Goal: Task Accomplishment & Management: Use online tool/utility

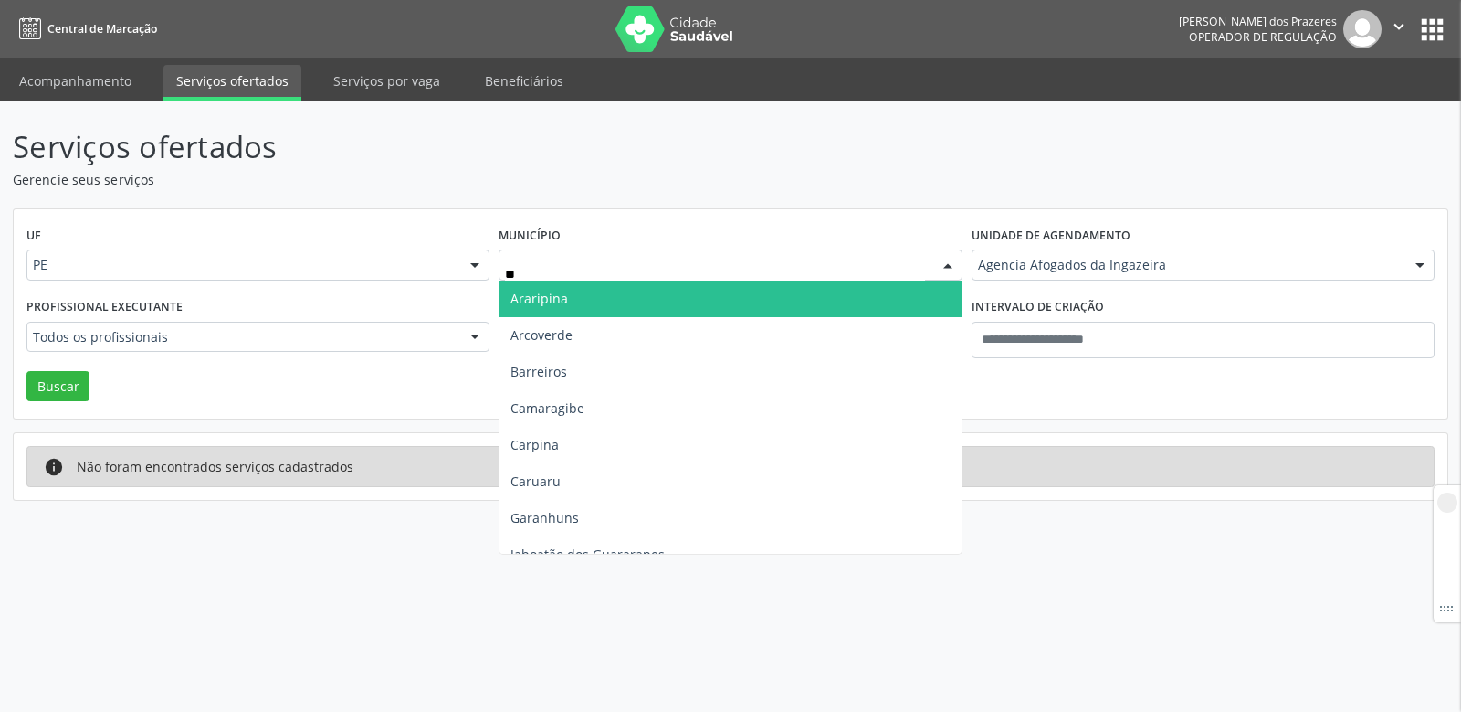
type input "***"
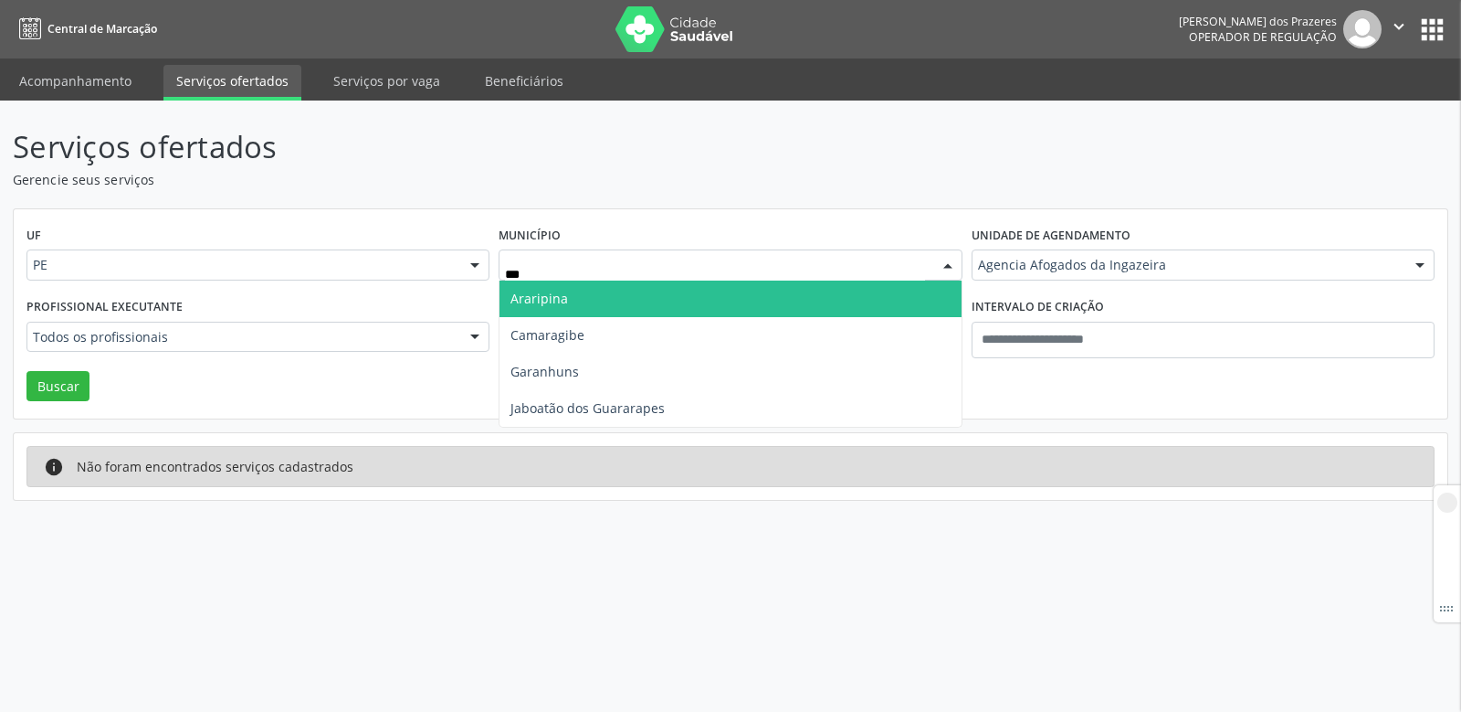
click at [547, 292] on span "Araripina" at bounding box center [540, 298] width 58 height 17
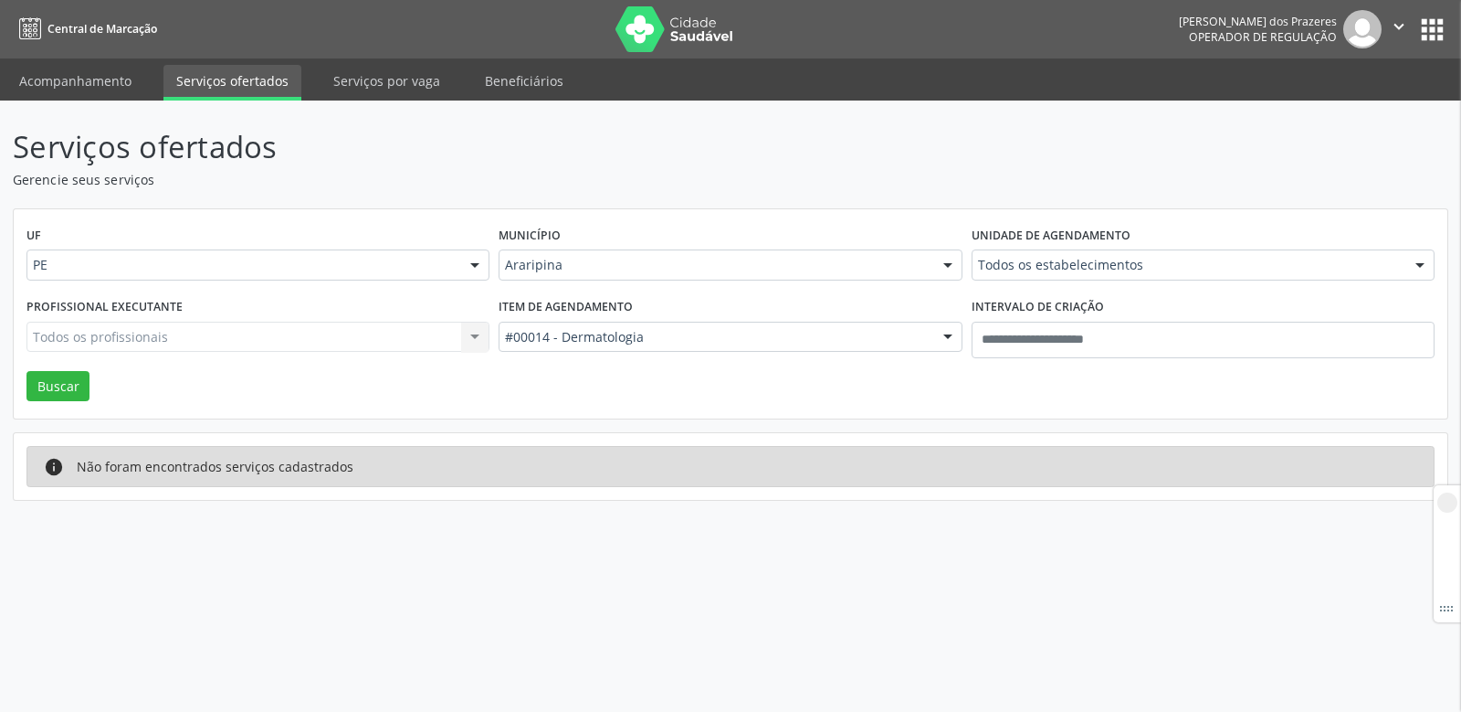
click at [232, 334] on div "Todos os profissionais Todos os profissionais [PERSON_NAME] [PERSON_NAME] [PERS…" at bounding box center [257, 337] width 463 height 31
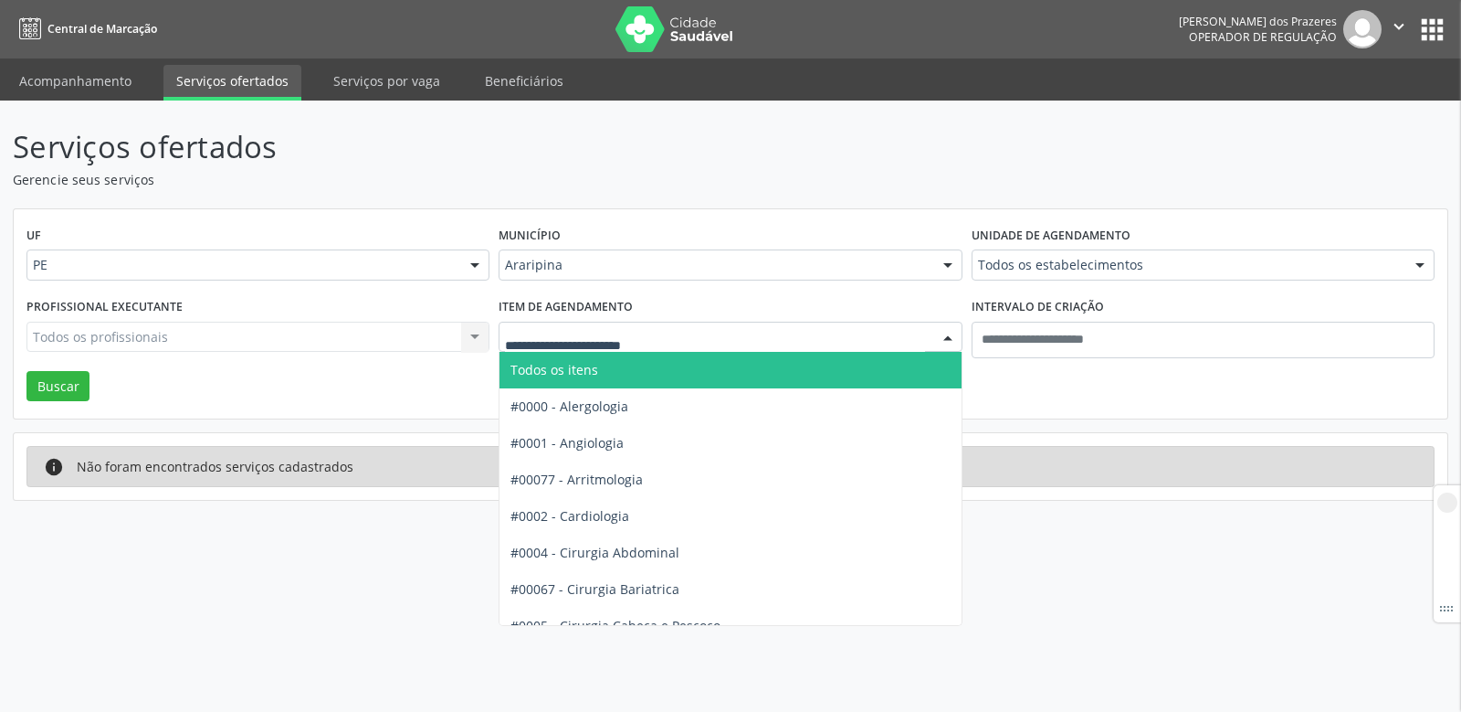
click at [572, 370] on span "Todos os itens" at bounding box center [555, 369] width 88 height 17
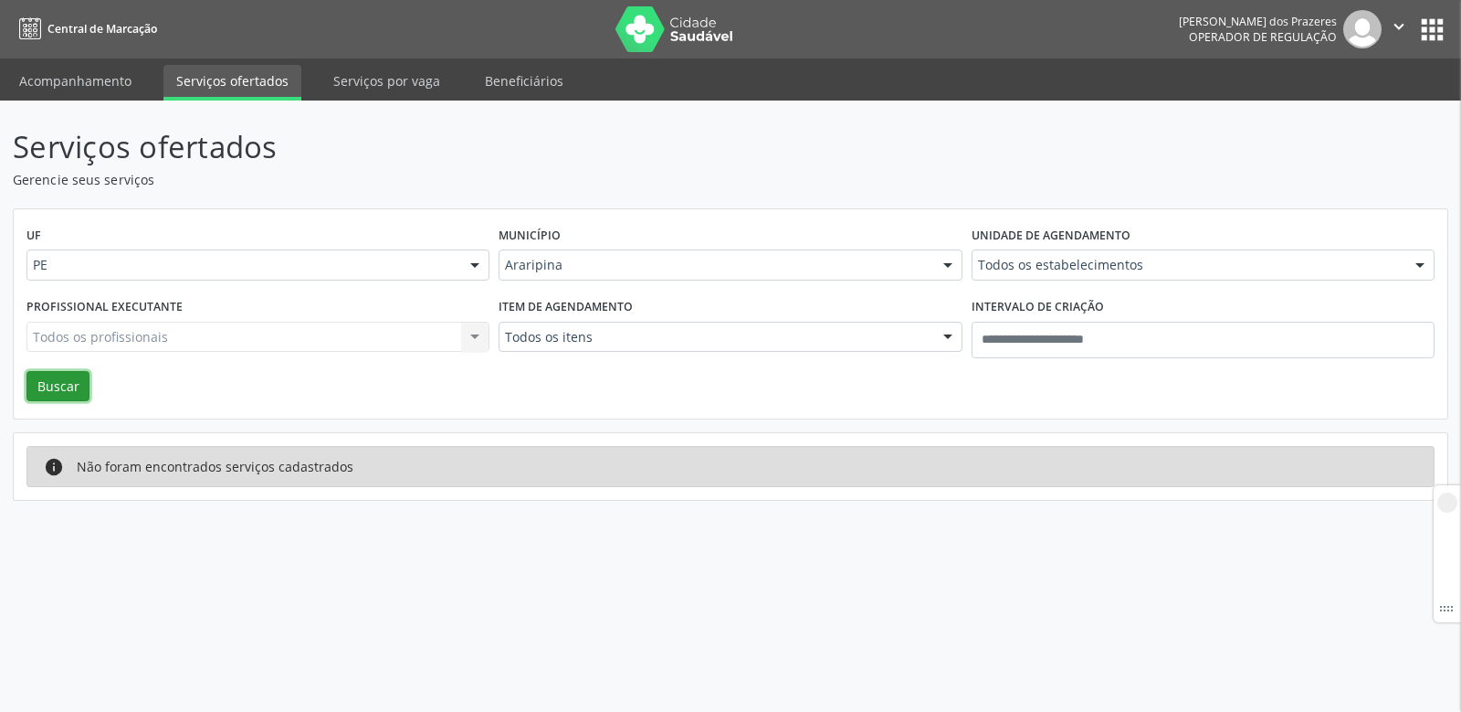
click at [46, 377] on button "Buscar" at bounding box center [57, 386] width 63 height 31
click at [107, 330] on div "Todos os profissionais Todos os profissionais [PERSON_NAME] [PERSON_NAME] [PERS…" at bounding box center [257, 337] width 463 height 31
drag, startPoint x: 174, startPoint y: 342, endPoint x: 501, endPoint y: 360, distance: 326.6
click at [189, 342] on div "Todos os profissionais Todos os profissionais [PERSON_NAME] [PERSON_NAME] [PERS…" at bounding box center [257, 337] width 463 height 31
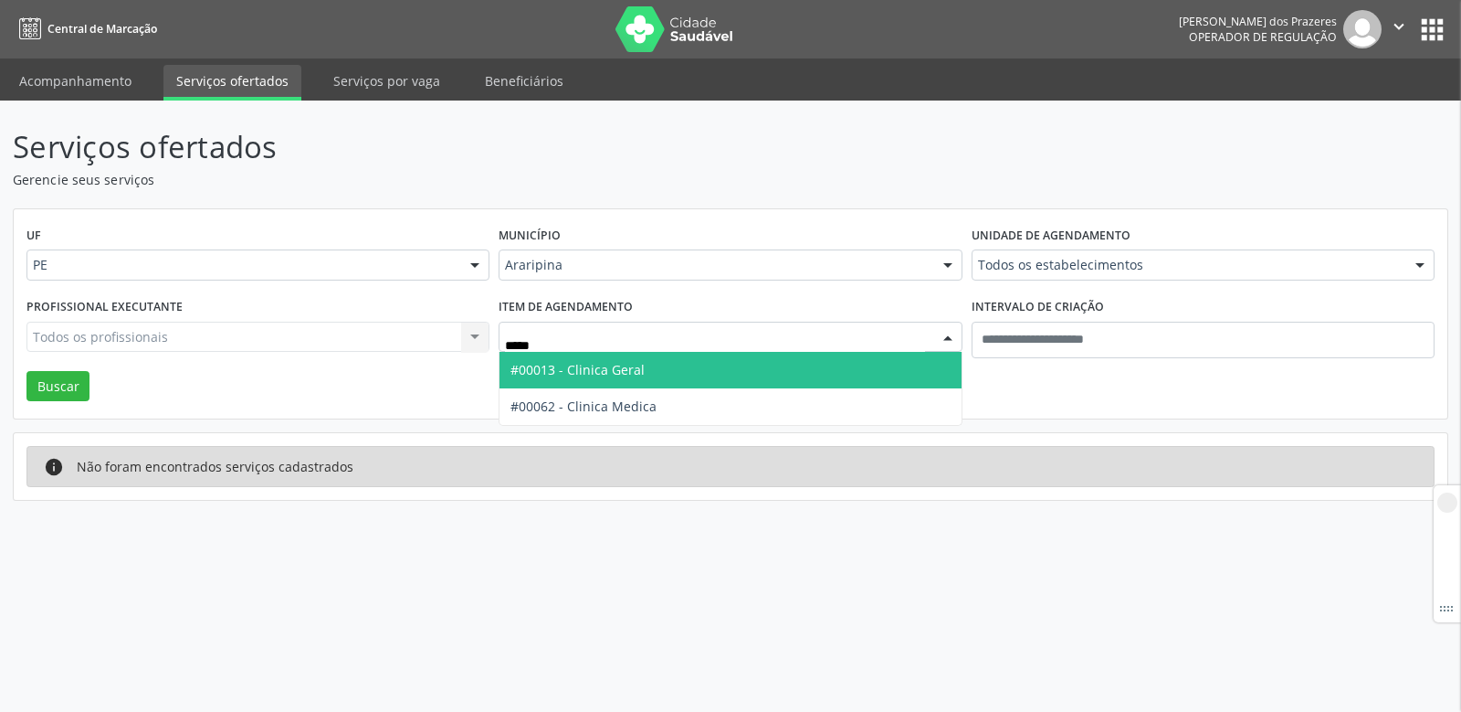
click at [599, 376] on span "#00013 - Clinica Geral" at bounding box center [578, 369] width 134 height 17
type input "*****"
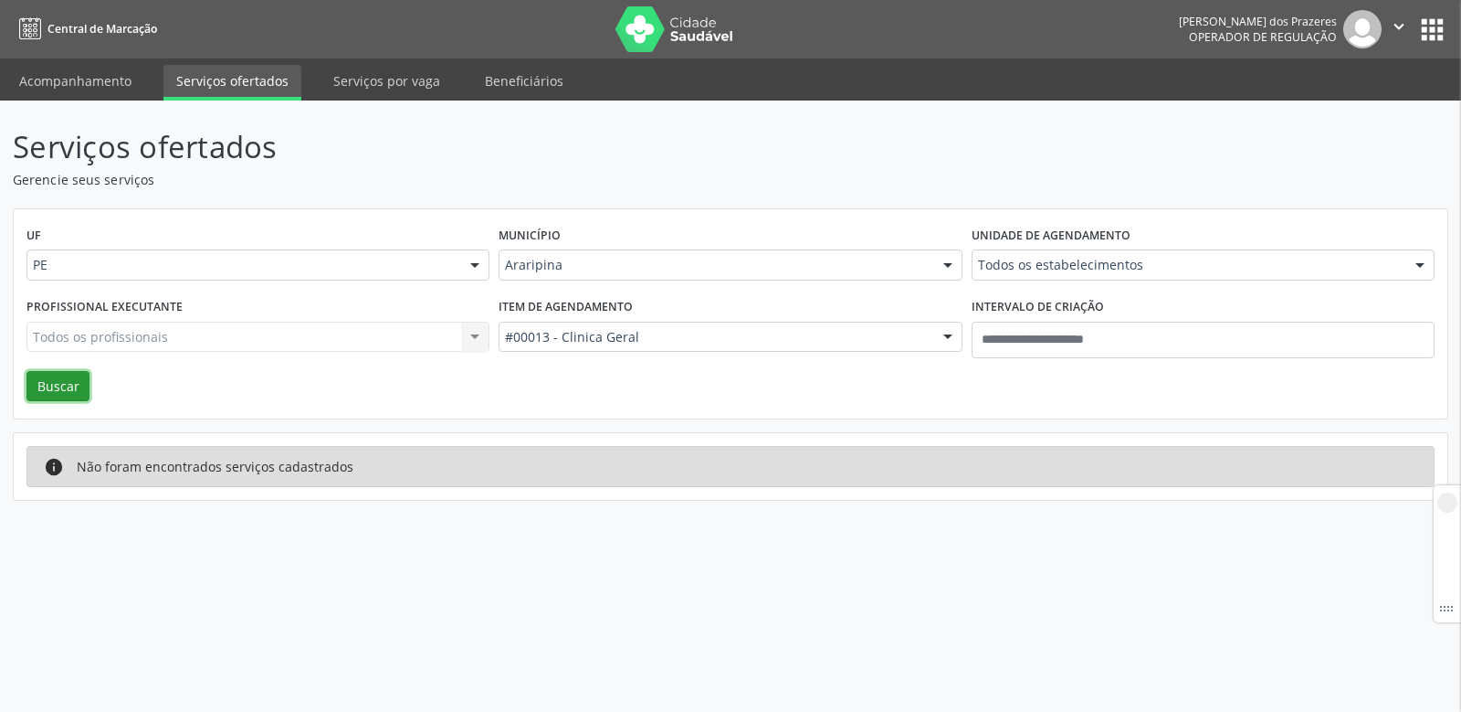
click at [44, 390] on button "Buscar" at bounding box center [57, 386] width 63 height 31
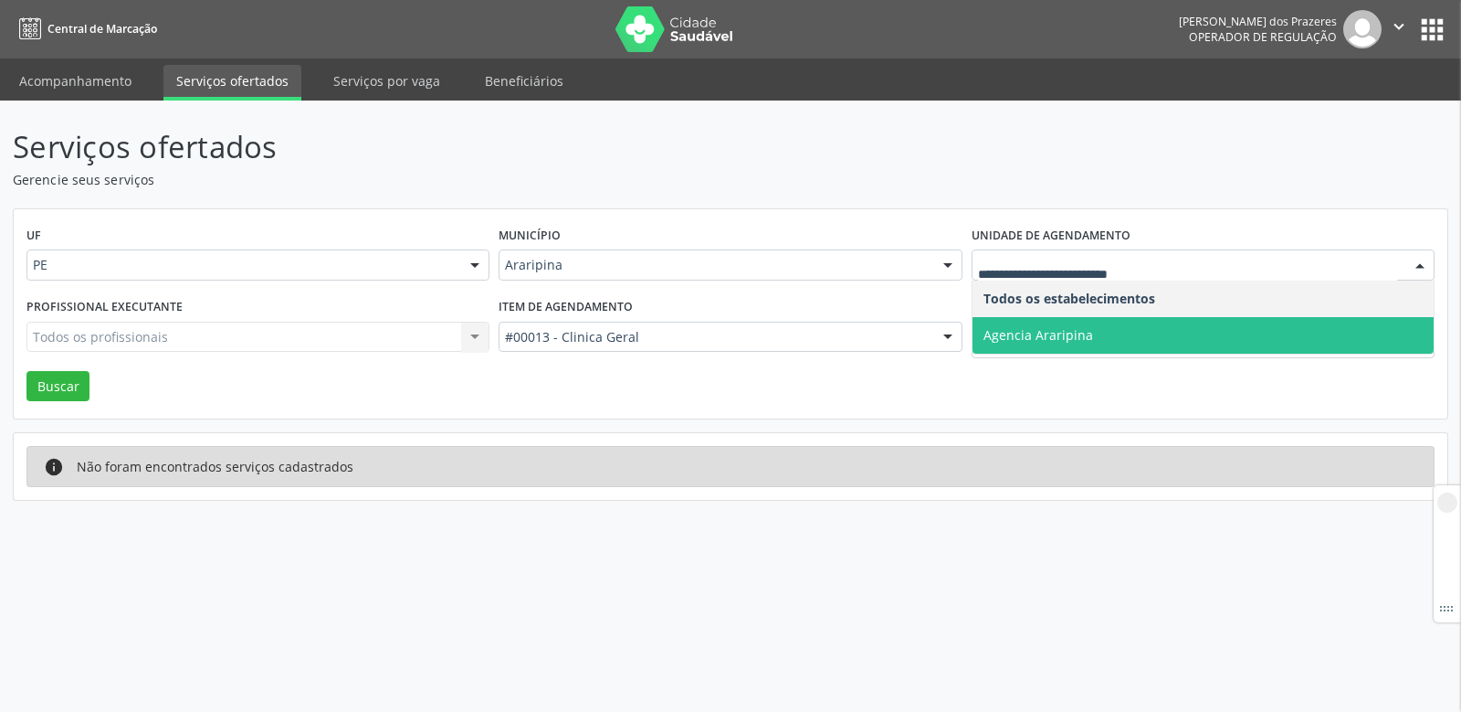
click at [1036, 337] on span "Agencia Araripina" at bounding box center [1039, 334] width 110 height 17
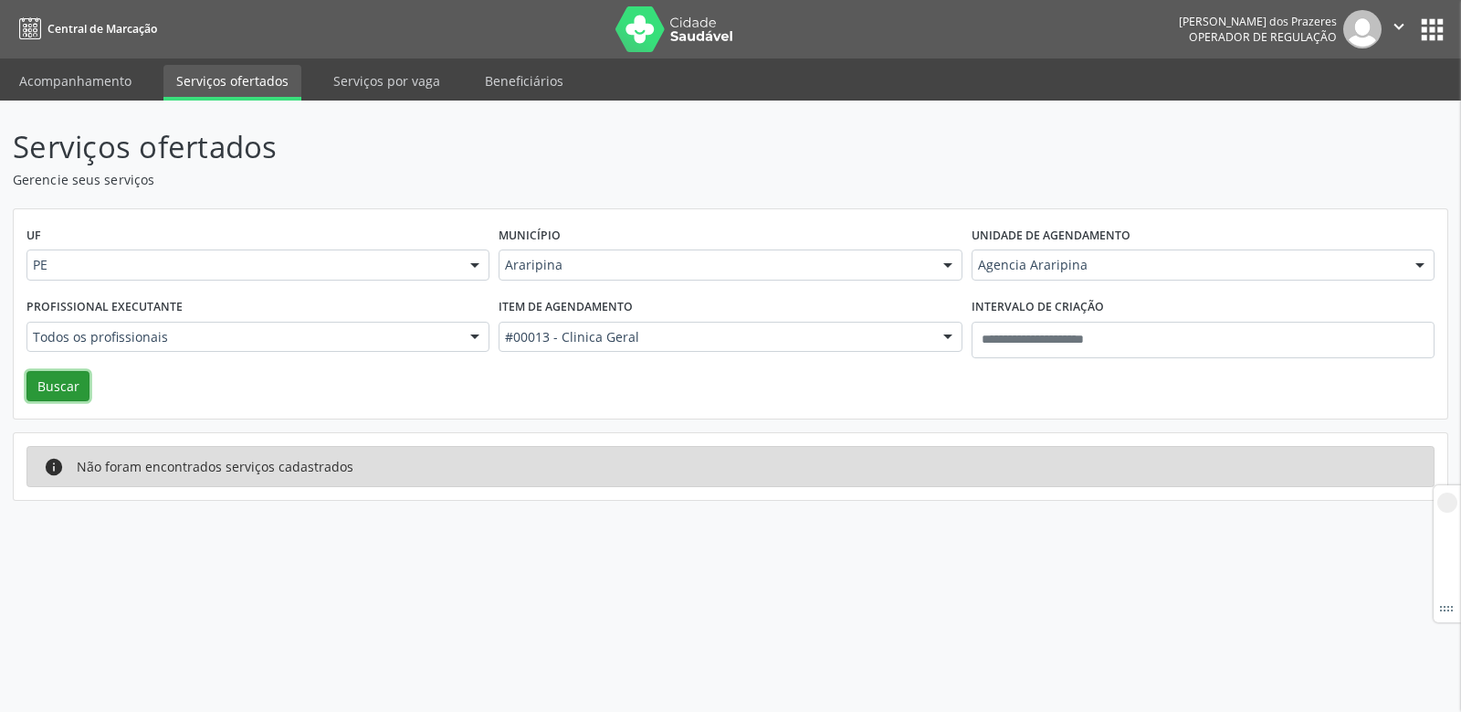
click at [54, 380] on button "Buscar" at bounding box center [57, 386] width 63 height 31
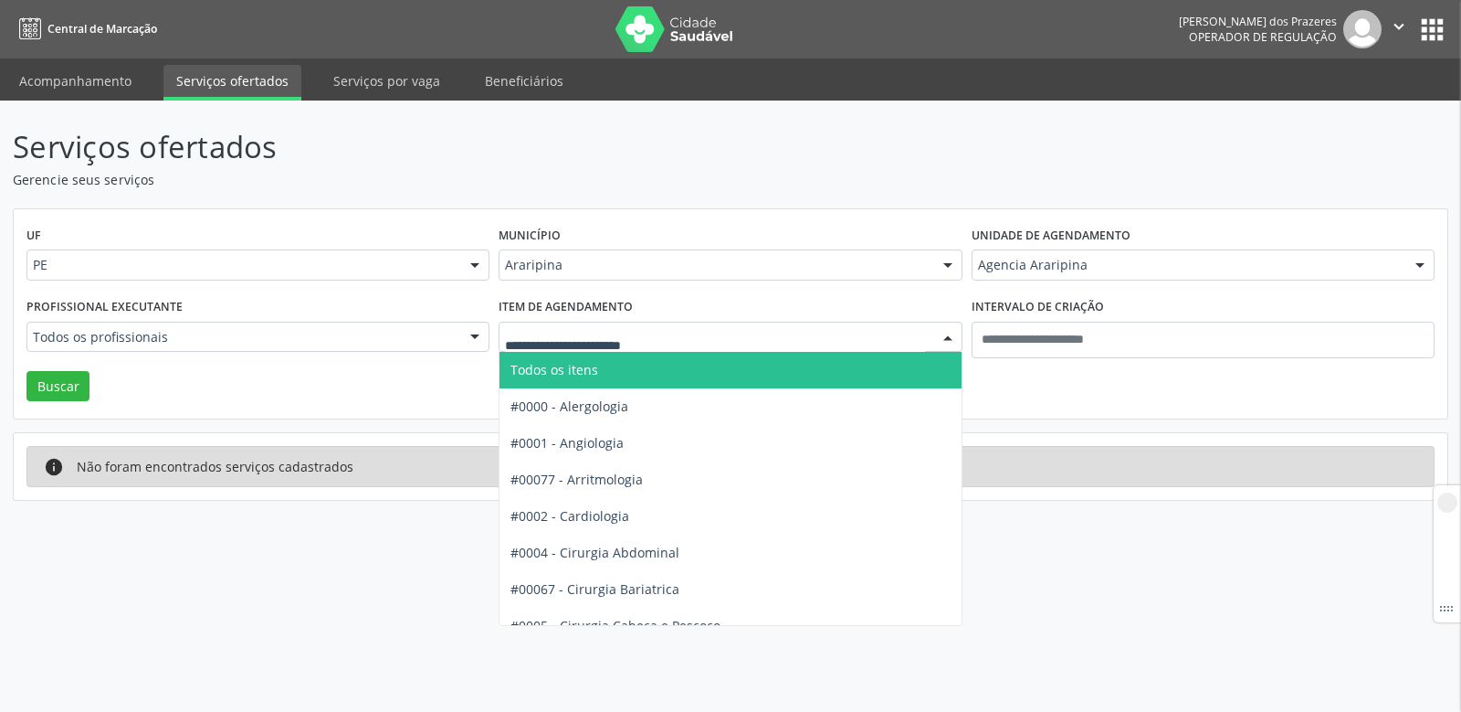
click at [558, 367] on span "Todos os itens" at bounding box center [555, 369] width 88 height 17
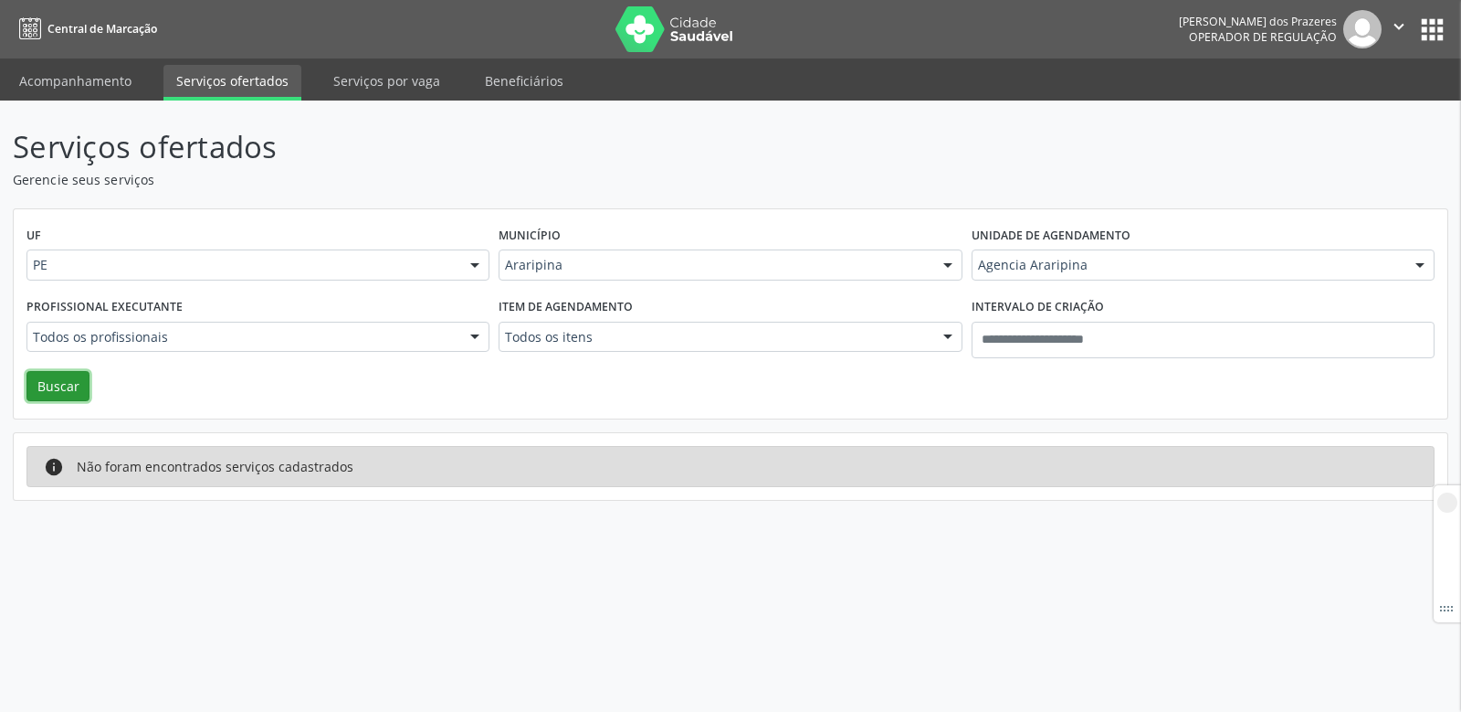
click at [39, 376] on button "Buscar" at bounding box center [57, 386] width 63 height 31
click at [69, 373] on button "Buscar" at bounding box center [57, 386] width 63 height 31
click at [63, 88] on link "Acompanhamento" at bounding box center [75, 81] width 138 height 32
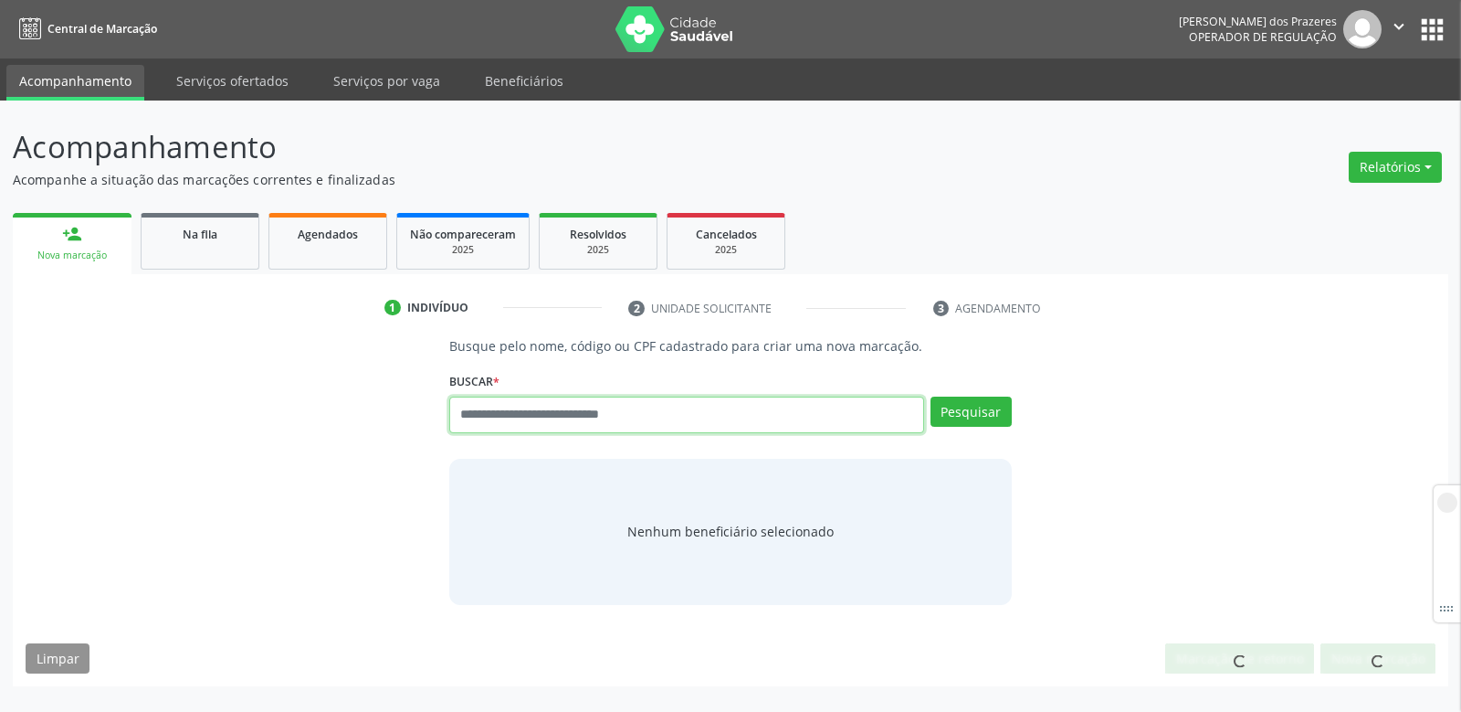
click at [717, 425] on input "text" at bounding box center [686, 414] width 474 height 37
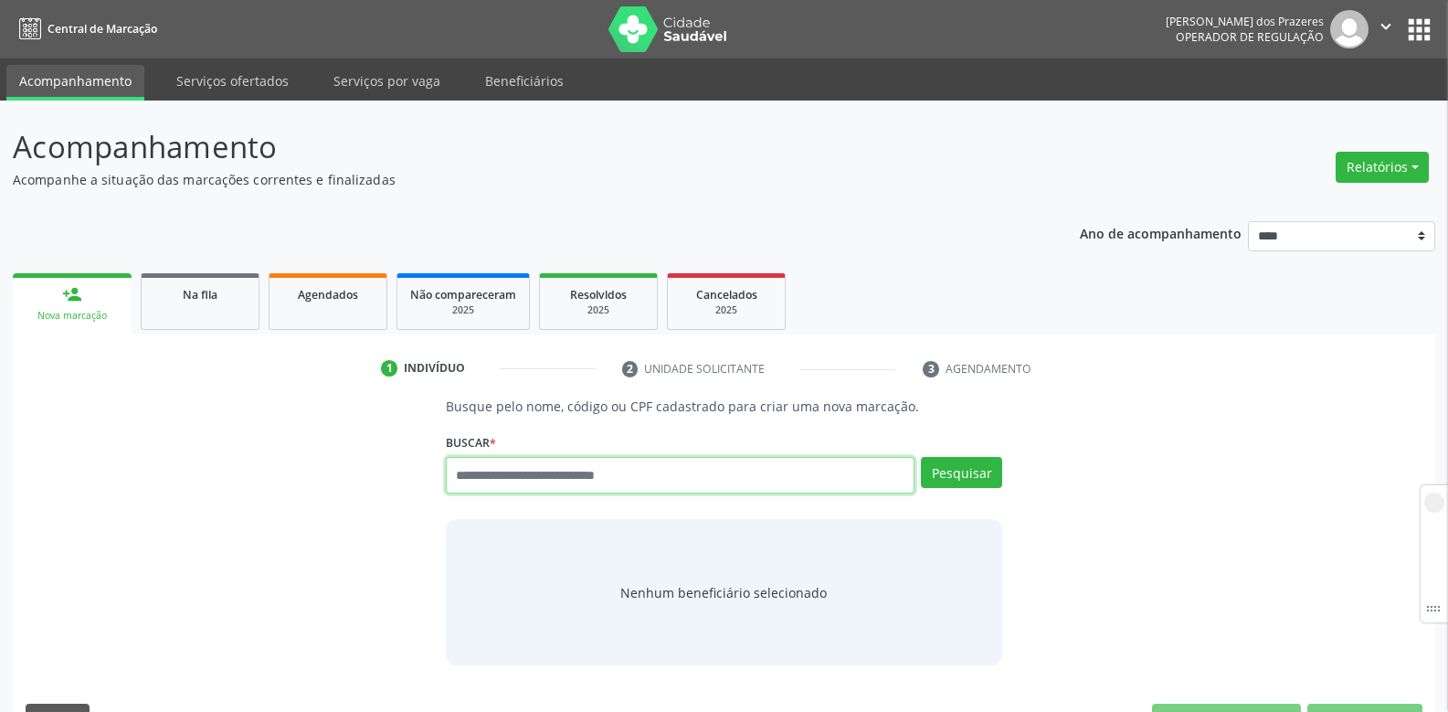
click at [504, 476] on input "text" at bounding box center [680, 475] width 469 height 37
type input "***"
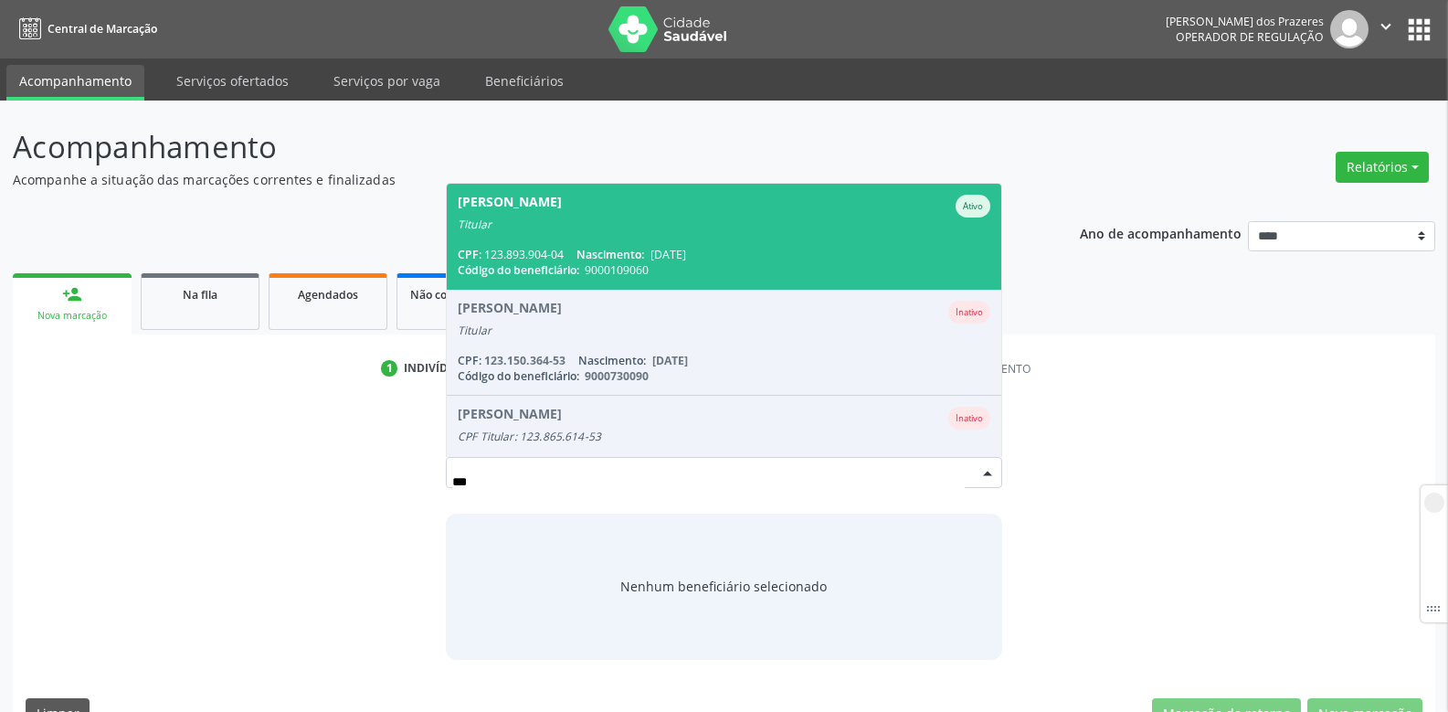
click at [689, 233] on span "[PERSON_NAME] Ativo Titular CPF: 123.893.904-04 Nascimento: [DATE] Código do be…" at bounding box center [724, 236] width 554 height 105
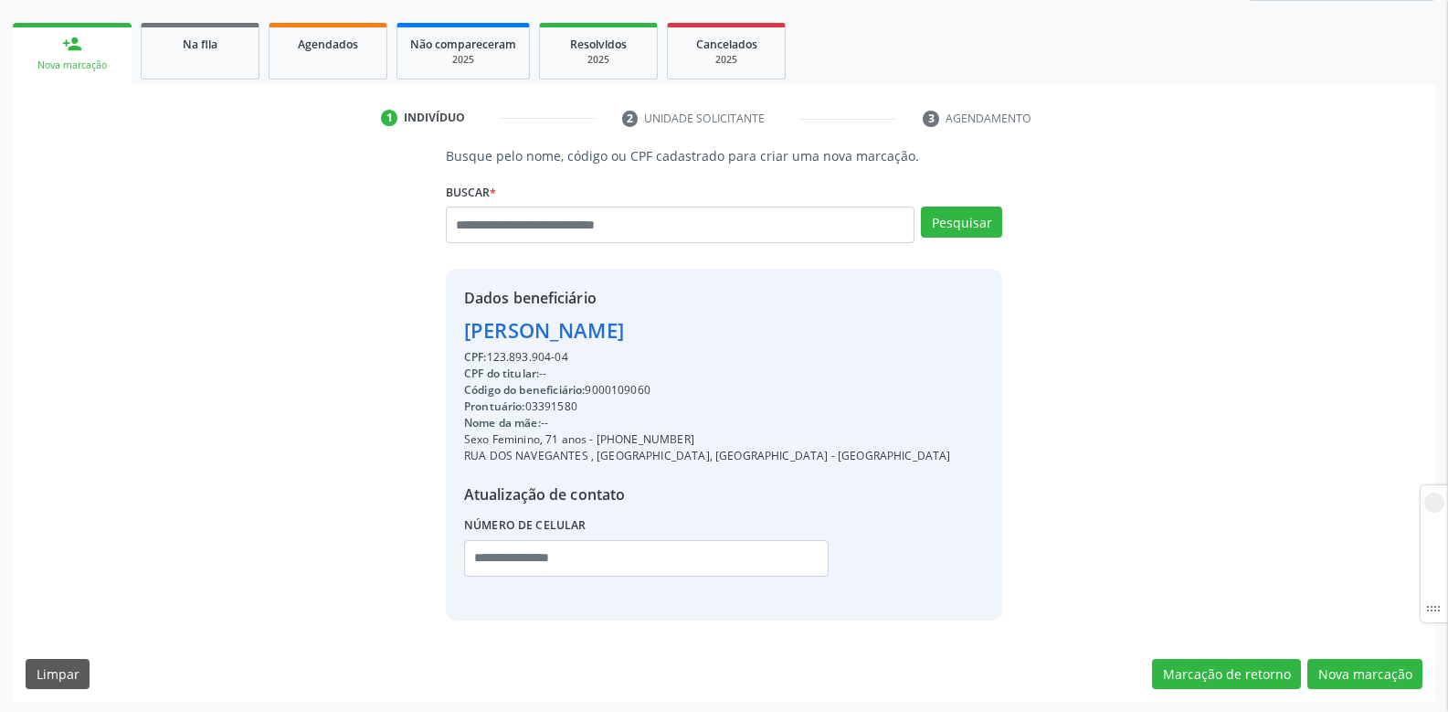
scroll to position [253, 0]
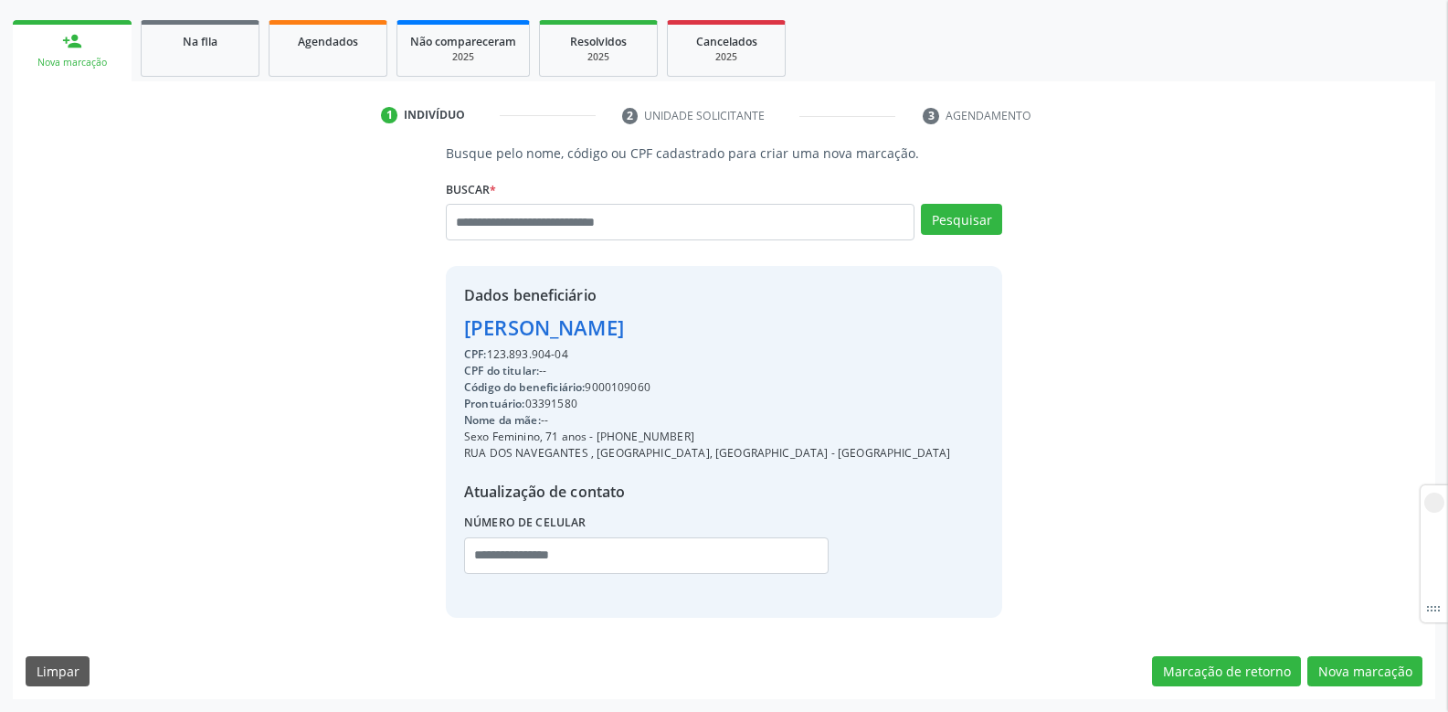
click at [613, 382] on div "Código do beneficiário: 9000109060" at bounding box center [707, 387] width 487 height 16
copy div "9000109060"
drag, startPoint x: 462, startPoint y: 404, endPoint x: 603, endPoint y: 406, distance: 140.7
click at [603, 406] on div "Dados beneficiário [PERSON_NAME] CPF: 123.893.904-04 CPF do titular: -- Código …" at bounding box center [724, 441] width 556 height 351
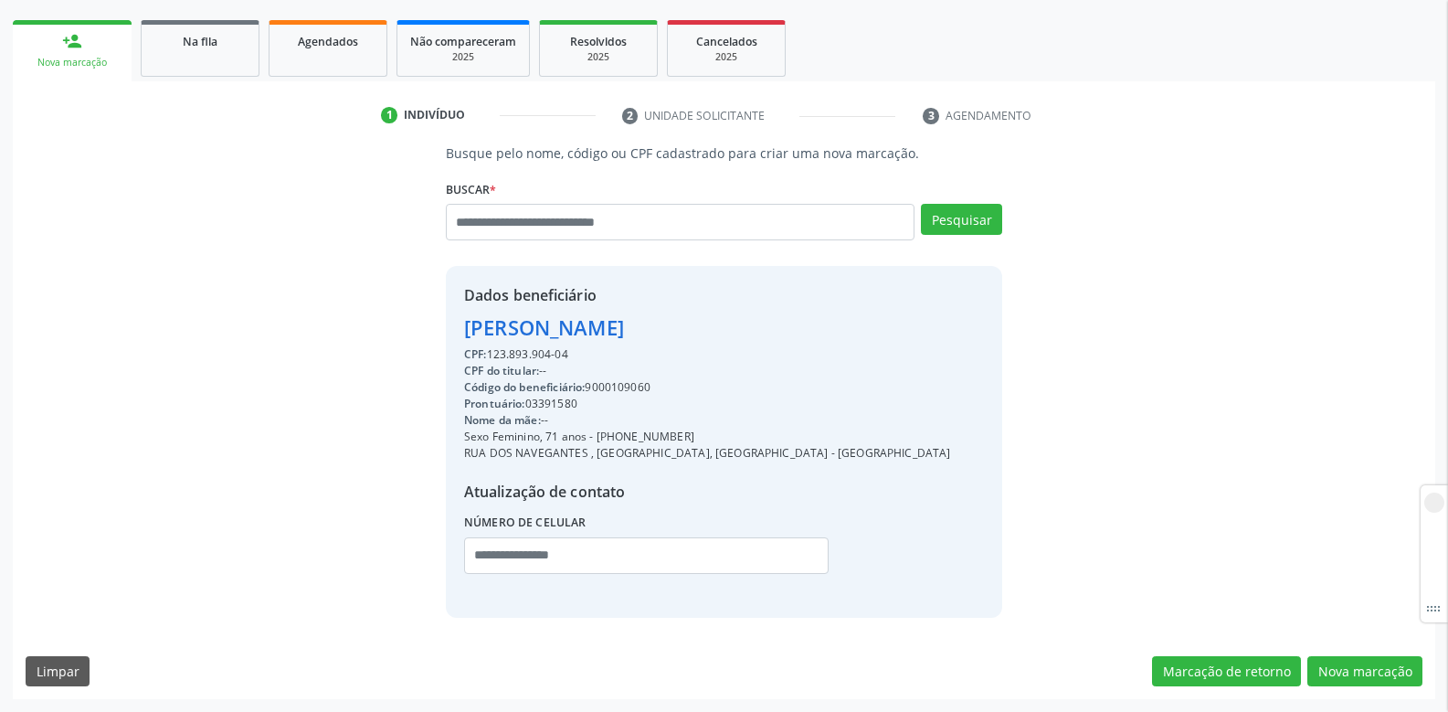
drag, startPoint x: 434, startPoint y: 385, endPoint x: 674, endPoint y: 388, distance: 240.2
click at [674, 388] on div "Busque pelo nome, código ou CPF cadastrado para criar uma nova marcação. [GEOGR…" at bounding box center [724, 379] width 582 height 473
drag, startPoint x: 451, startPoint y: 400, endPoint x: 539, endPoint y: 398, distance: 87.7
click at [528, 406] on div "Dados beneficiário [PERSON_NAME] CPF: 123.893.904-04 CPF do titular: -- Código …" at bounding box center [724, 441] width 556 height 351
click at [624, 403] on div "Prontuário: 03391580" at bounding box center [707, 404] width 487 height 16
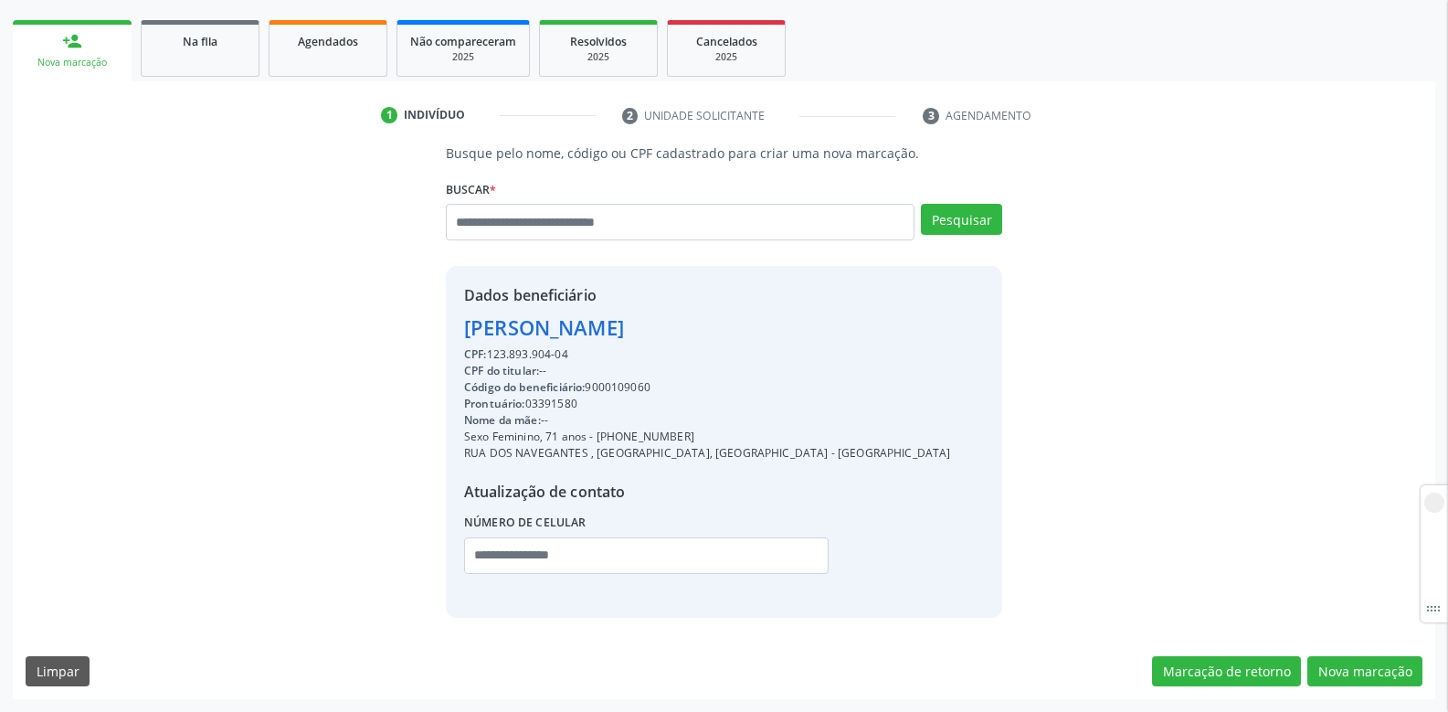
drag, startPoint x: 457, startPoint y: 403, endPoint x: 680, endPoint y: 415, distance: 224.1
click at [680, 415] on div "Dados beneficiário [PERSON_NAME] CPF: 123.893.904-04 CPF do titular: -- Código …" at bounding box center [724, 441] width 556 height 351
click at [680, 415] on div "Nome da mãe: --" at bounding box center [707, 420] width 487 height 16
drag, startPoint x: 459, startPoint y: 378, endPoint x: 654, endPoint y: 383, distance: 194.6
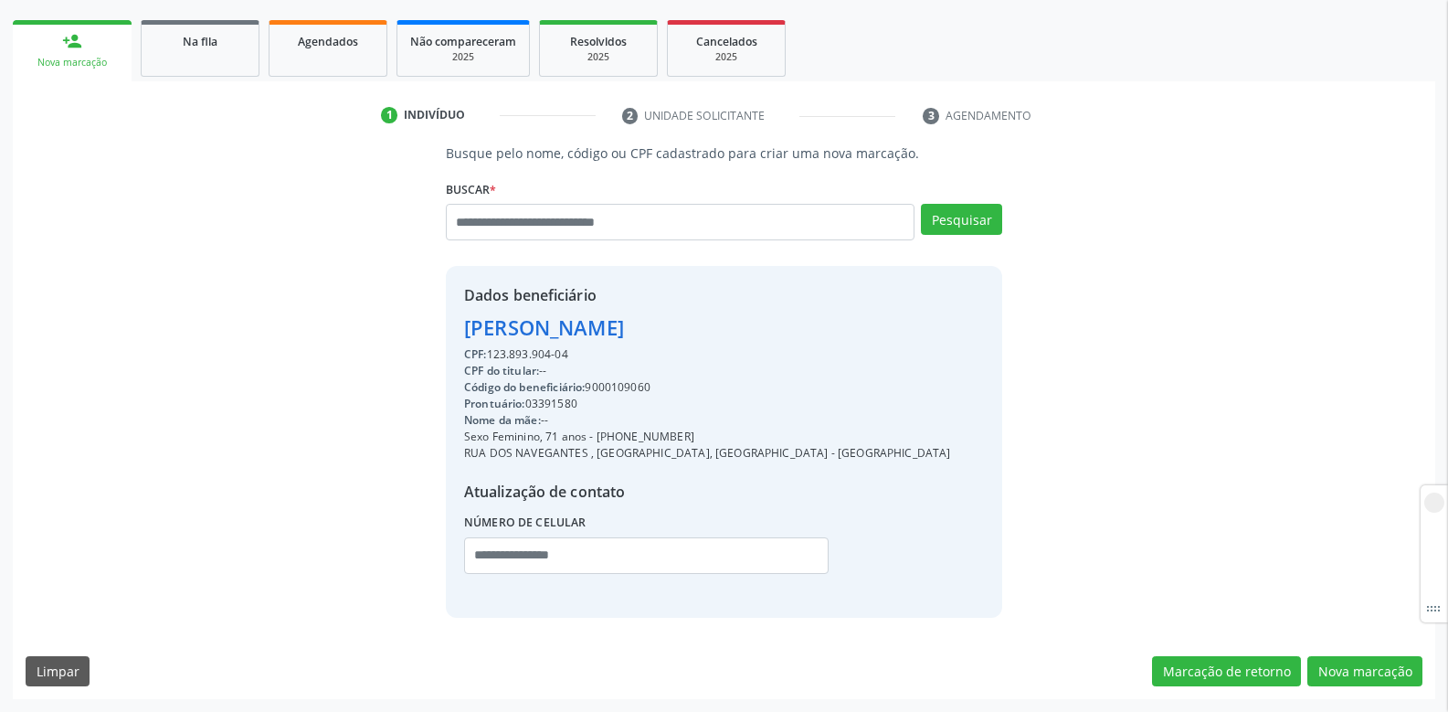
click at [654, 383] on div "Dados beneficiário [PERSON_NAME] CPF: 123.893.904-04 CPF do titular: -- Código …" at bounding box center [724, 441] width 556 height 351
click at [654, 383] on div "Código do beneficiário: 9000109060" at bounding box center [707, 387] width 487 height 16
click at [533, 224] on input "text" at bounding box center [680, 222] width 469 height 37
click at [611, 385] on div "Código do beneficiário: 9000109060" at bounding box center [707, 387] width 487 height 16
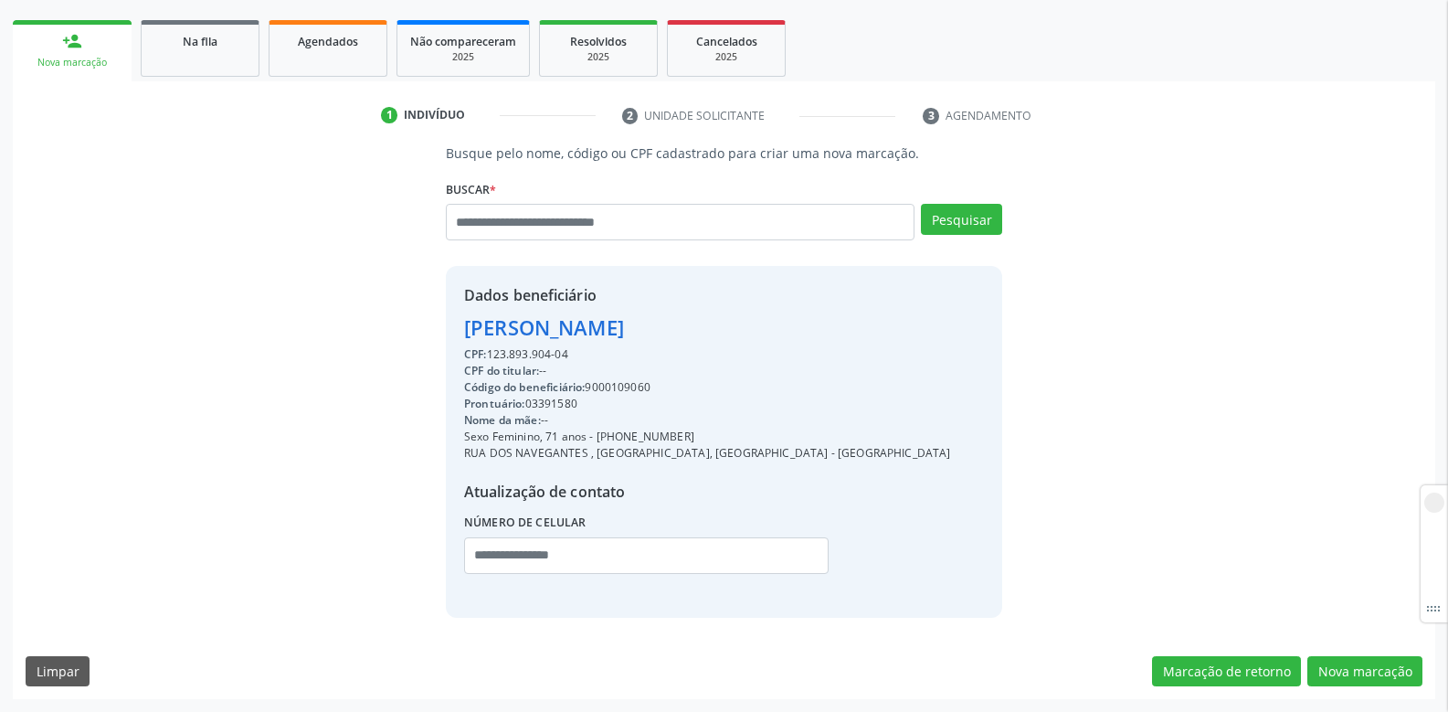
copy div "9000109060"
click at [503, 229] on input "text" at bounding box center [680, 222] width 469 height 37
type input "***"
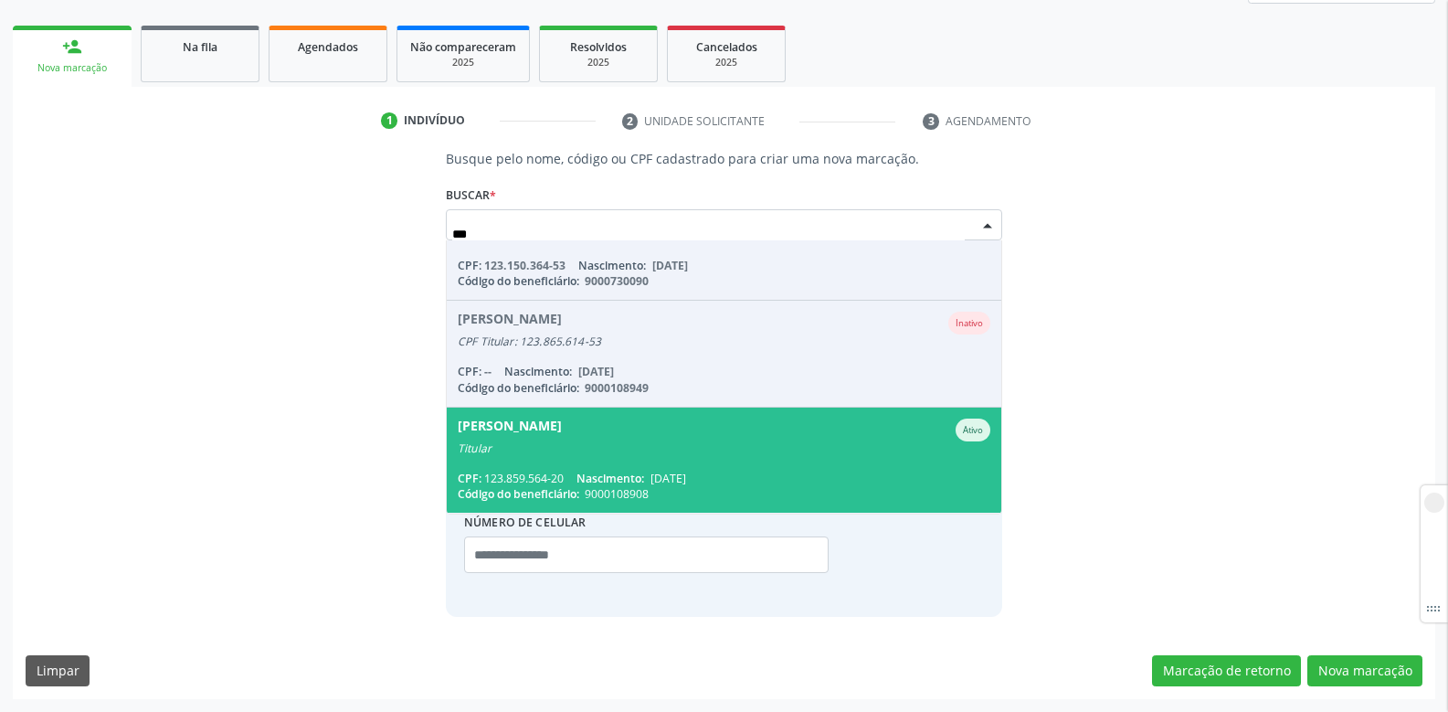
scroll to position [183, 0]
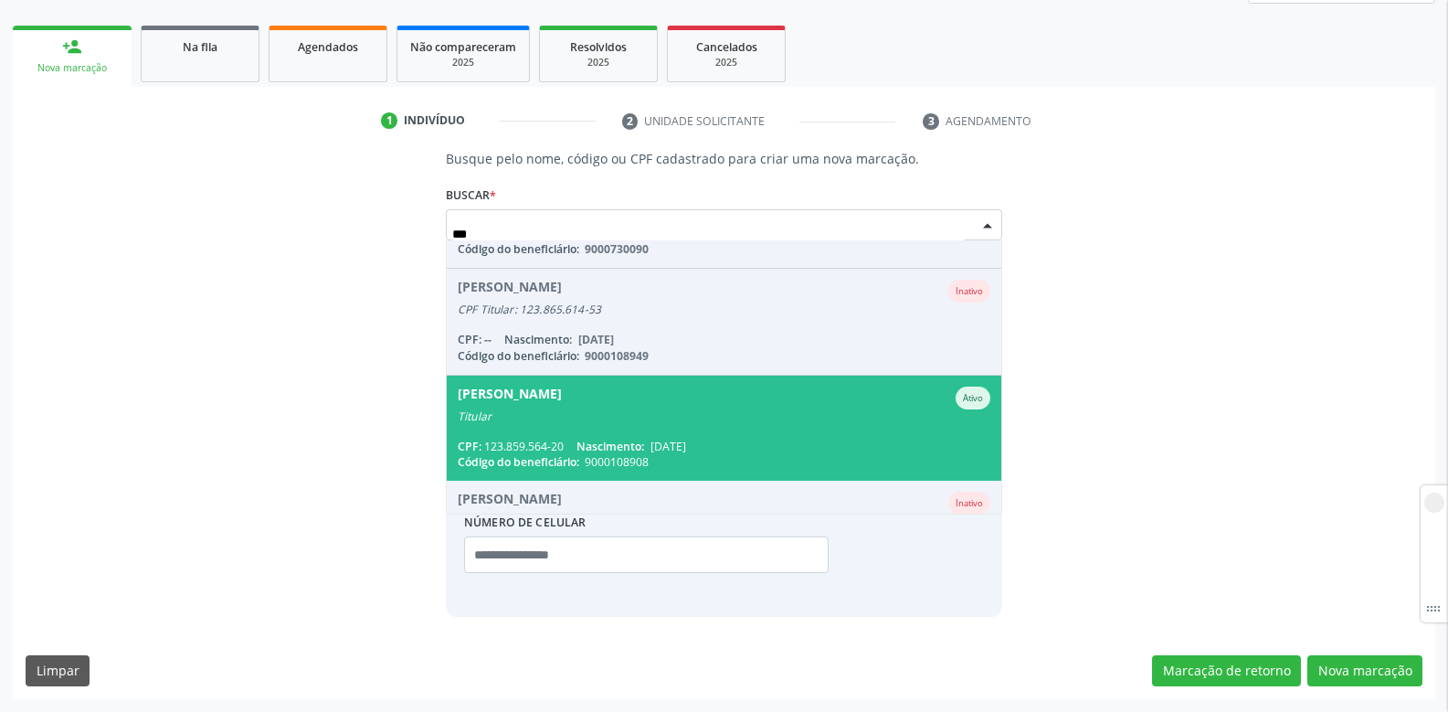
click at [650, 423] on span "[PERSON_NAME] Titular CPF: 123.859.564-20 Nascimento: [DATE] Código do benefici…" at bounding box center [724, 427] width 554 height 105
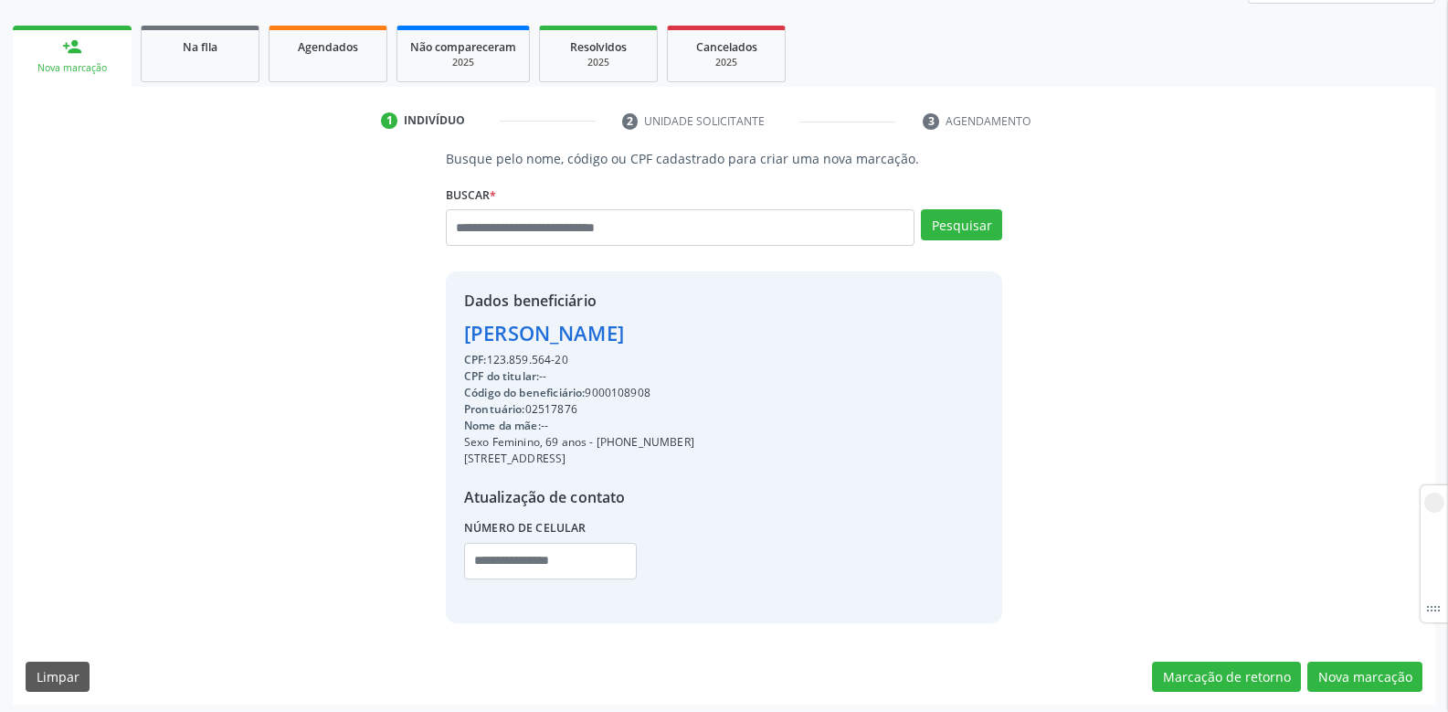
click at [632, 391] on div "Código do beneficiário: 9000108908" at bounding box center [579, 393] width 230 height 16
copy div "9000108908"
click at [611, 229] on input "text" at bounding box center [680, 227] width 469 height 37
paste input "**********"
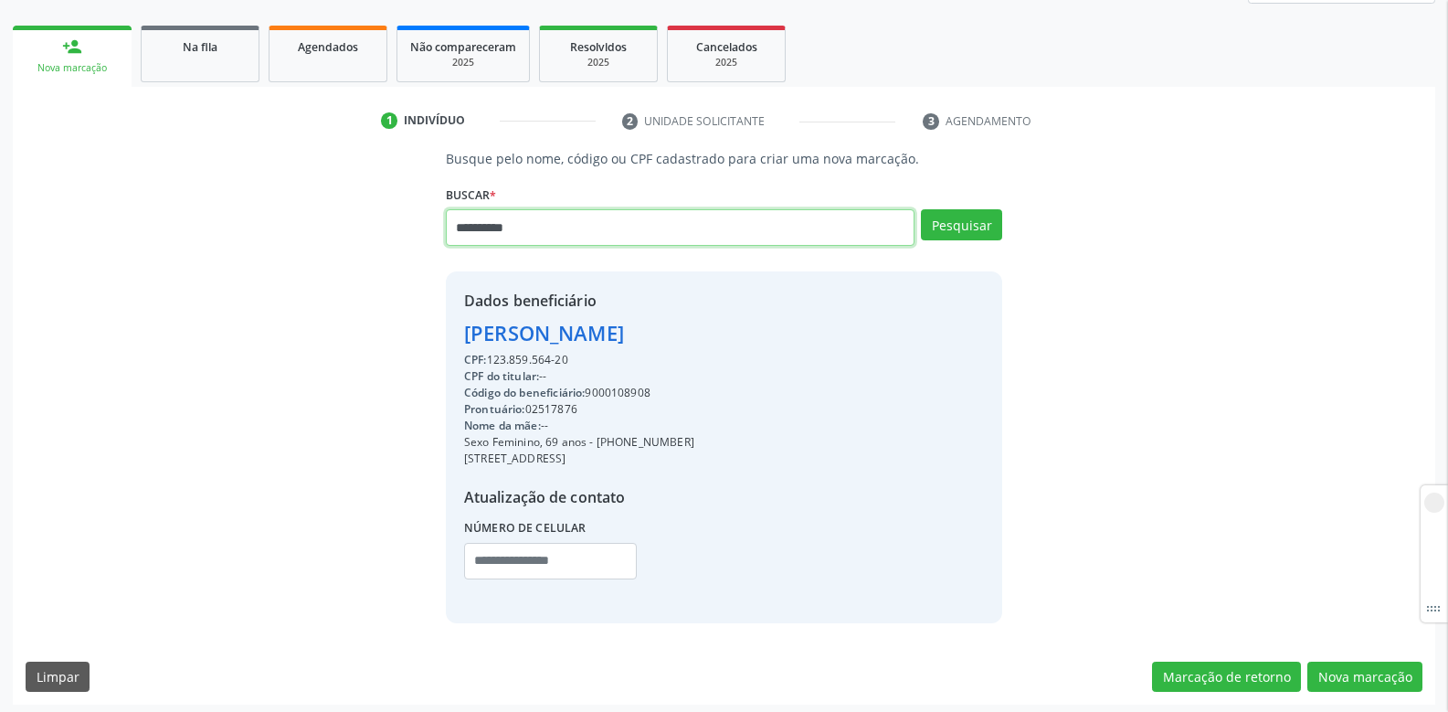
type input "**********"
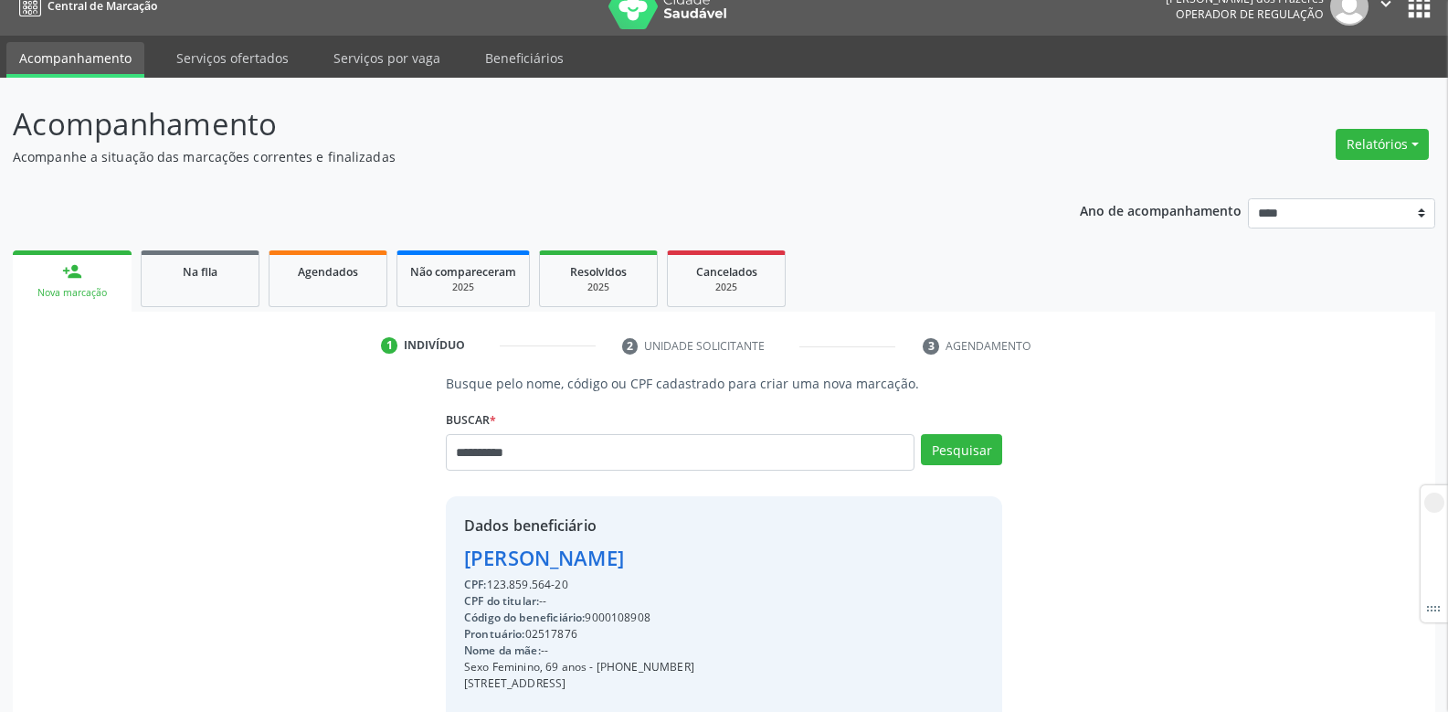
scroll to position [0, 0]
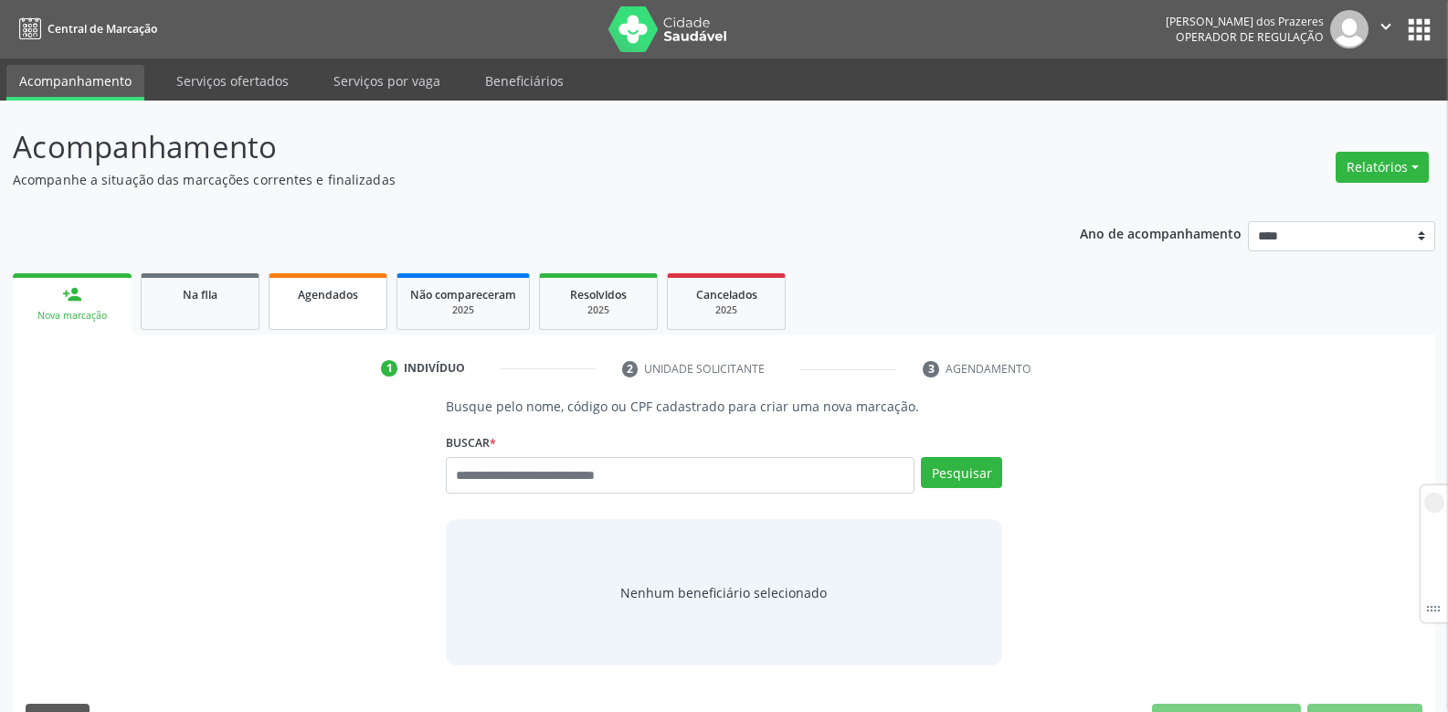
click at [302, 300] on span "Agendados" at bounding box center [328, 295] width 60 height 16
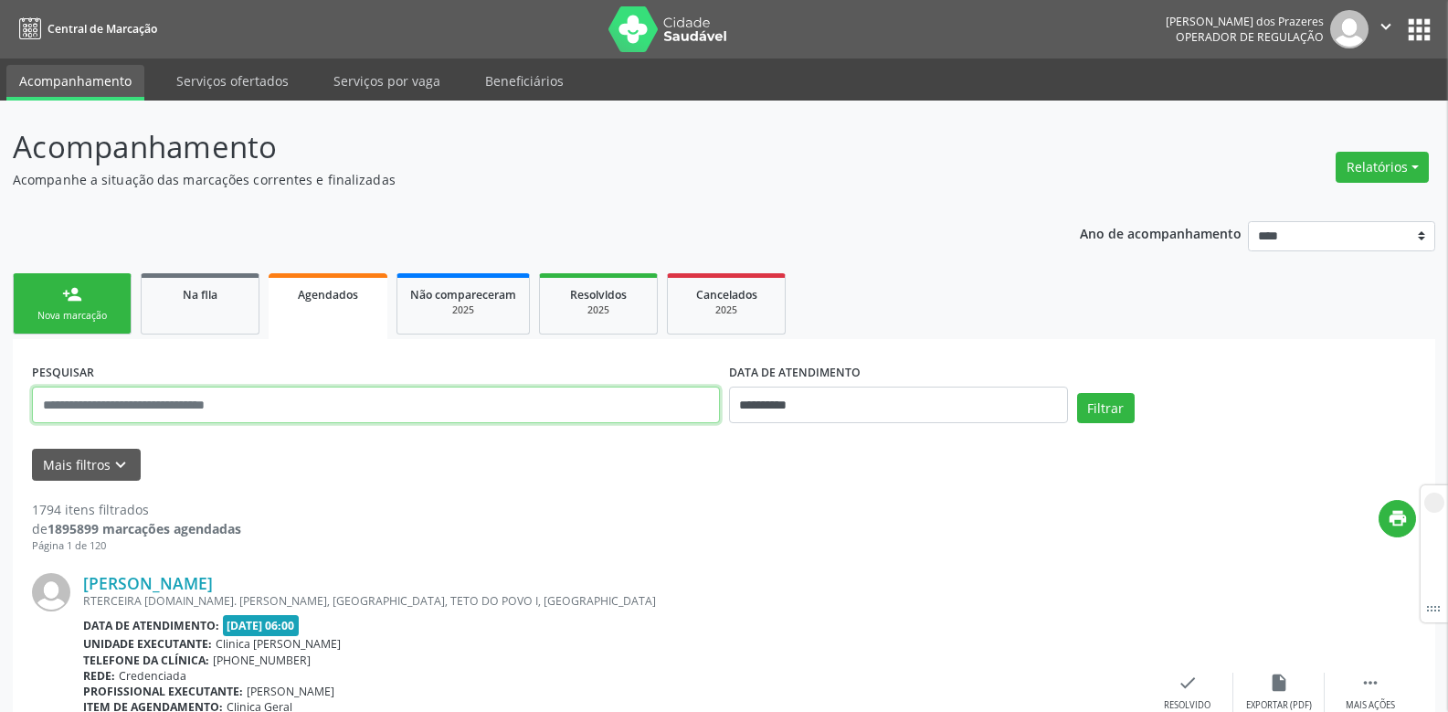
click at [270, 399] on input "text" at bounding box center [376, 404] width 688 height 37
paste input "**********"
type input "**********"
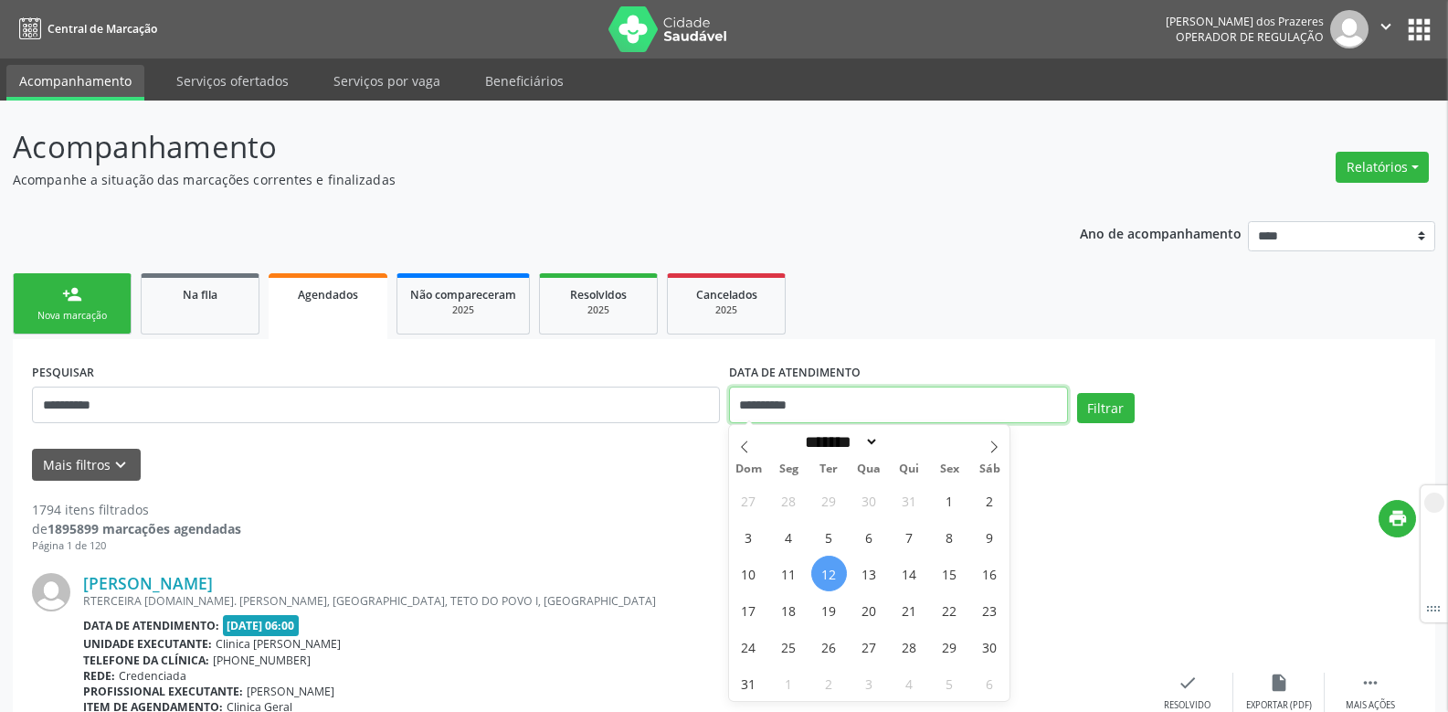
click at [788, 415] on input "**********" at bounding box center [898, 404] width 339 height 37
click at [825, 567] on span "12" at bounding box center [829, 573] width 36 height 36
type input "**********"
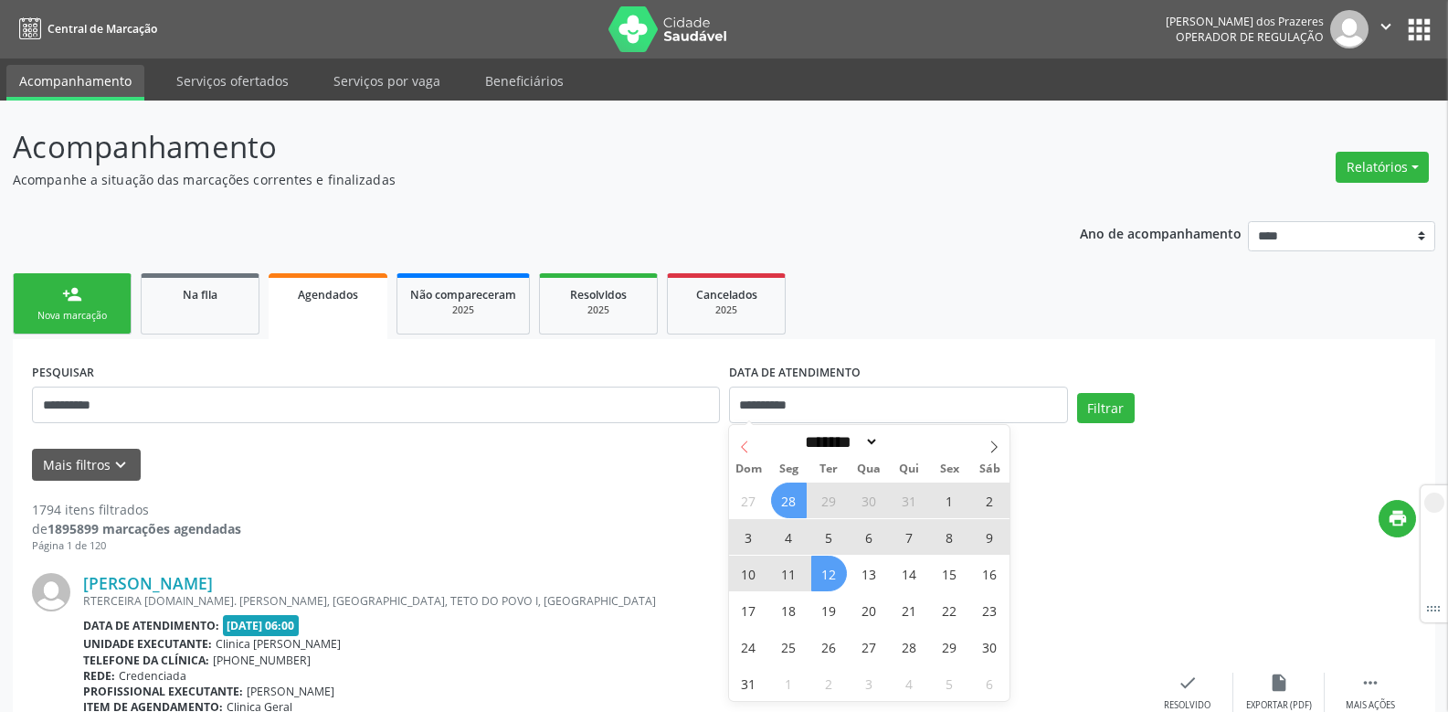
click at [738, 443] on icon at bounding box center [744, 446] width 13 height 13
select select "*"
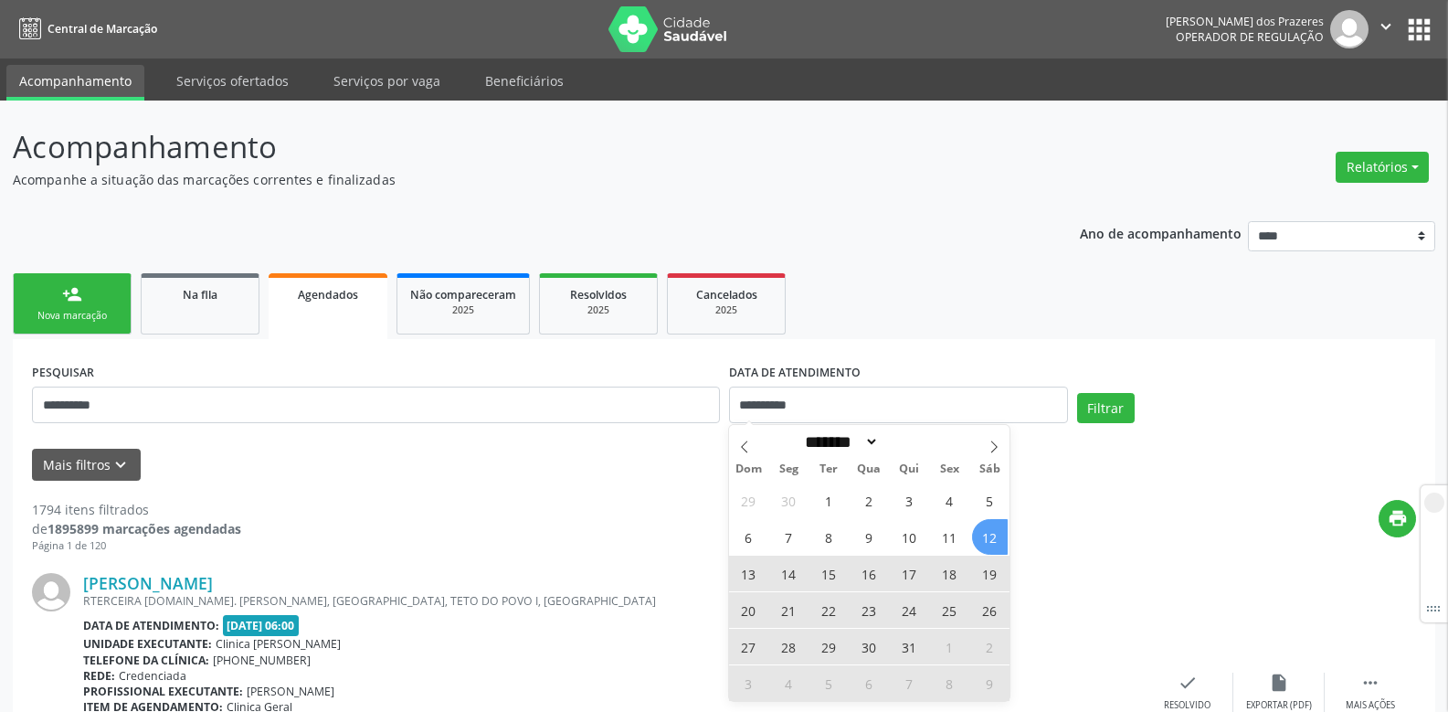
click at [986, 538] on span "12" at bounding box center [990, 537] width 36 height 36
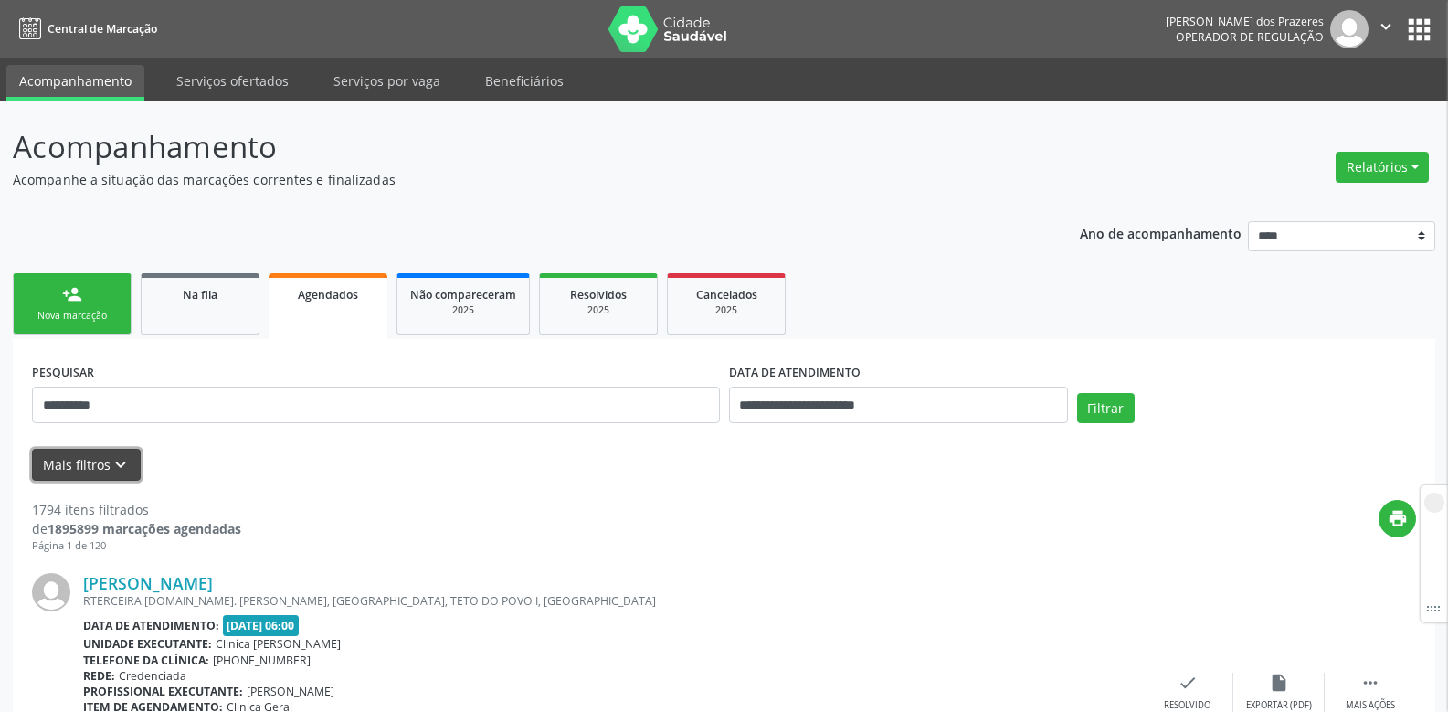
click at [116, 458] on icon "keyboard_arrow_down" at bounding box center [121, 465] width 20 height 20
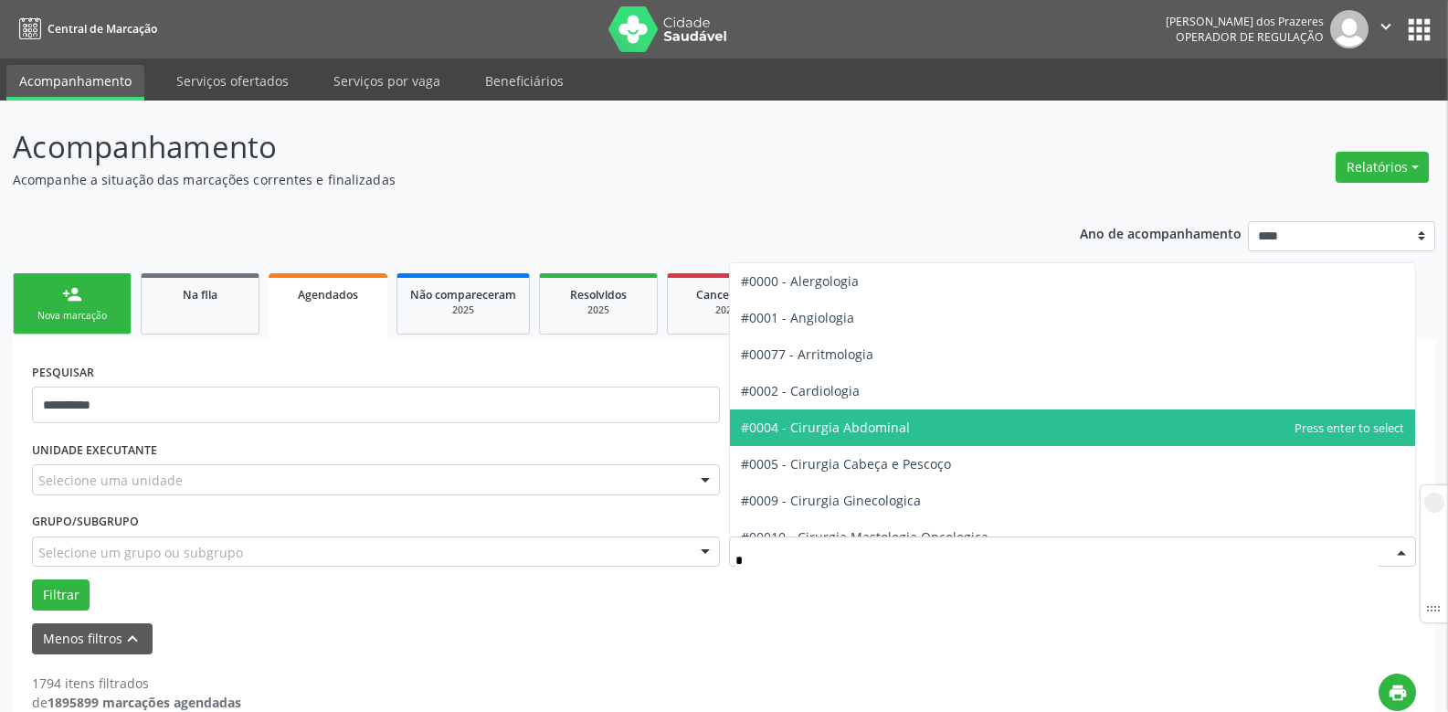
type input "**"
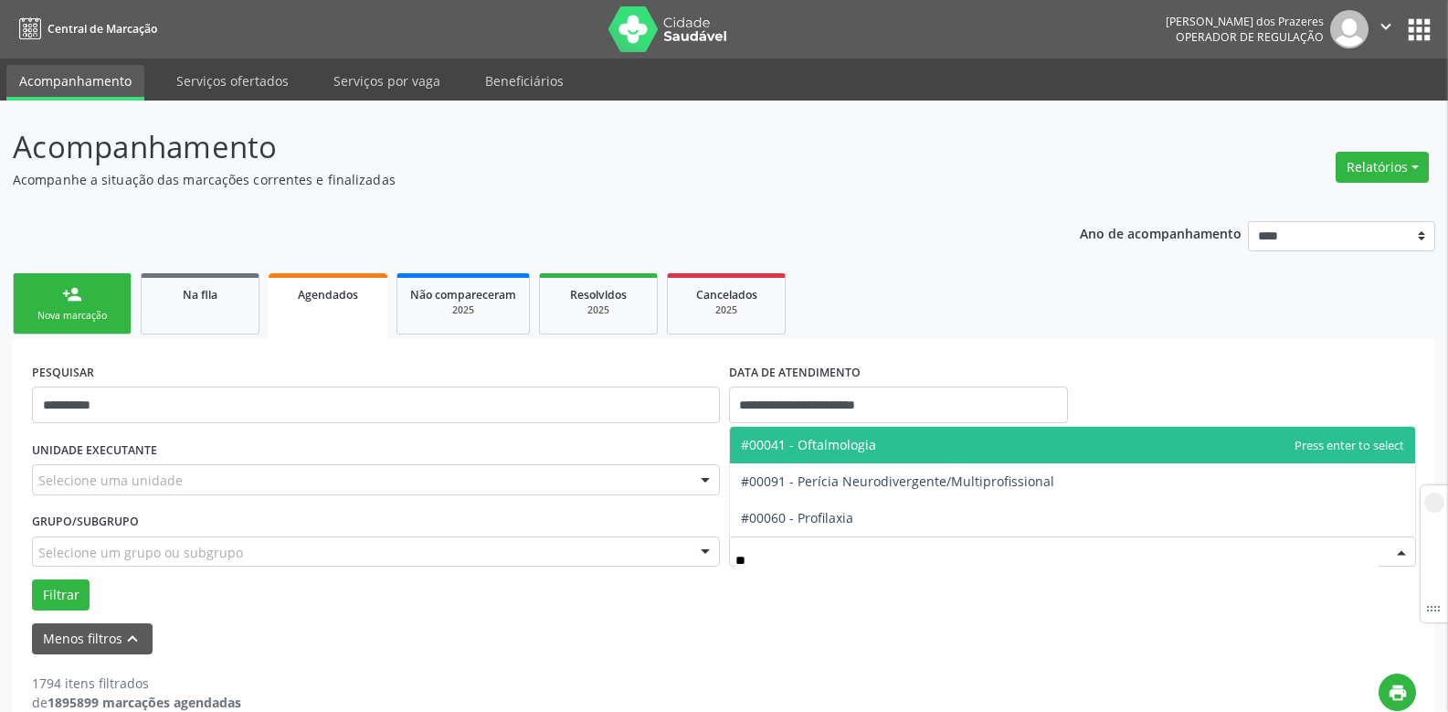
click at [785, 447] on span "#00041 - Oftalmologia" at bounding box center [808, 444] width 135 height 17
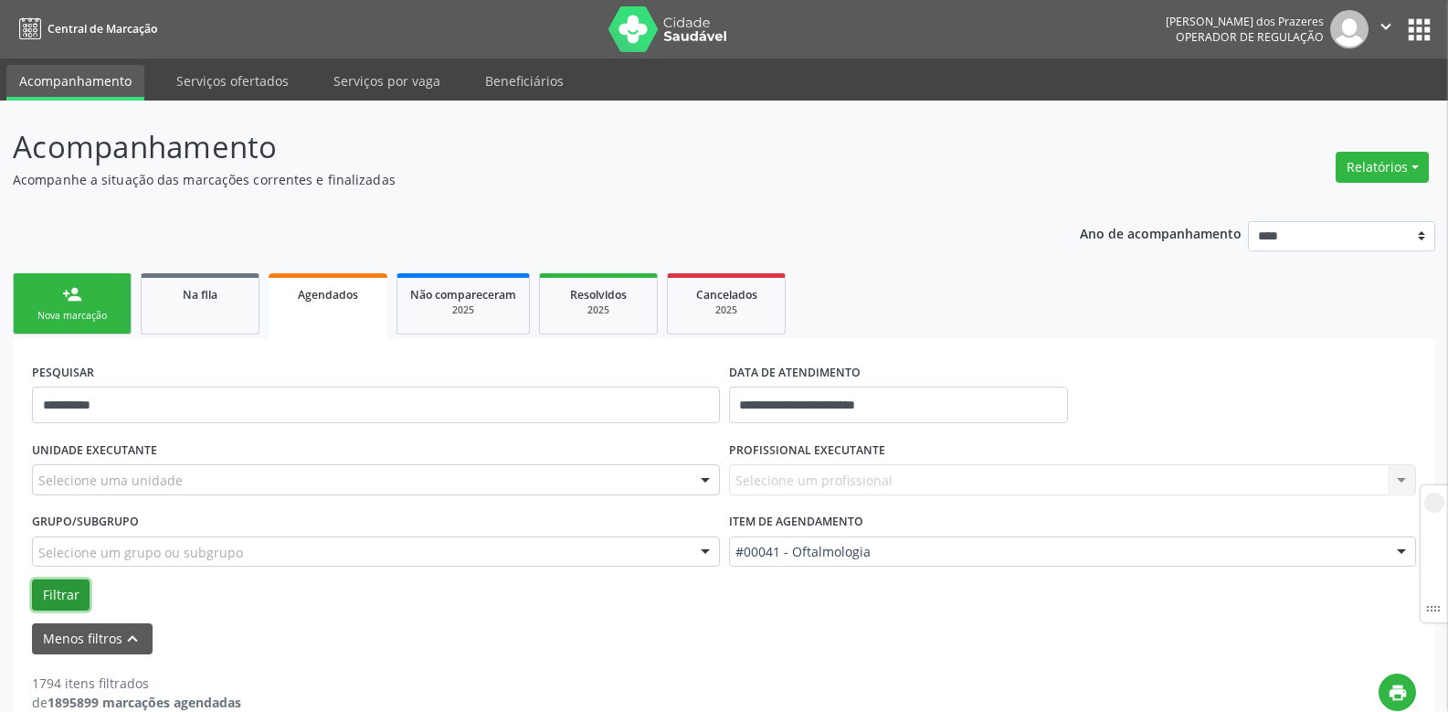
click at [51, 588] on button "Filtrar" at bounding box center [61, 594] width 58 height 31
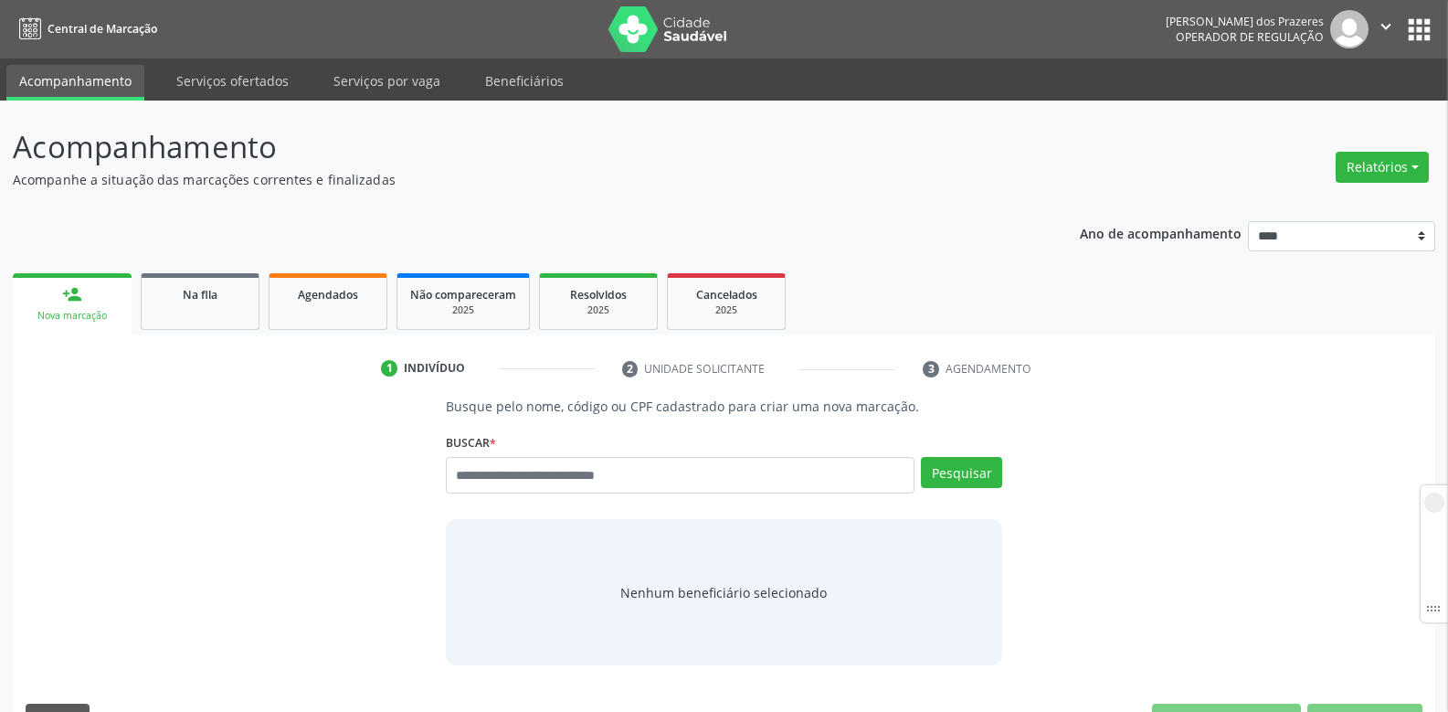
click at [515, 465] on input "text" at bounding box center [680, 475] width 469 height 37
type input "**********"
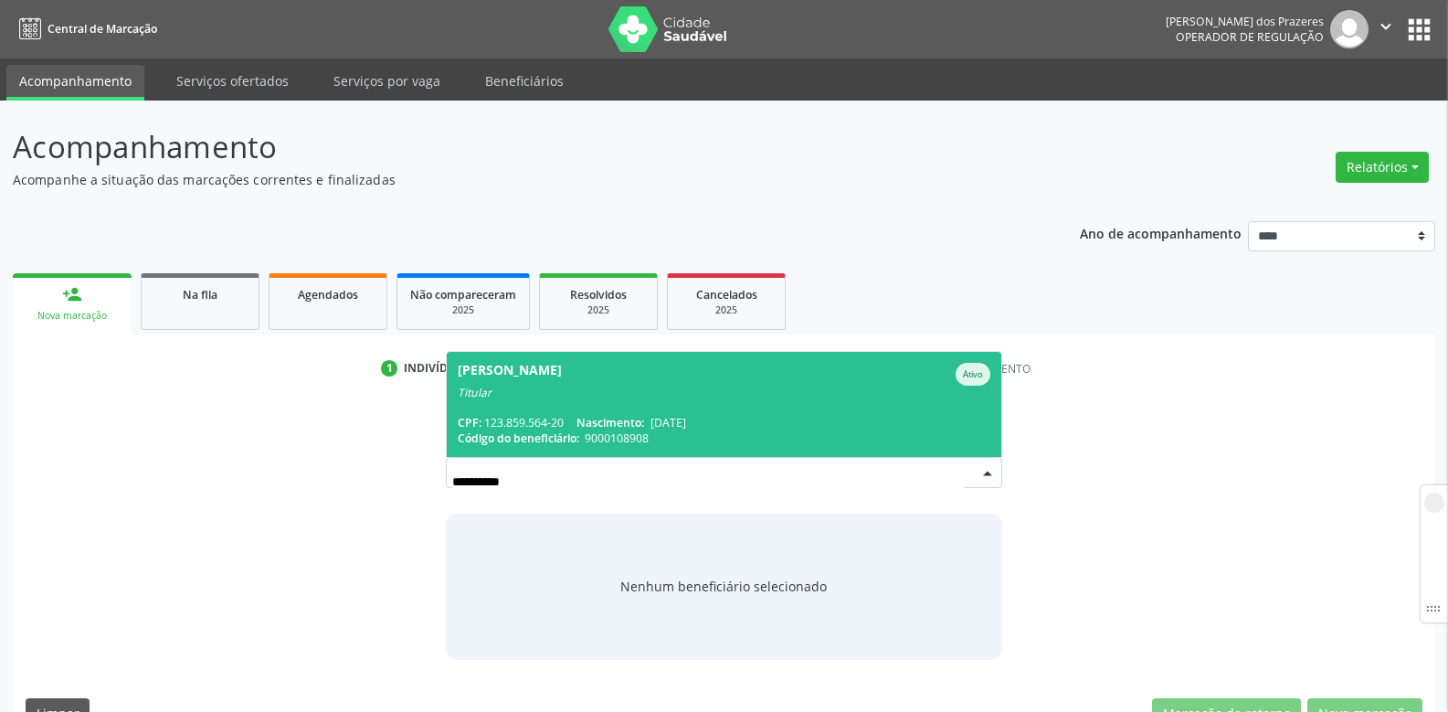
drag, startPoint x: 562, startPoint y: 482, endPoint x: 393, endPoint y: 490, distance: 169.1
click at [393, 490] on div "**********" at bounding box center [724, 527] width 1397 height 262
type input "*"
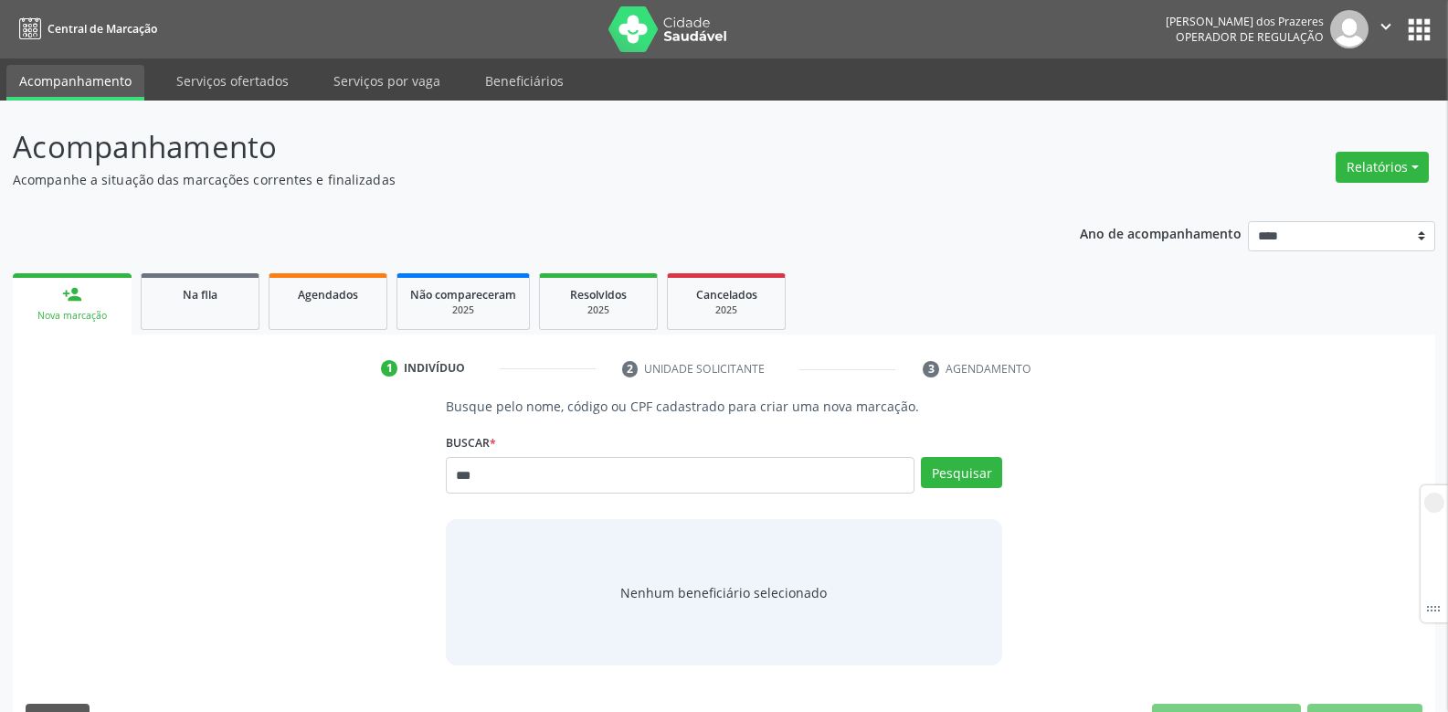
type input "***"
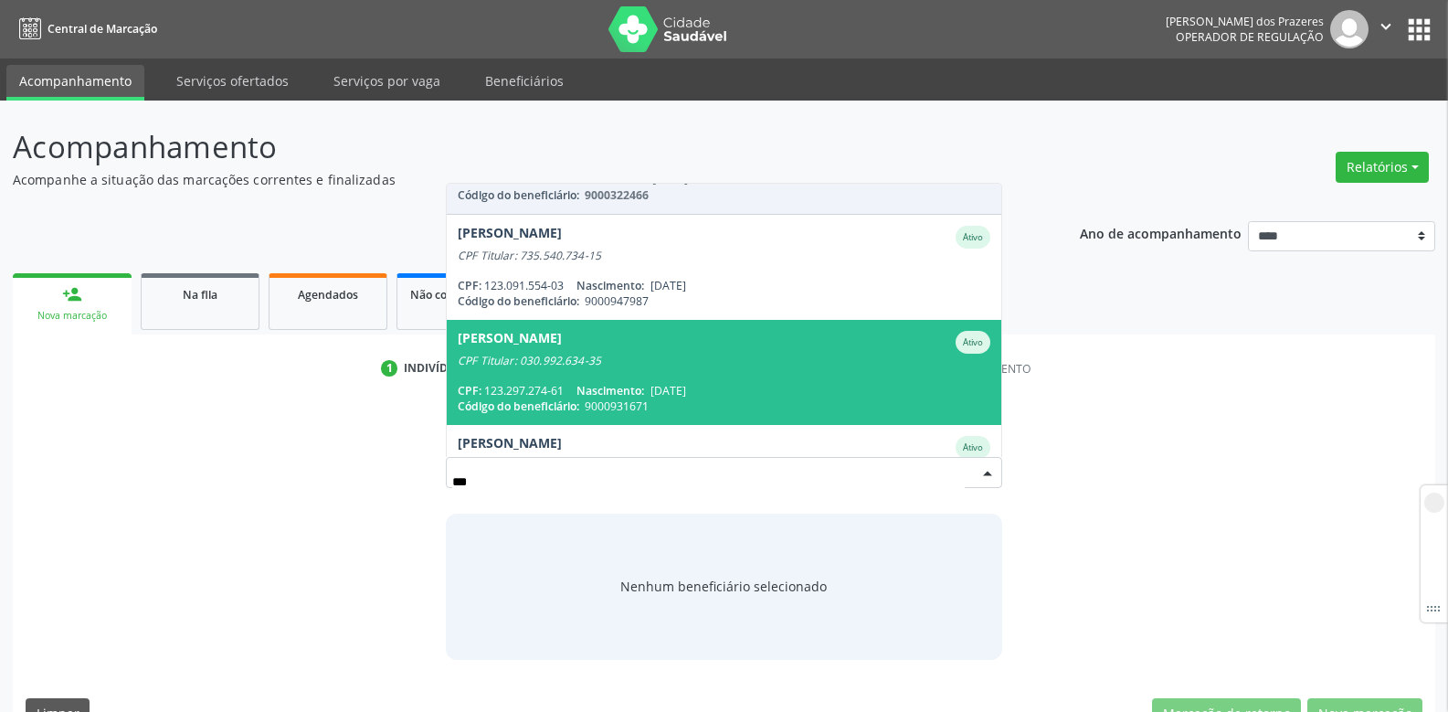
scroll to position [800, 0]
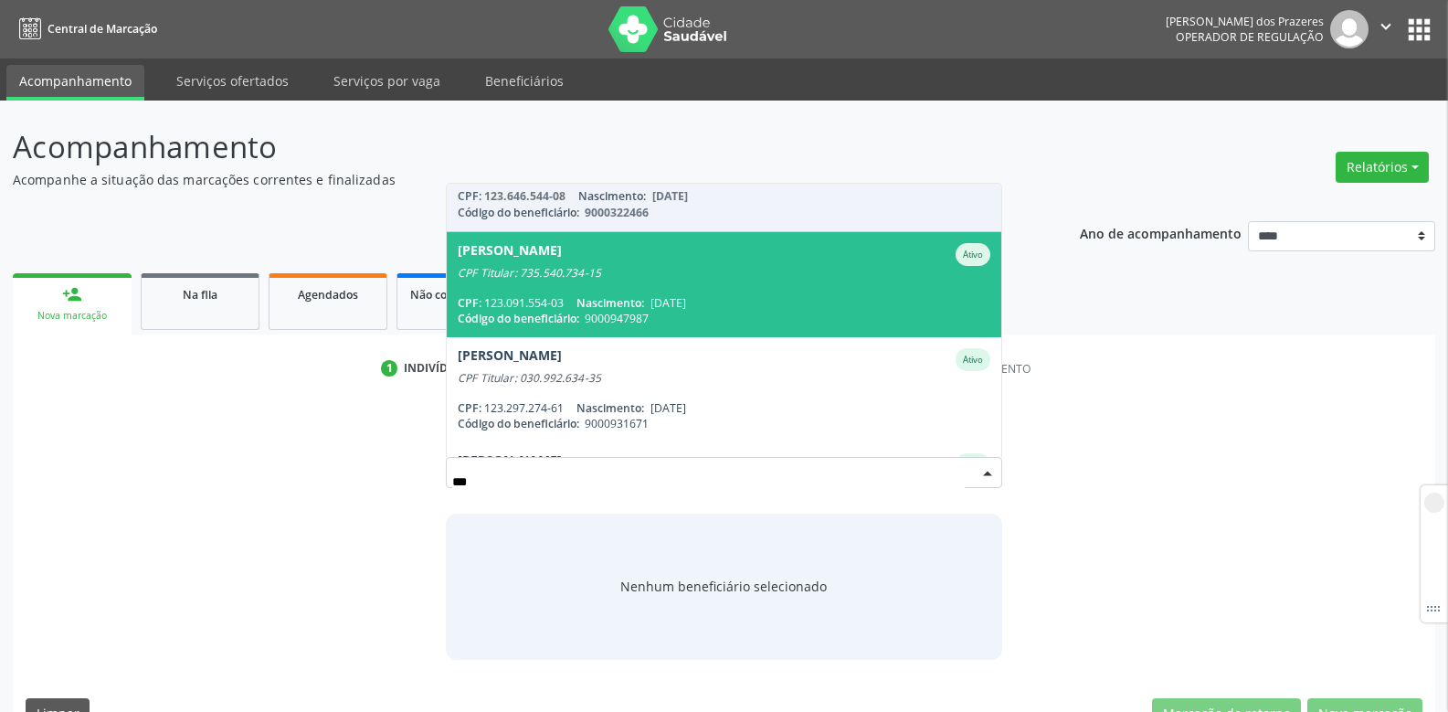
click at [518, 264] on div "[PERSON_NAME]" at bounding box center [510, 254] width 104 height 23
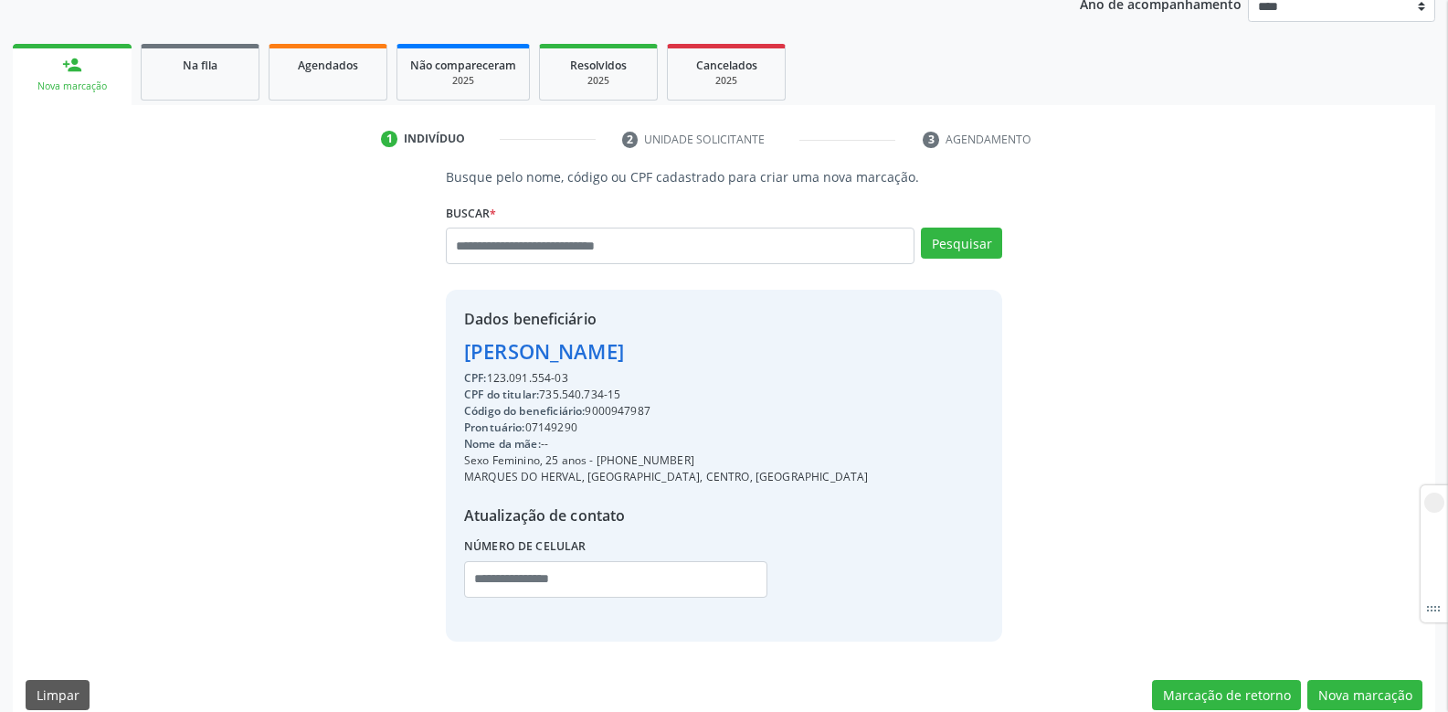
scroll to position [253, 0]
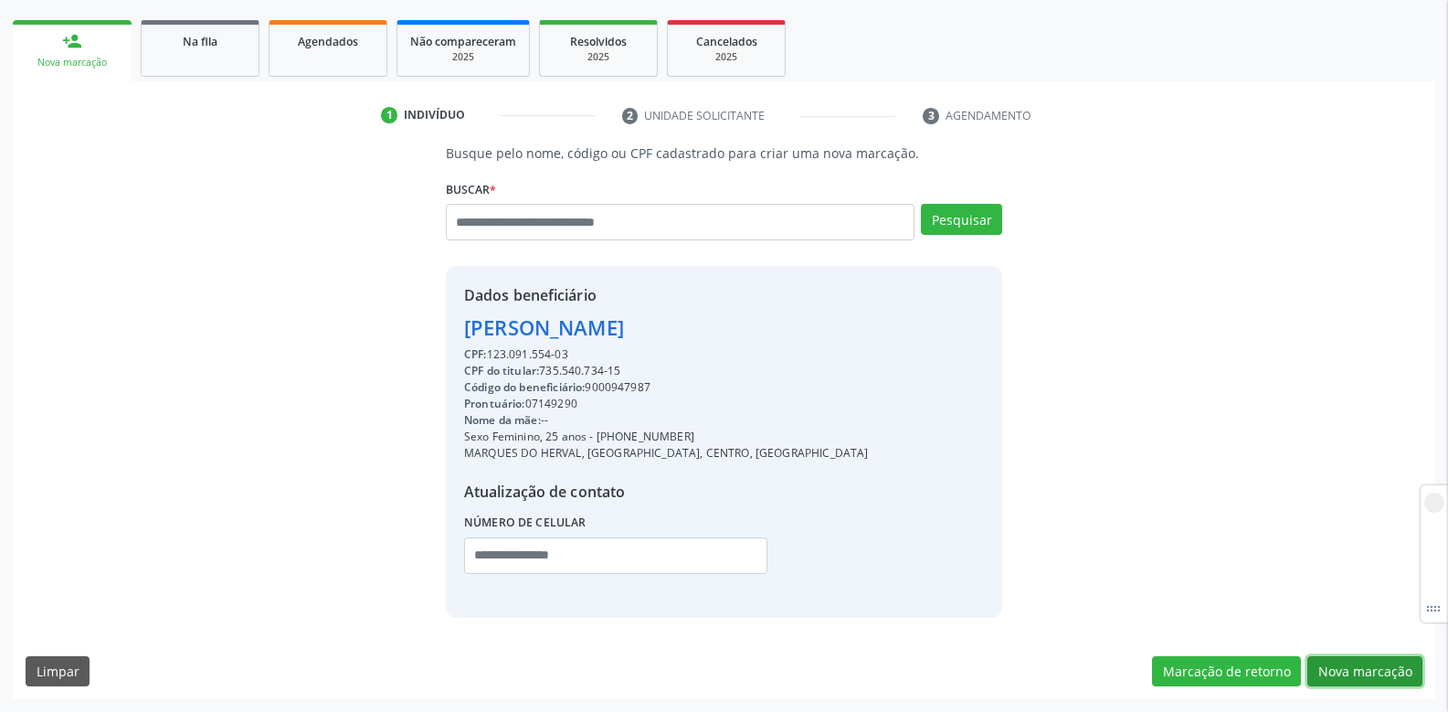
click at [1353, 667] on button "Nova marcação" at bounding box center [1364, 671] width 115 height 31
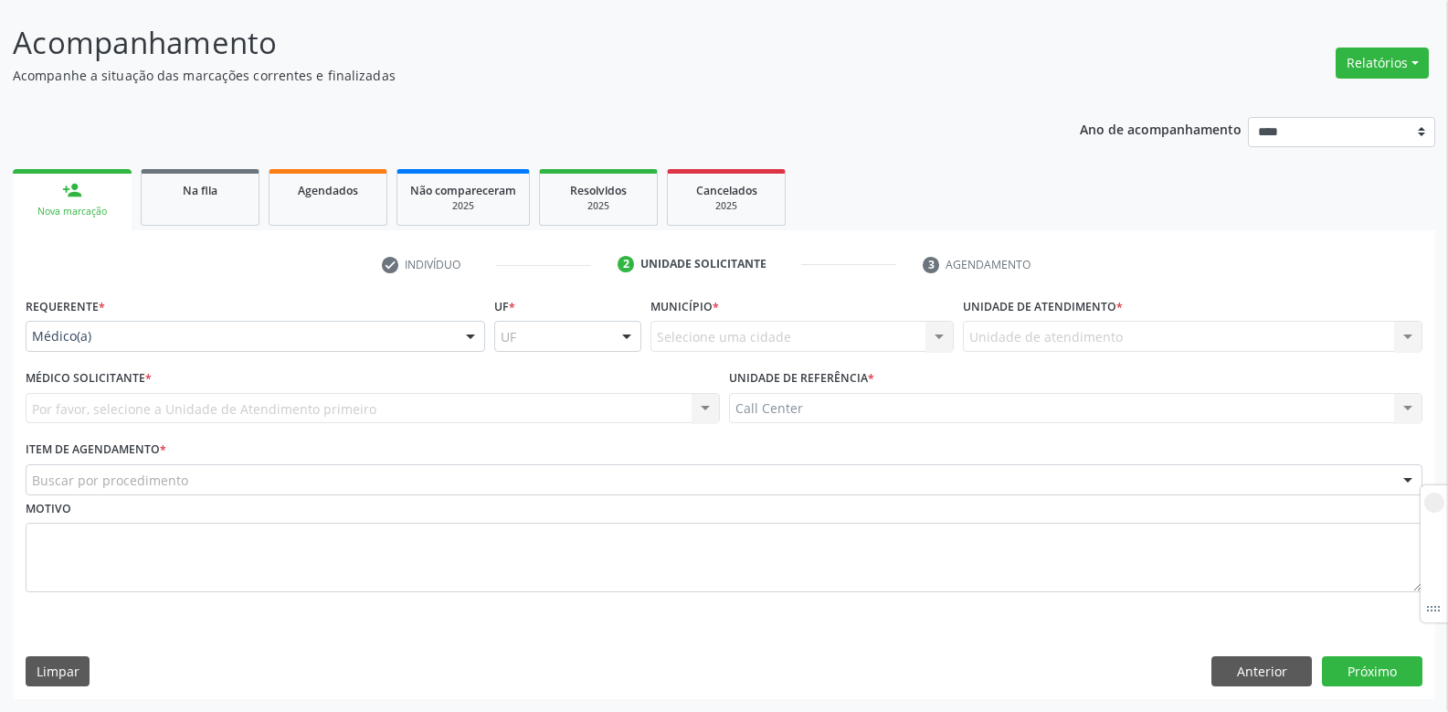
scroll to position [104, 0]
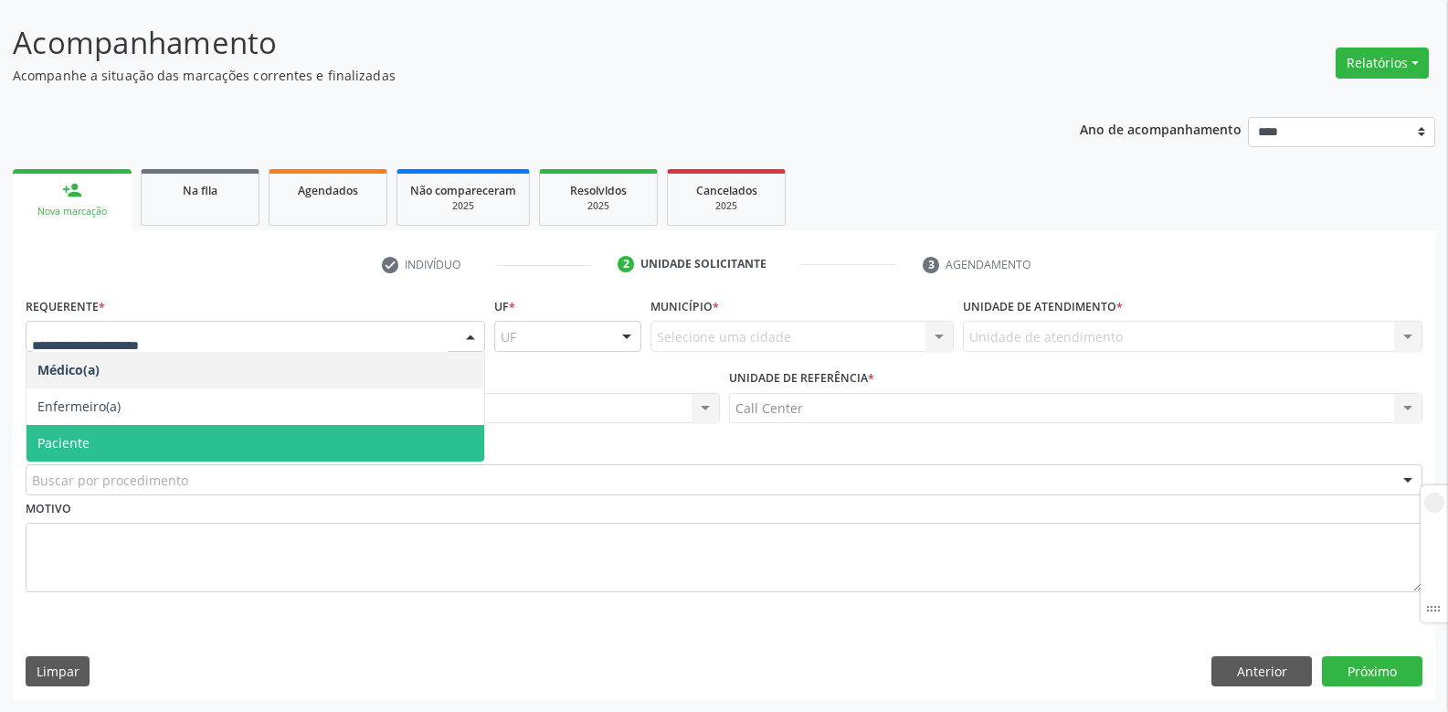
click at [71, 442] on span "Paciente" at bounding box center [63, 442] width 52 height 17
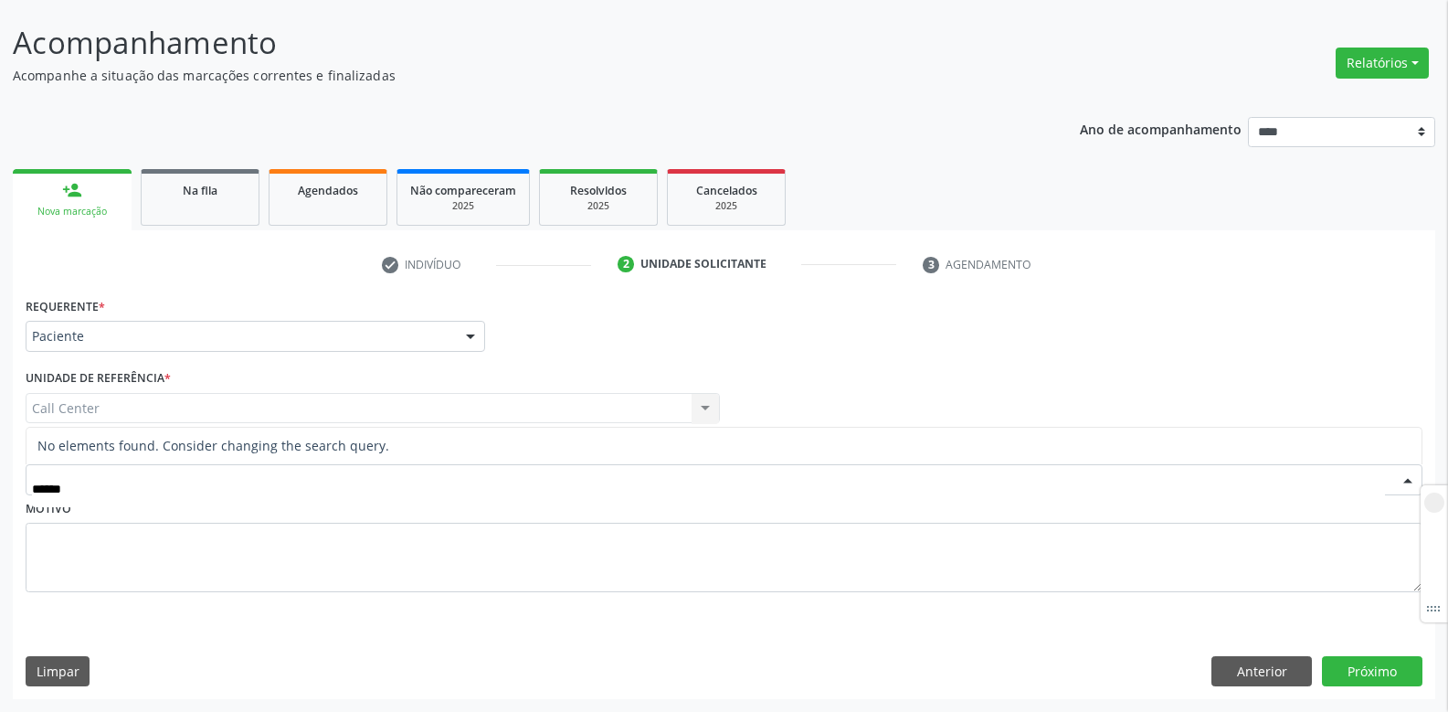
type input "*****"
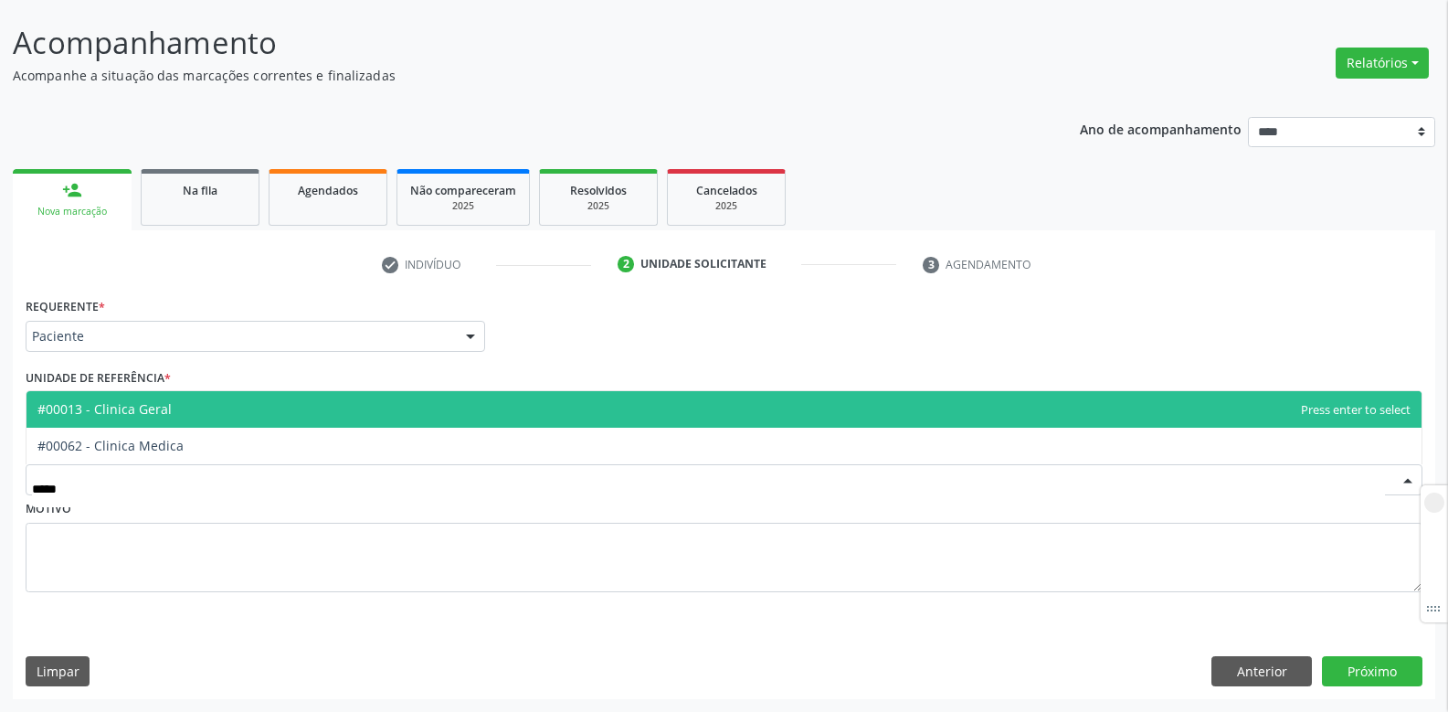
click at [115, 414] on span "#00013 - Clinica Geral" at bounding box center [104, 408] width 134 height 17
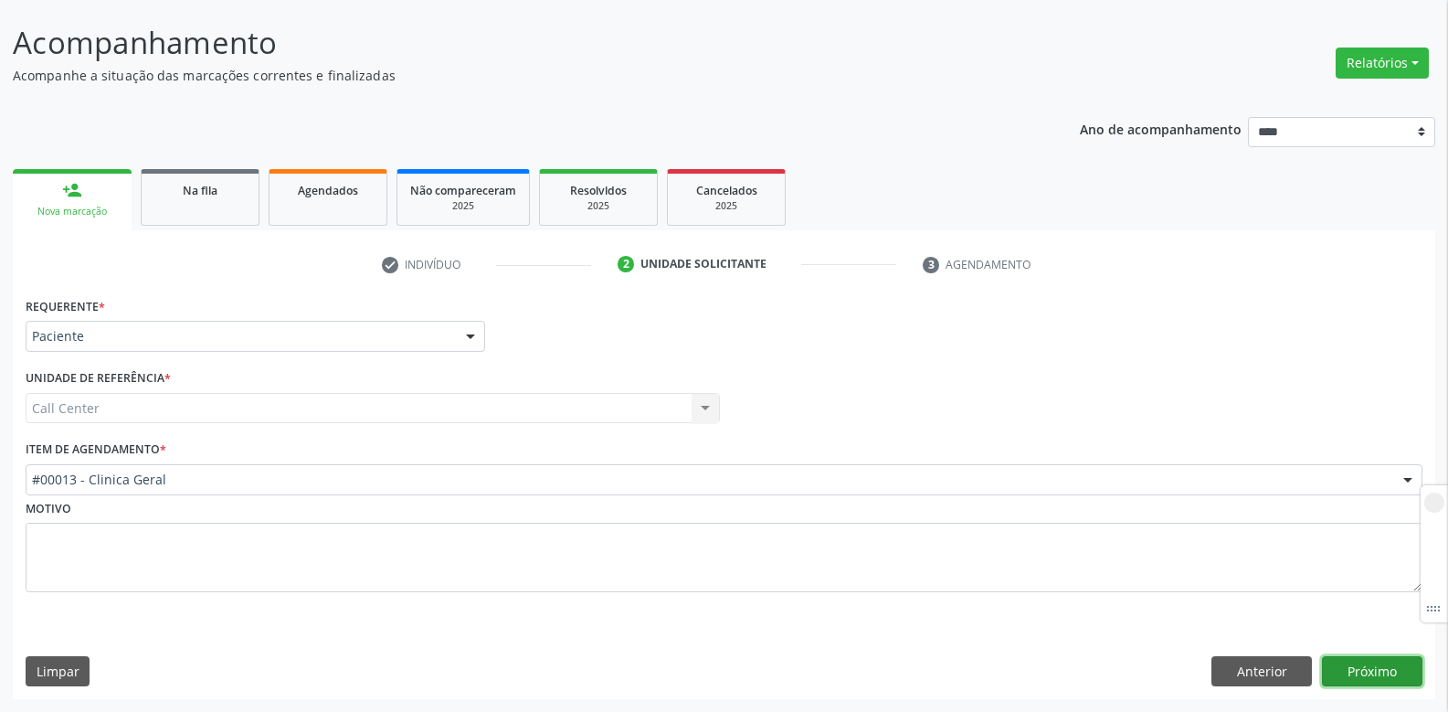
click at [1376, 674] on button "Próximo" at bounding box center [1372, 671] width 100 height 31
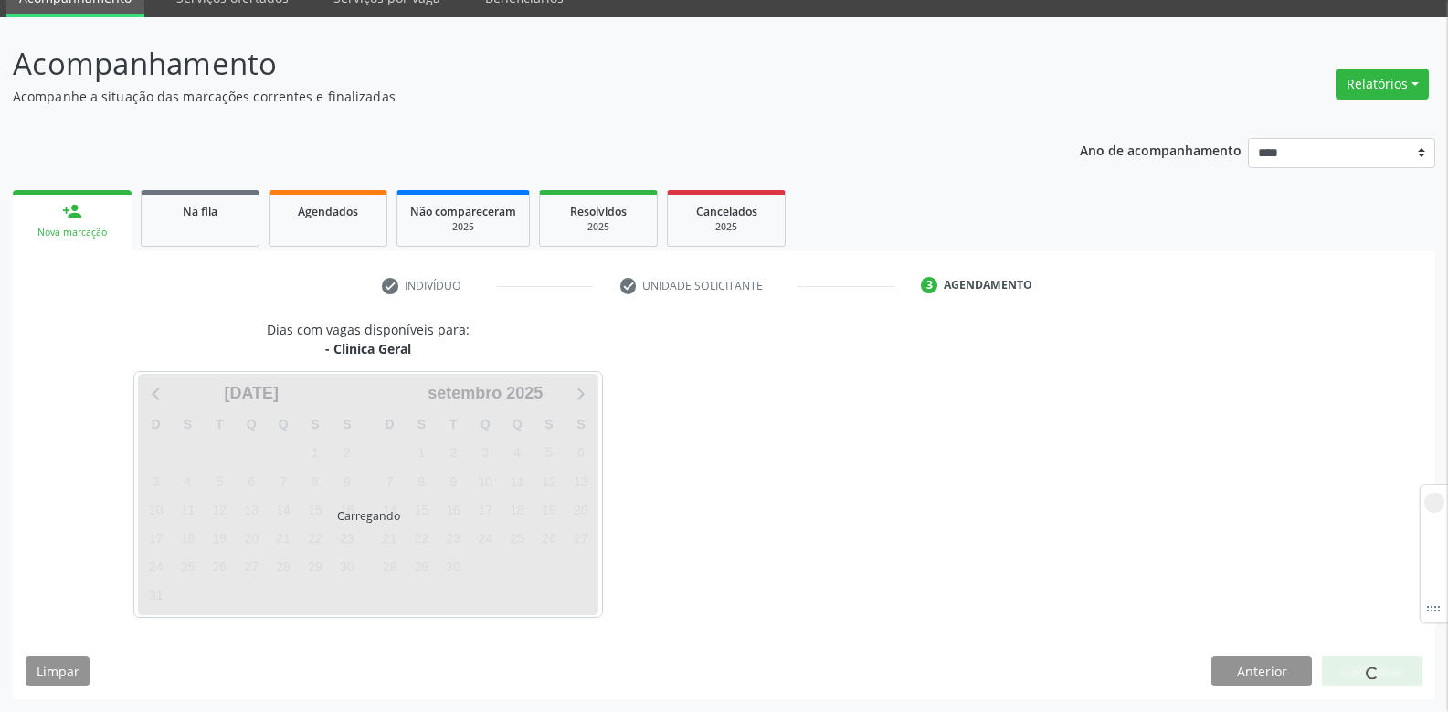
scroll to position [83, 0]
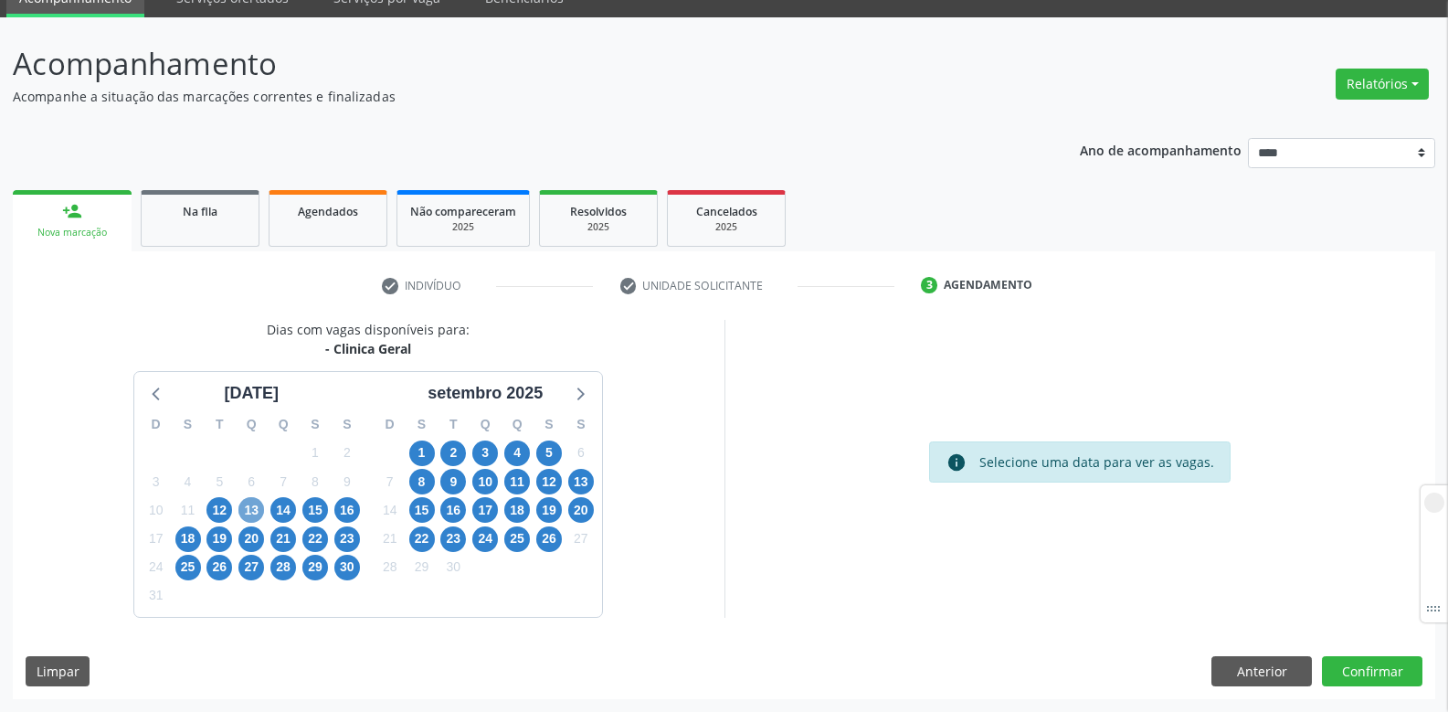
click at [248, 512] on span "13" at bounding box center [251, 510] width 26 height 26
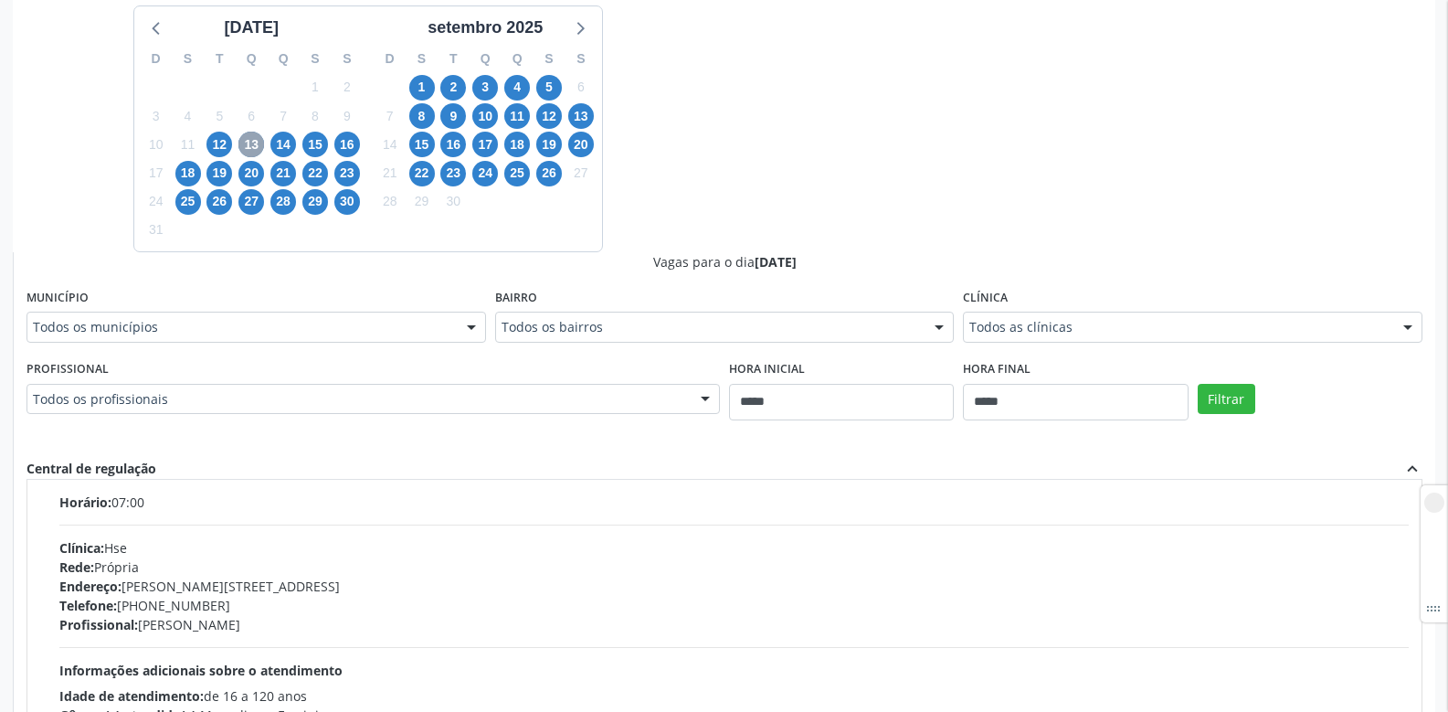
scroll to position [0, 0]
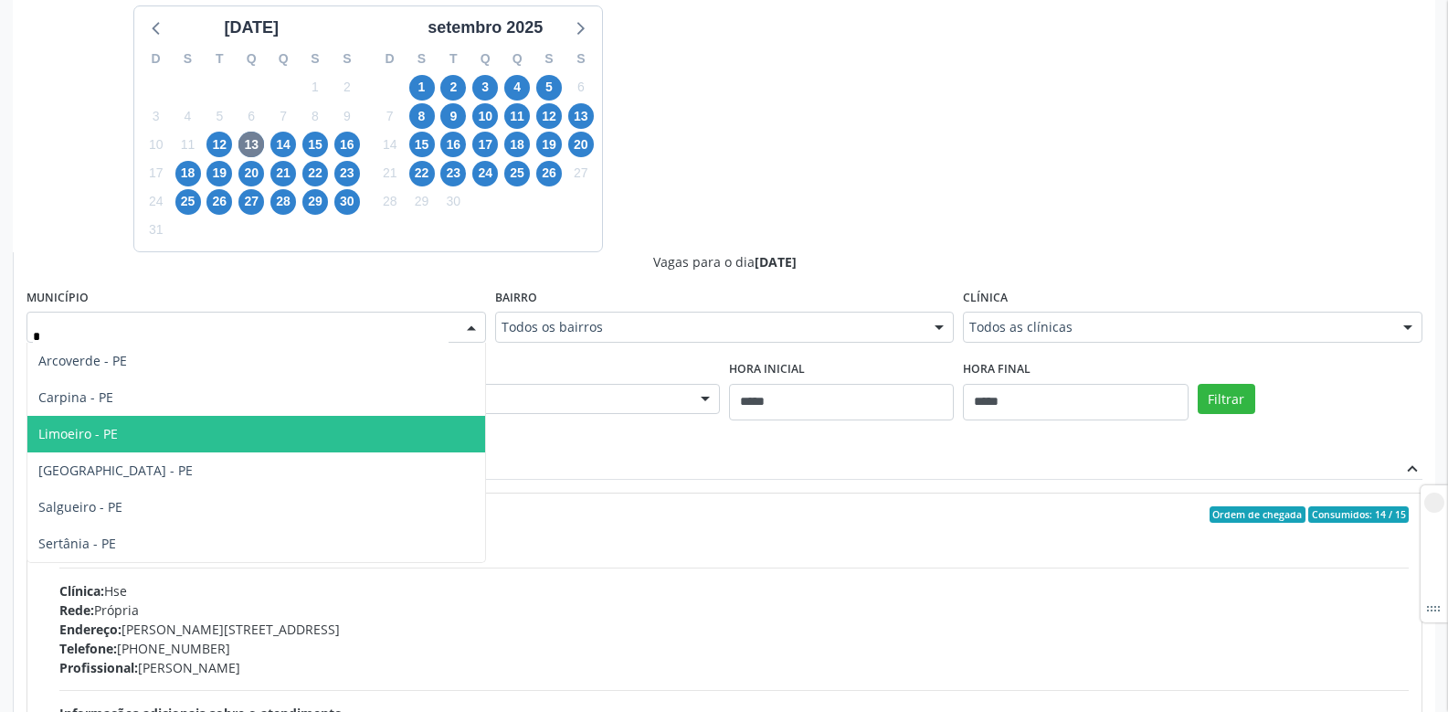
type input "**"
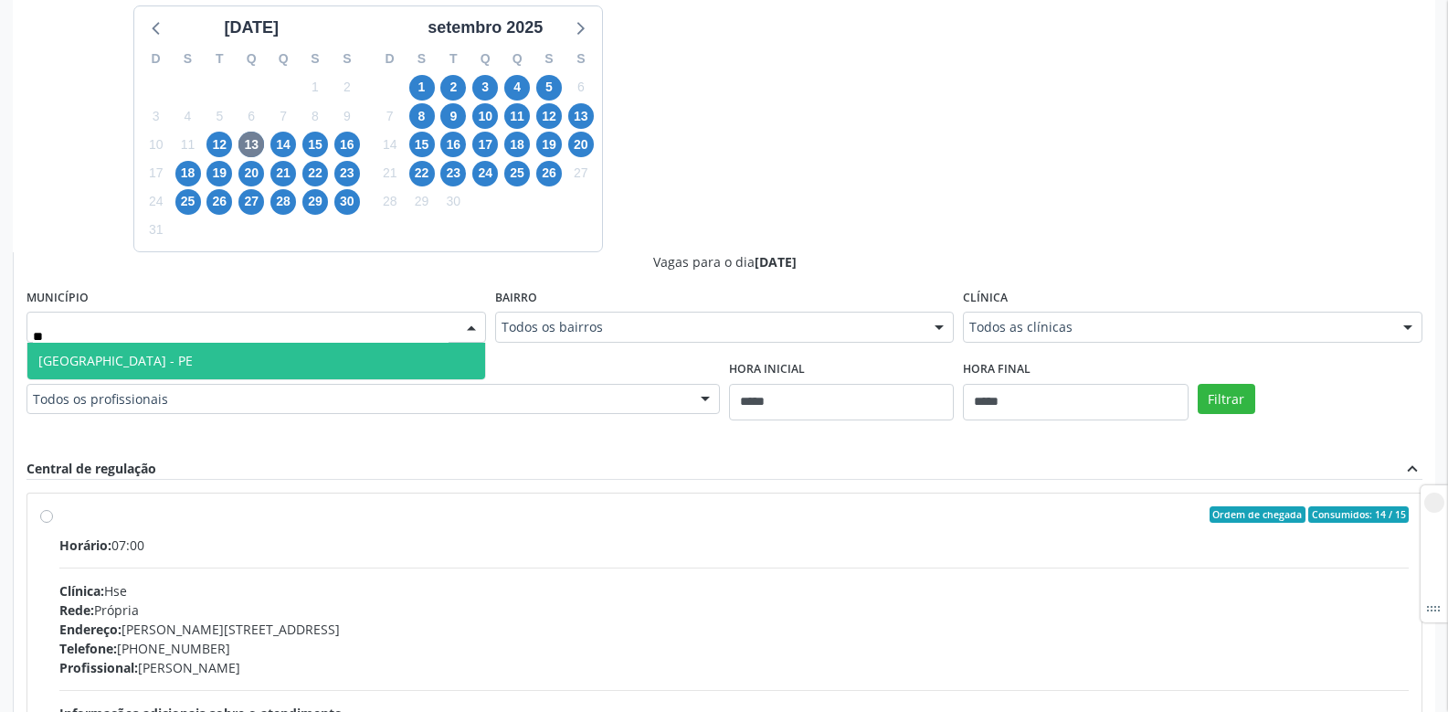
click at [66, 353] on span "Recife - PE" at bounding box center [115, 360] width 154 height 17
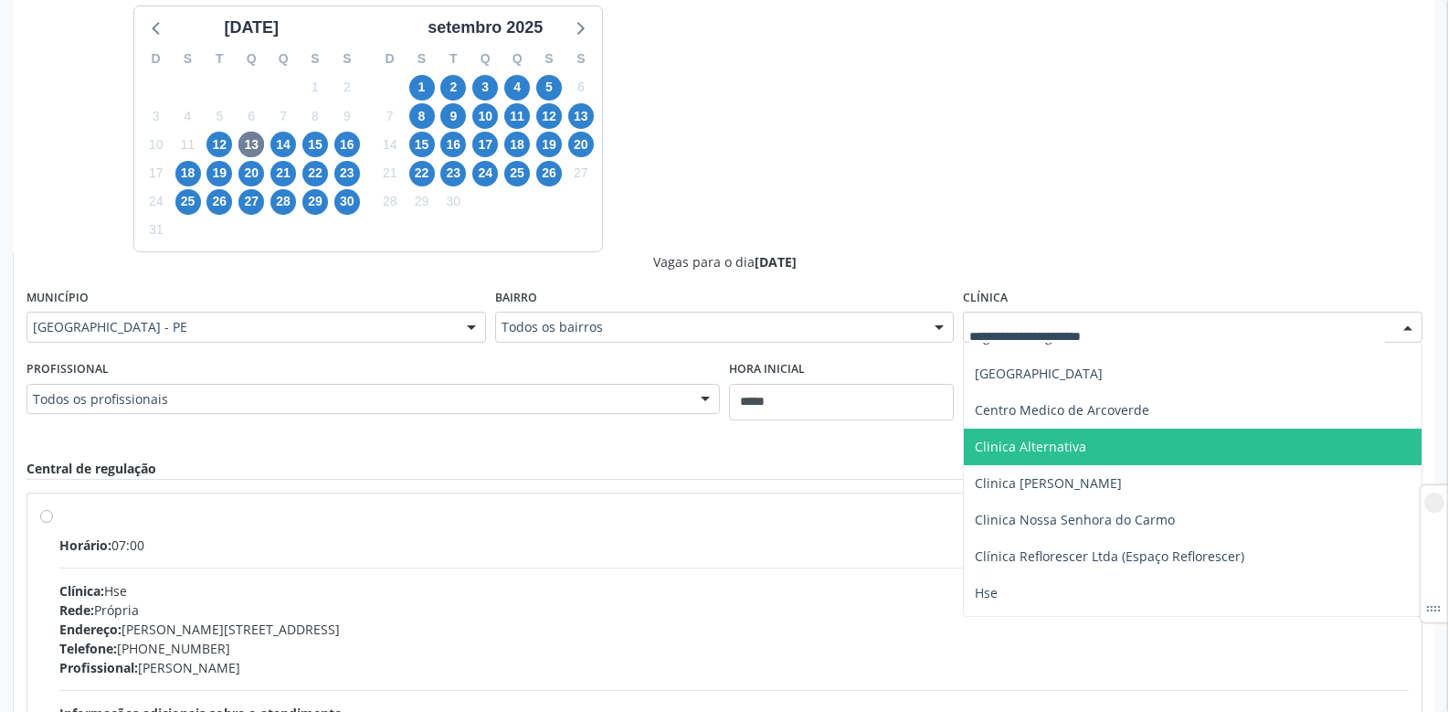
scroll to position [202, 0]
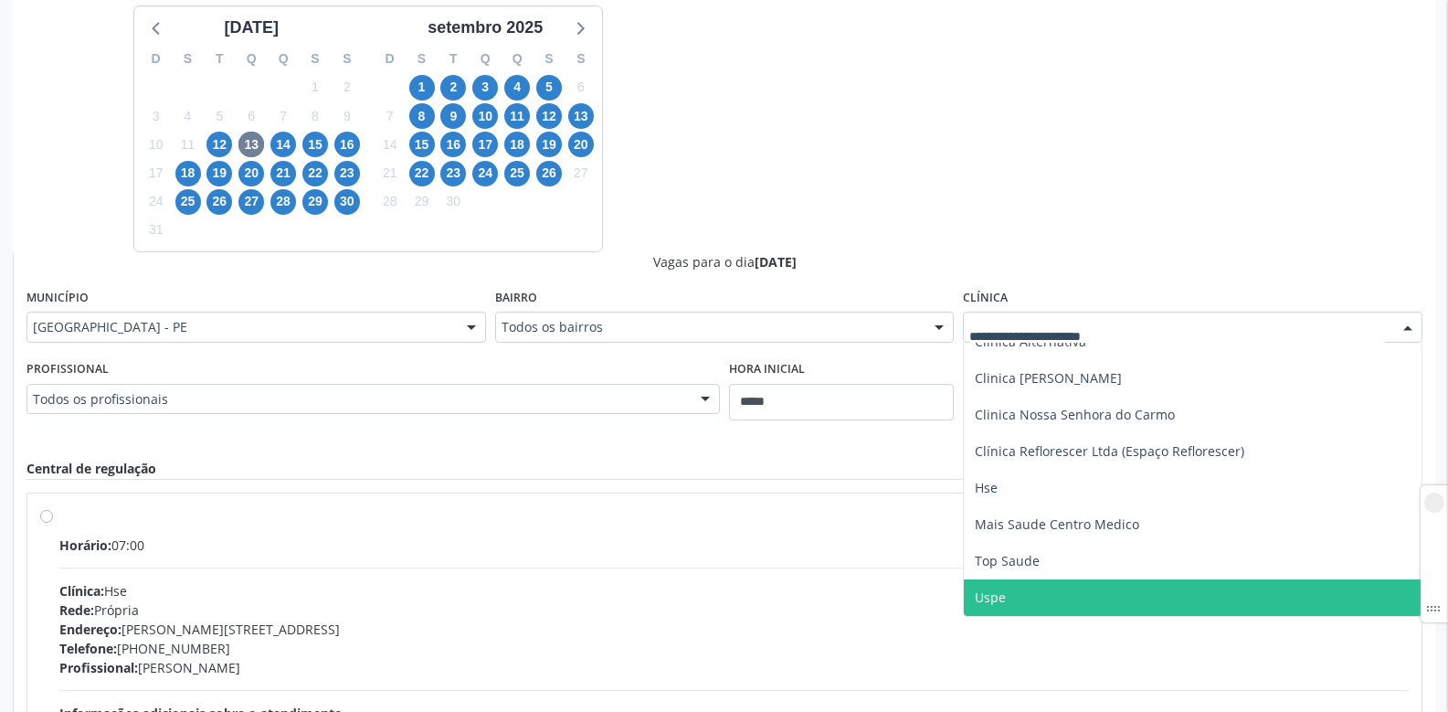
click at [1016, 593] on span "Uspe" at bounding box center [1193, 597] width 458 height 37
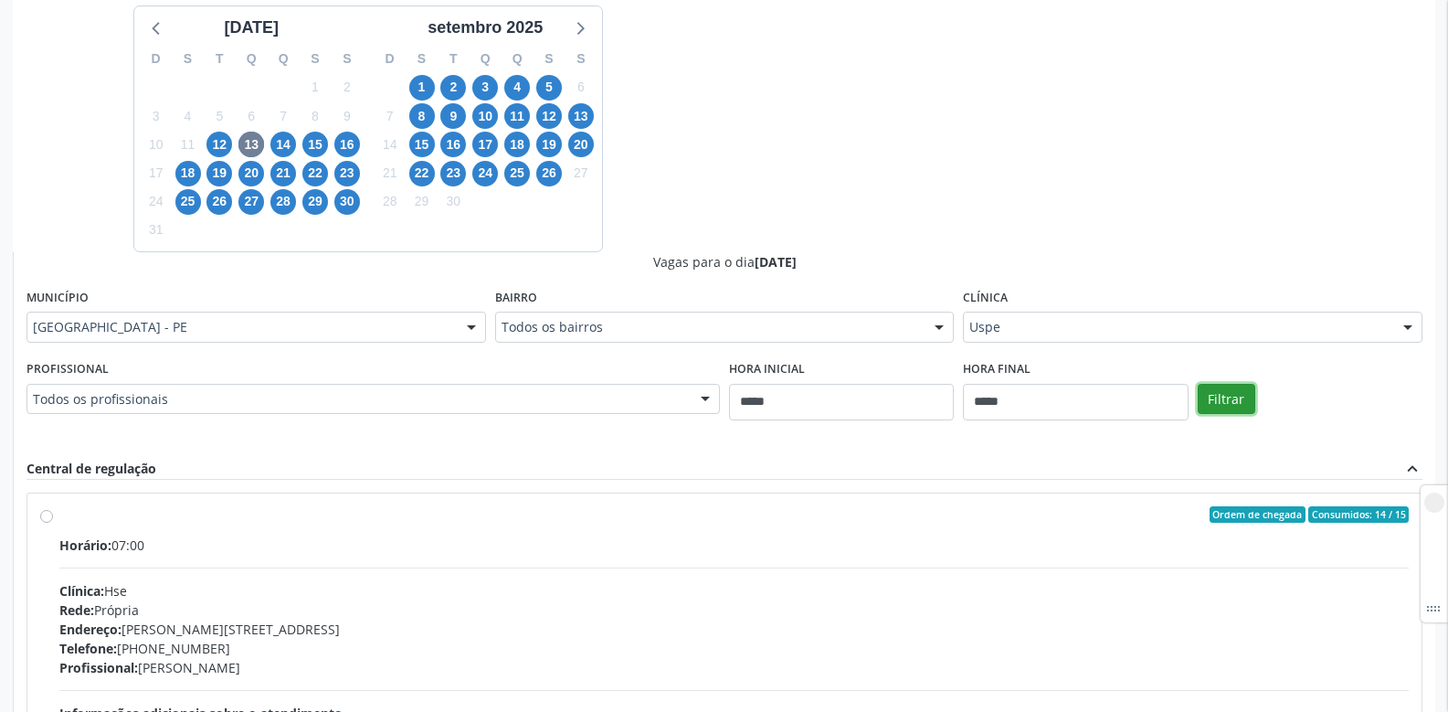
click at [1222, 400] on button "Filtrar" at bounding box center [1226, 399] width 58 height 31
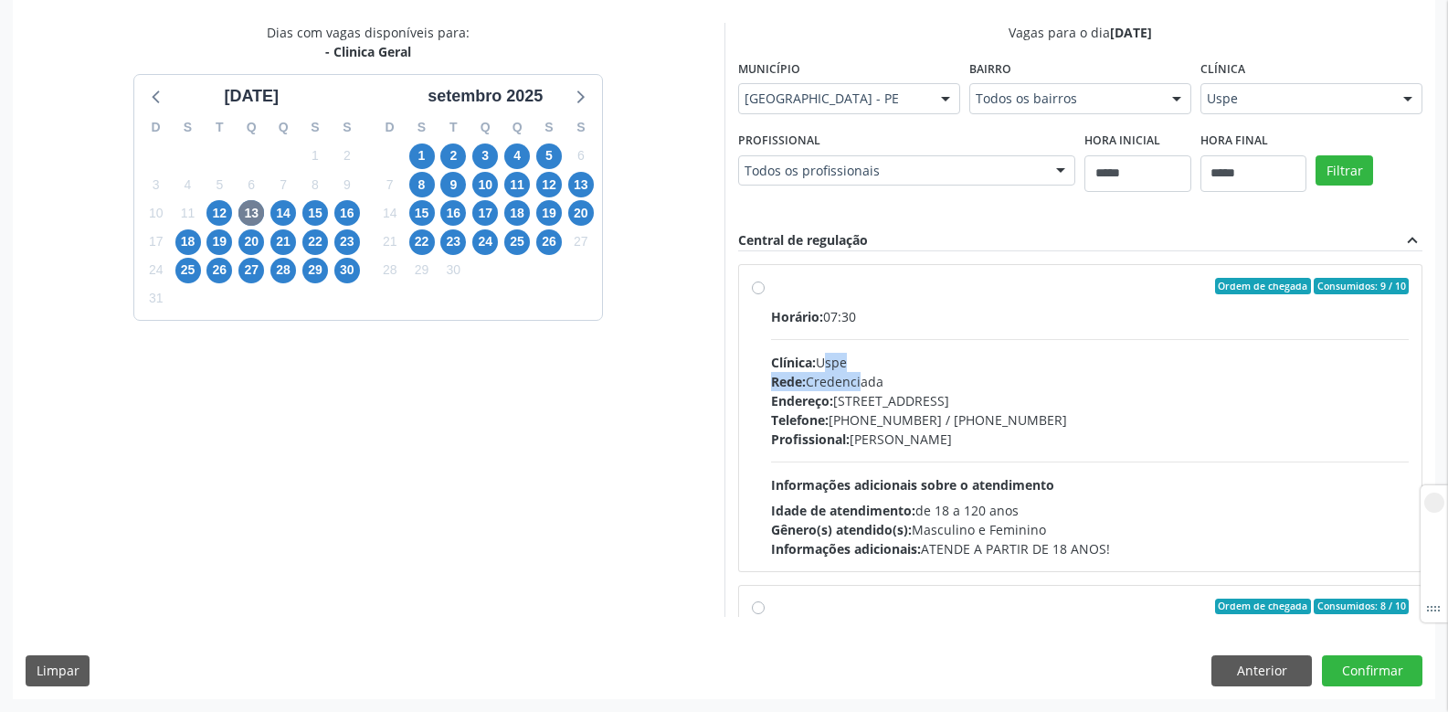
drag, startPoint x: 822, startPoint y: 371, endPoint x: 825, endPoint y: 362, distance: 9.5
click at [825, 362] on div "Horário: 07:30 Clínica: Uspe Rede: Credenciada Endereço: Rua do Espinheiro, nº …" at bounding box center [1090, 432] width 638 height 251
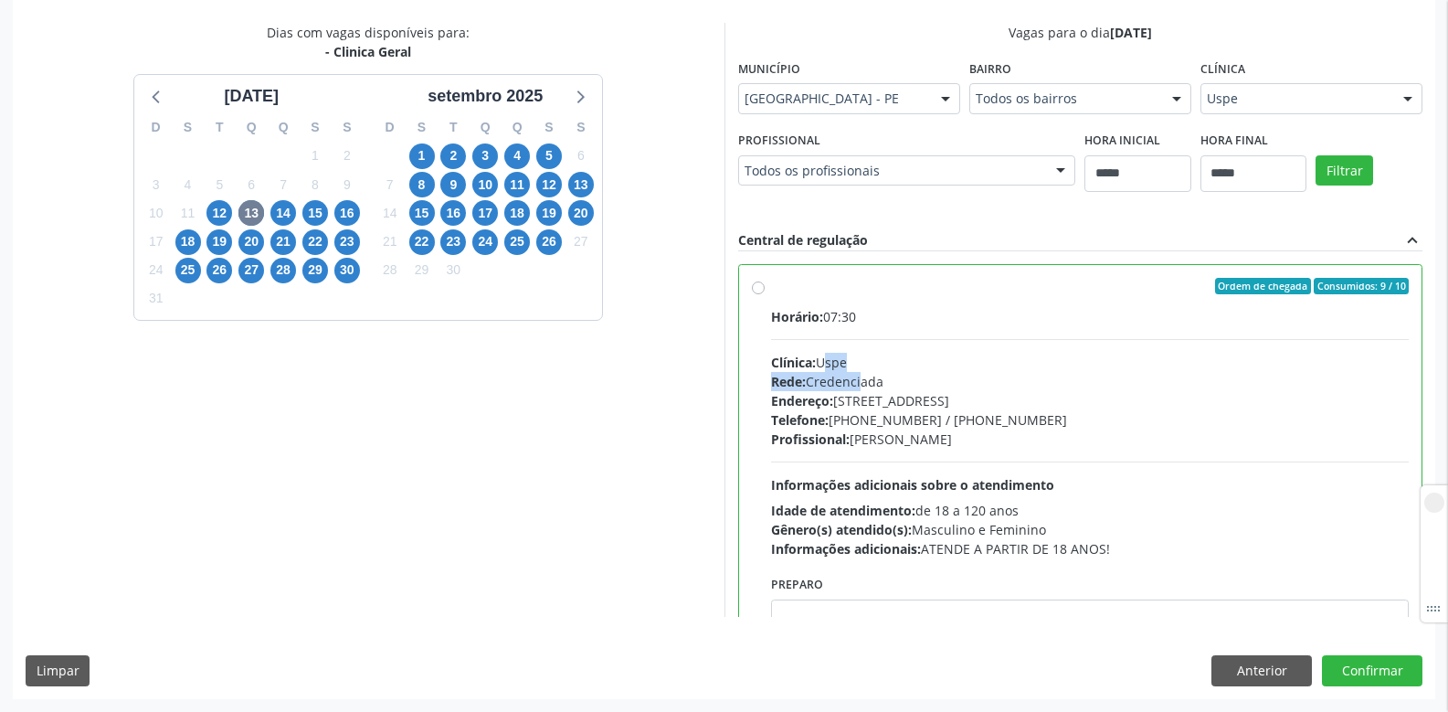
drag, startPoint x: 876, startPoint y: 313, endPoint x: 813, endPoint y: 315, distance: 63.1
click at [813, 315] on div "Horário: 07:30" at bounding box center [1090, 316] width 638 height 19
drag, startPoint x: 918, startPoint y: 554, endPoint x: 1121, endPoint y: 554, distance: 202.8
click at [1121, 554] on div "Informações adicionais: ATENDE A PARTIR DE 18 ANOS!" at bounding box center [1090, 548] width 638 height 19
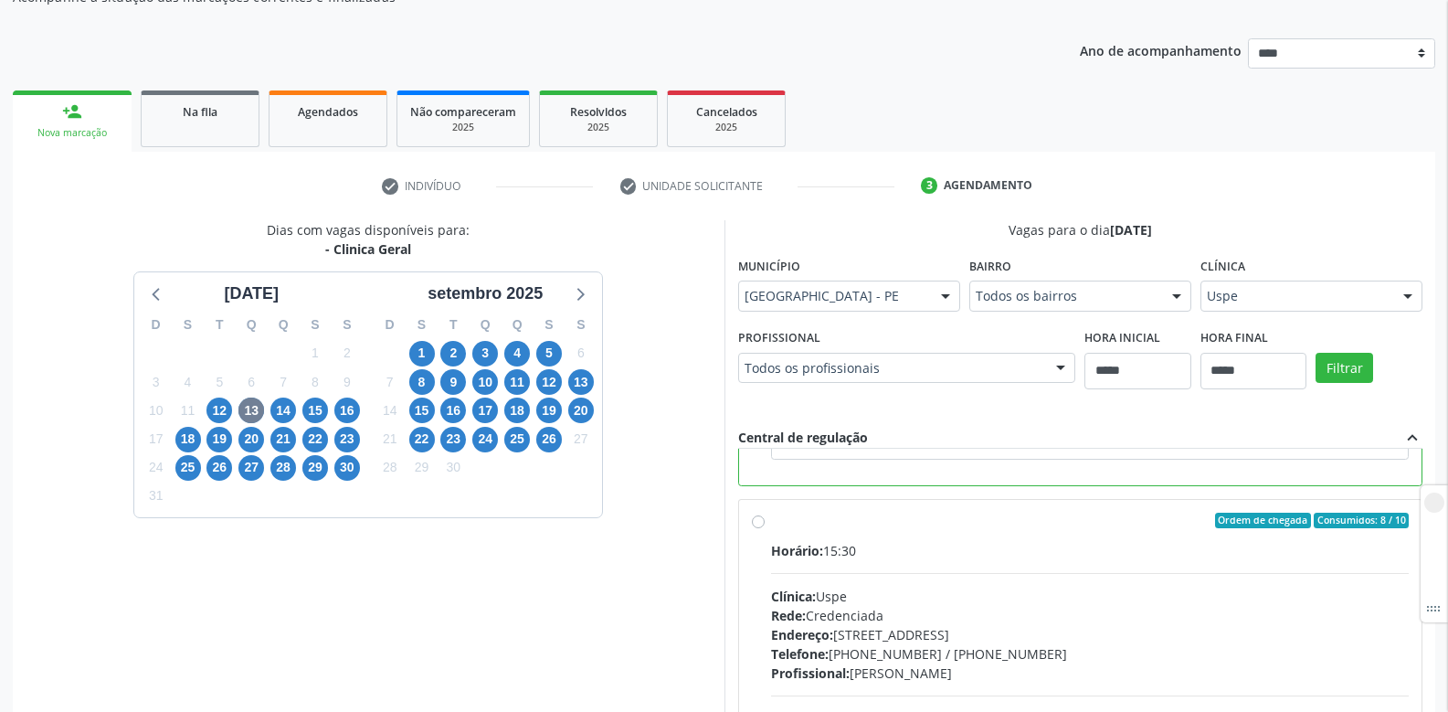
scroll to position [411, 0]
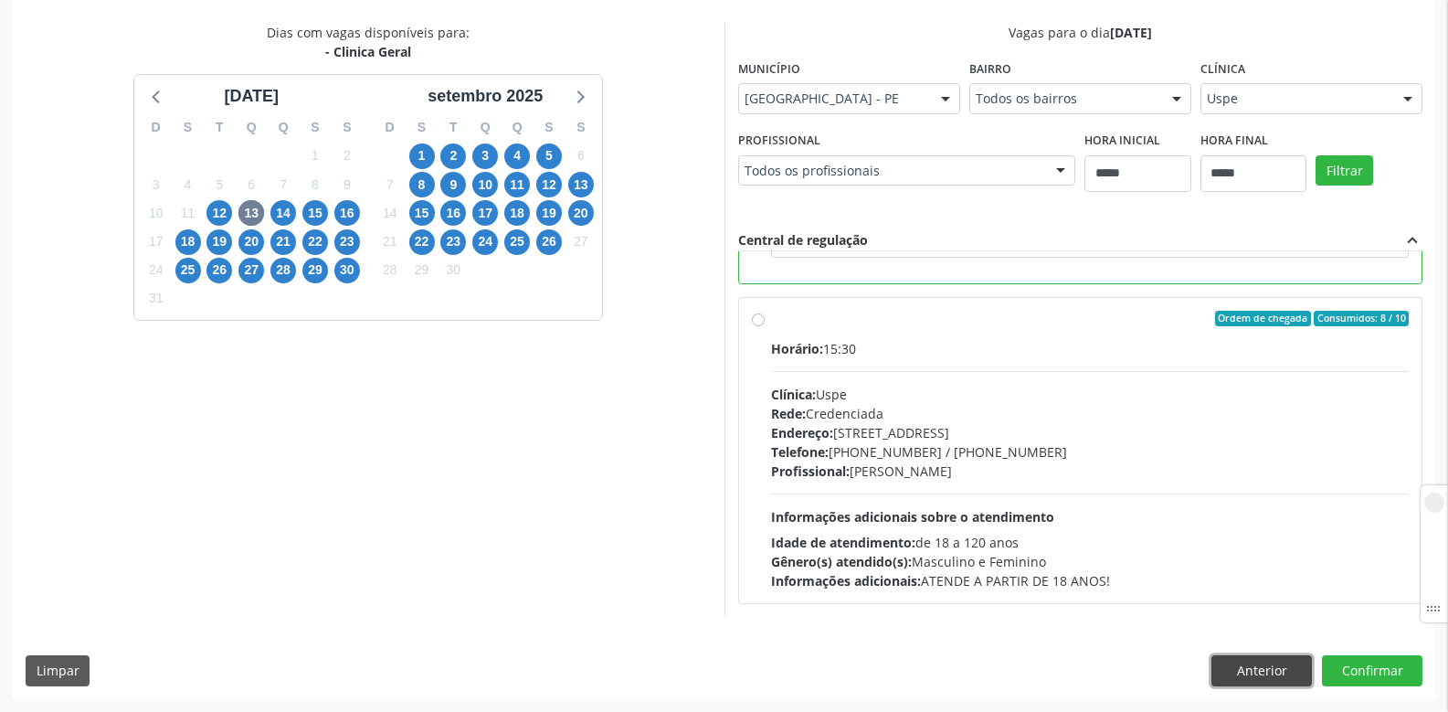
click at [1244, 670] on button "Anterior" at bounding box center [1261, 670] width 100 height 31
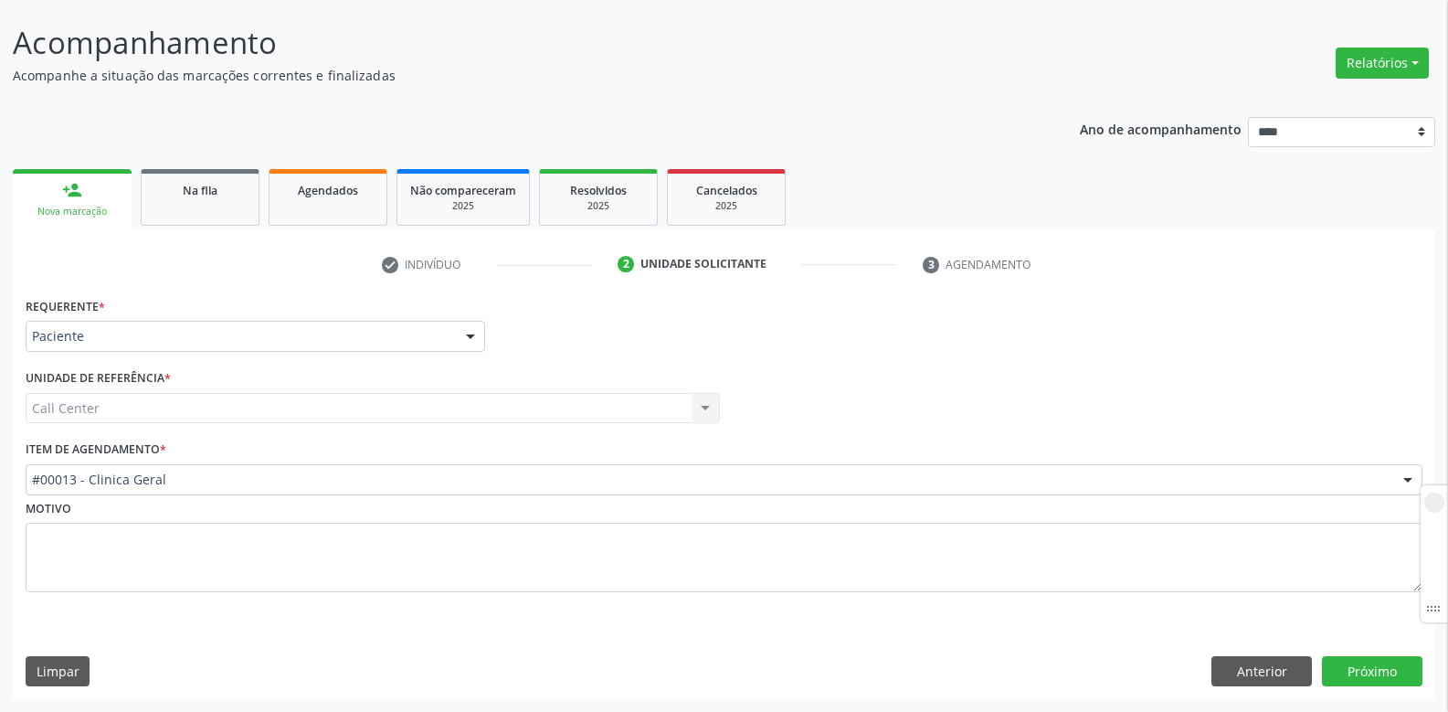
scroll to position [104, 0]
click at [1237, 670] on button "Anterior" at bounding box center [1261, 671] width 100 height 31
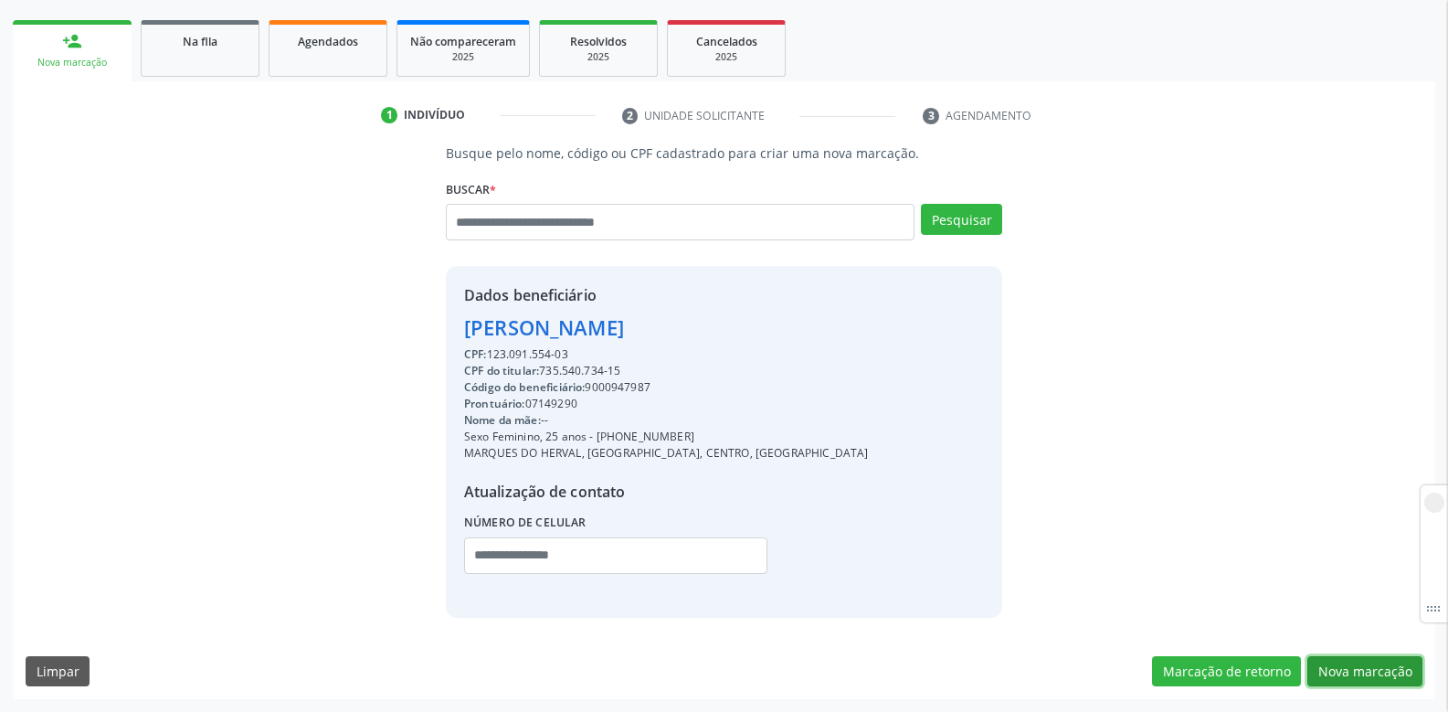
drag, startPoint x: 1374, startPoint y: 671, endPoint x: 860, endPoint y: 565, distance: 524.2
click at [1371, 671] on button "Nova marcação" at bounding box center [1364, 671] width 115 height 31
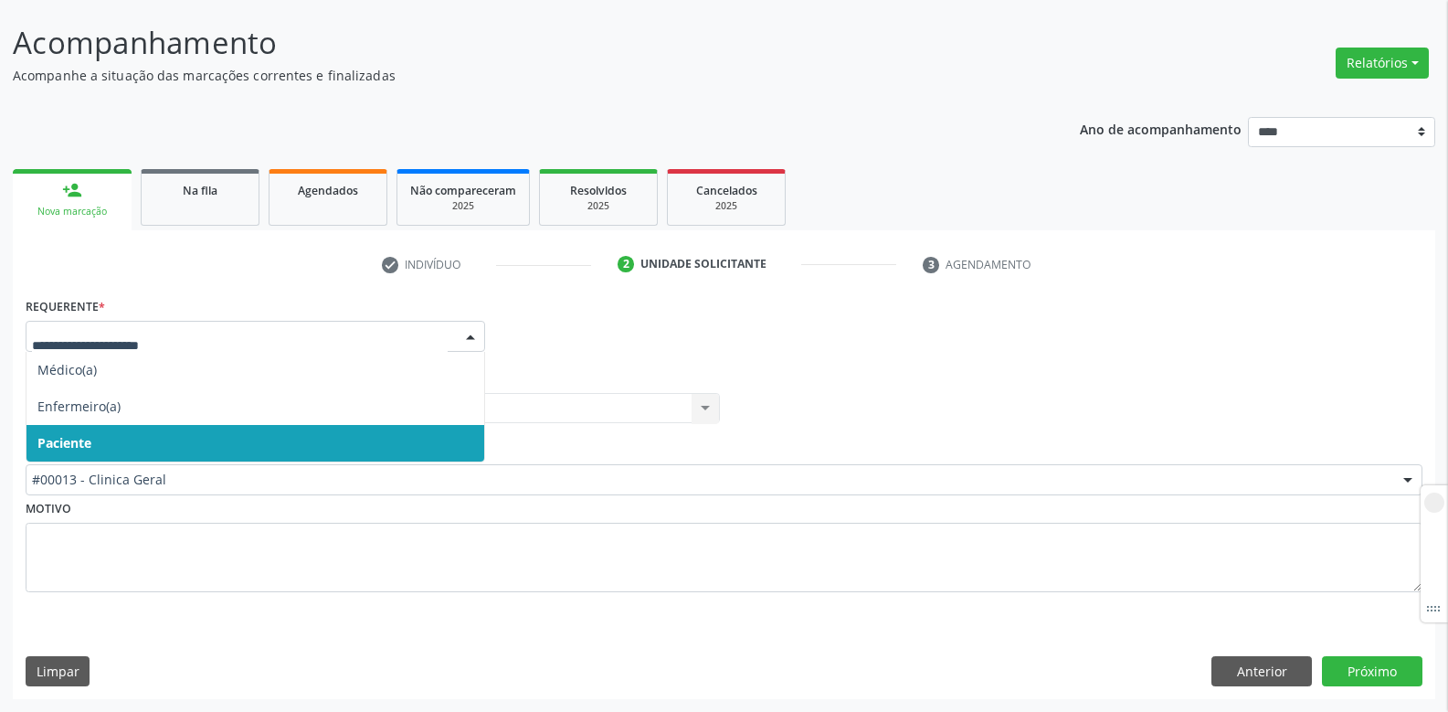
click at [111, 438] on span "Paciente" at bounding box center [255, 443] width 458 height 37
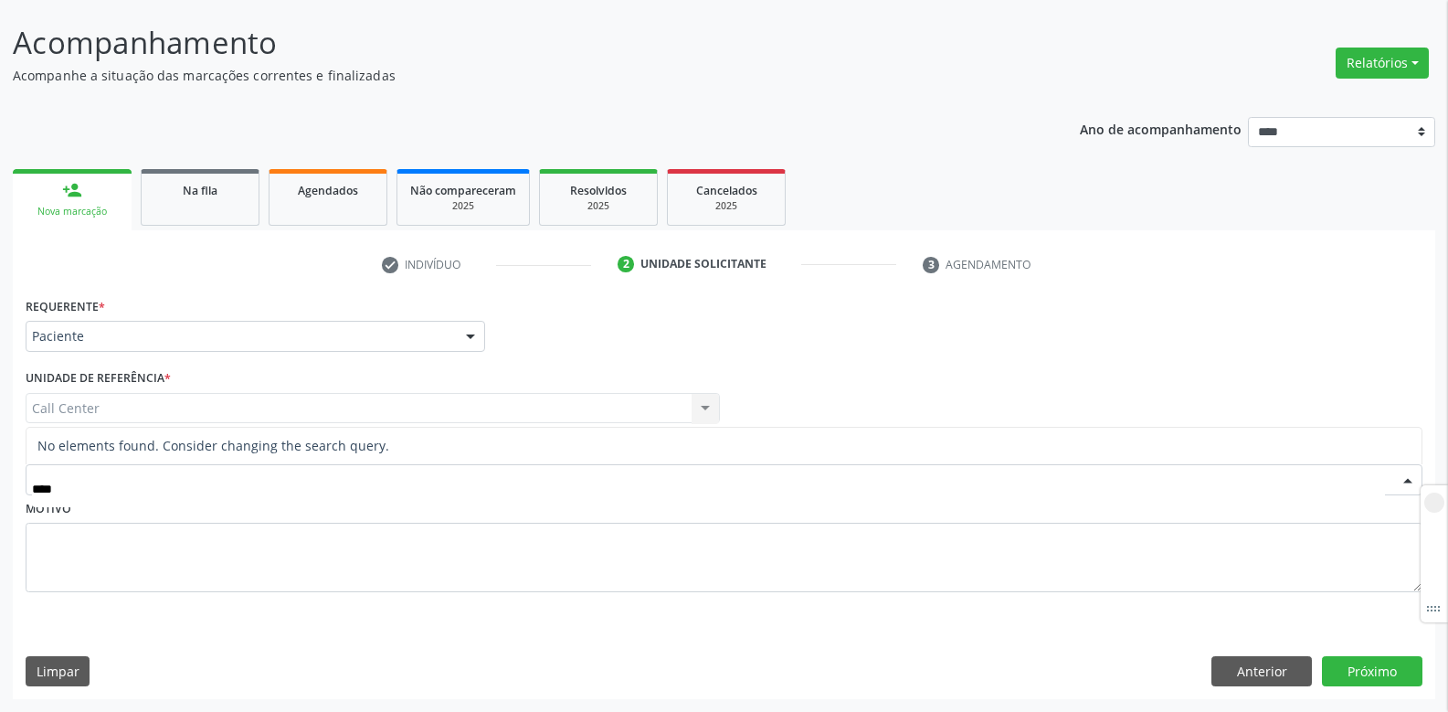
type input "***"
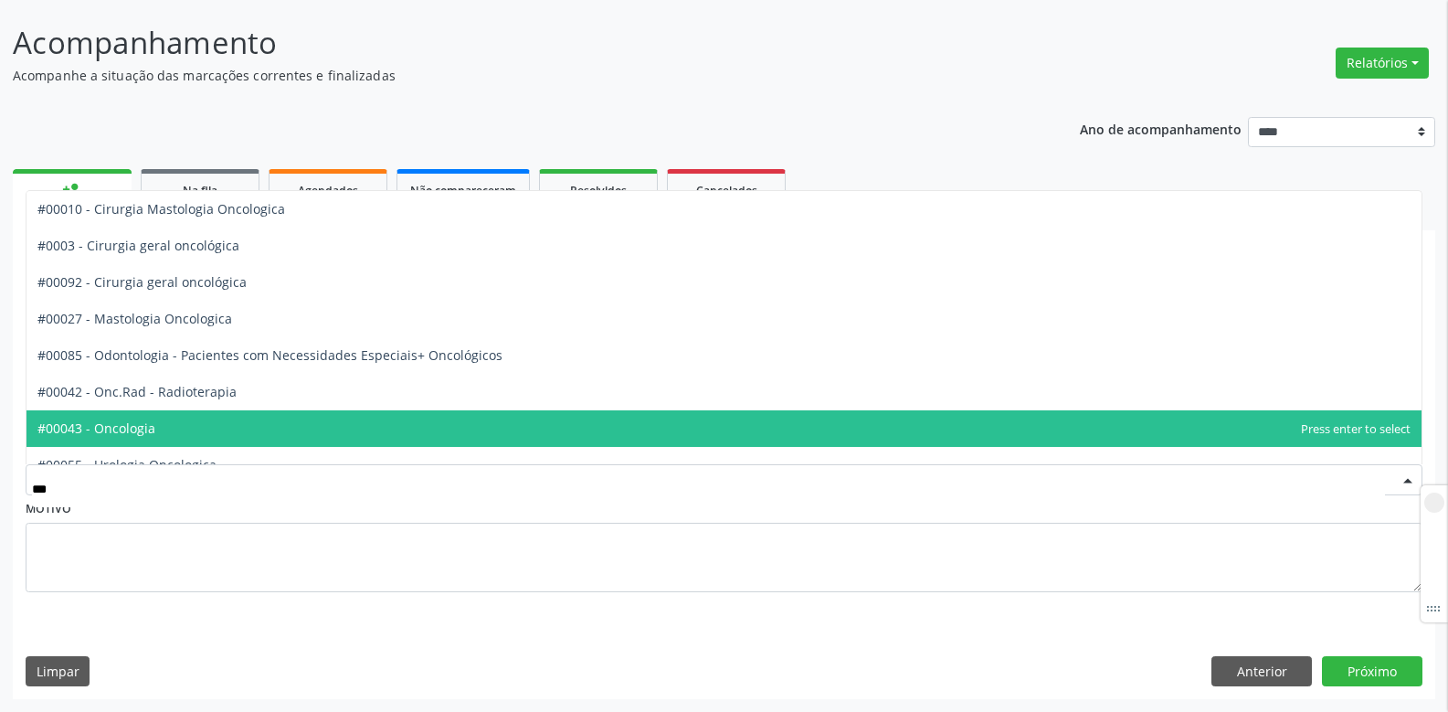
click at [137, 432] on span "#00043 - Oncologia" at bounding box center [96, 427] width 118 height 17
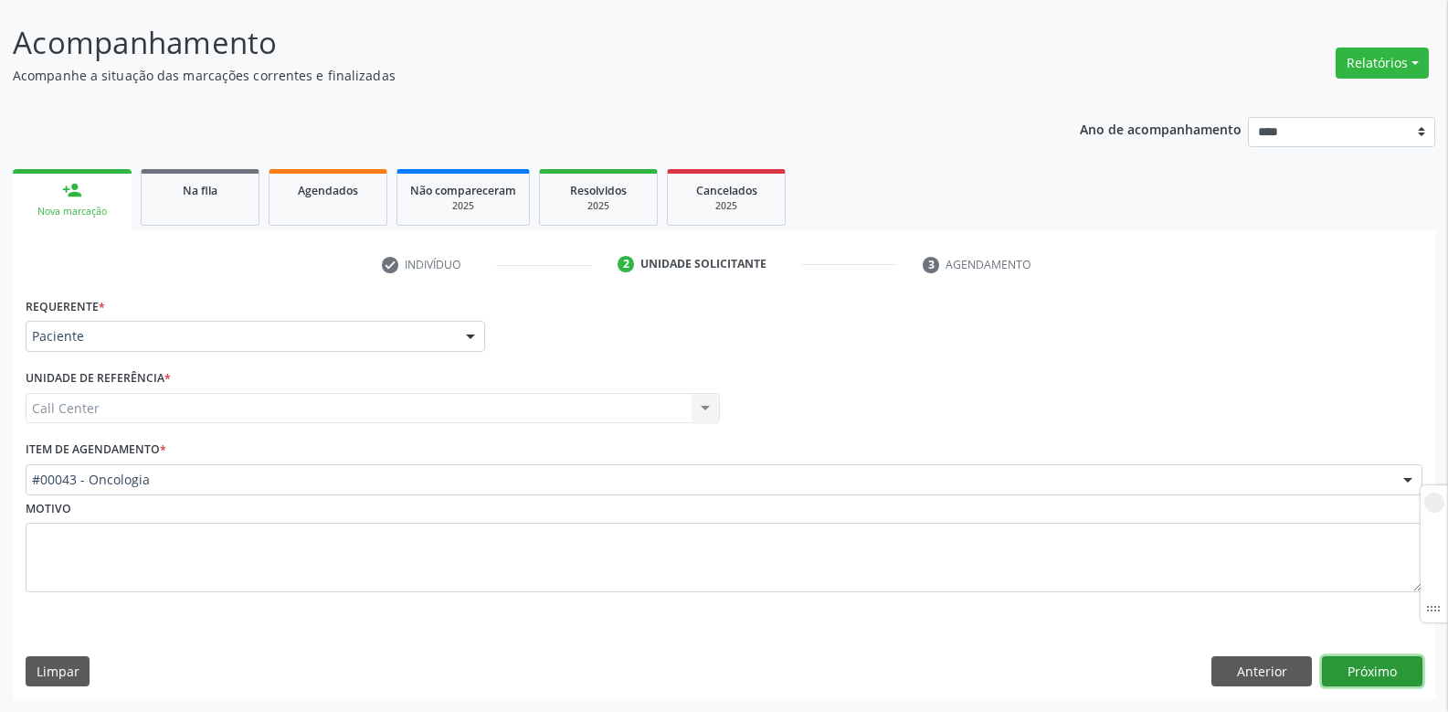
click at [1367, 669] on button "Próximo" at bounding box center [1372, 671] width 100 height 31
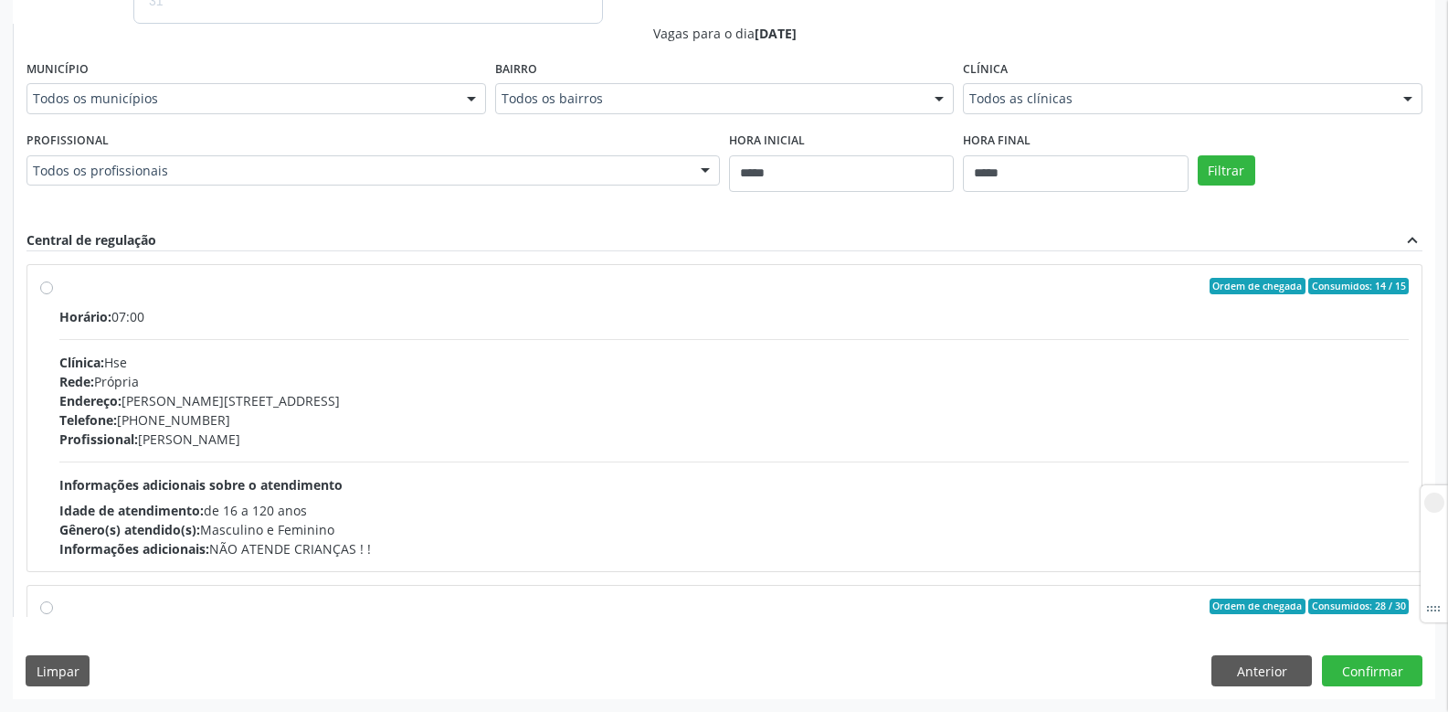
scroll to position [274, 0]
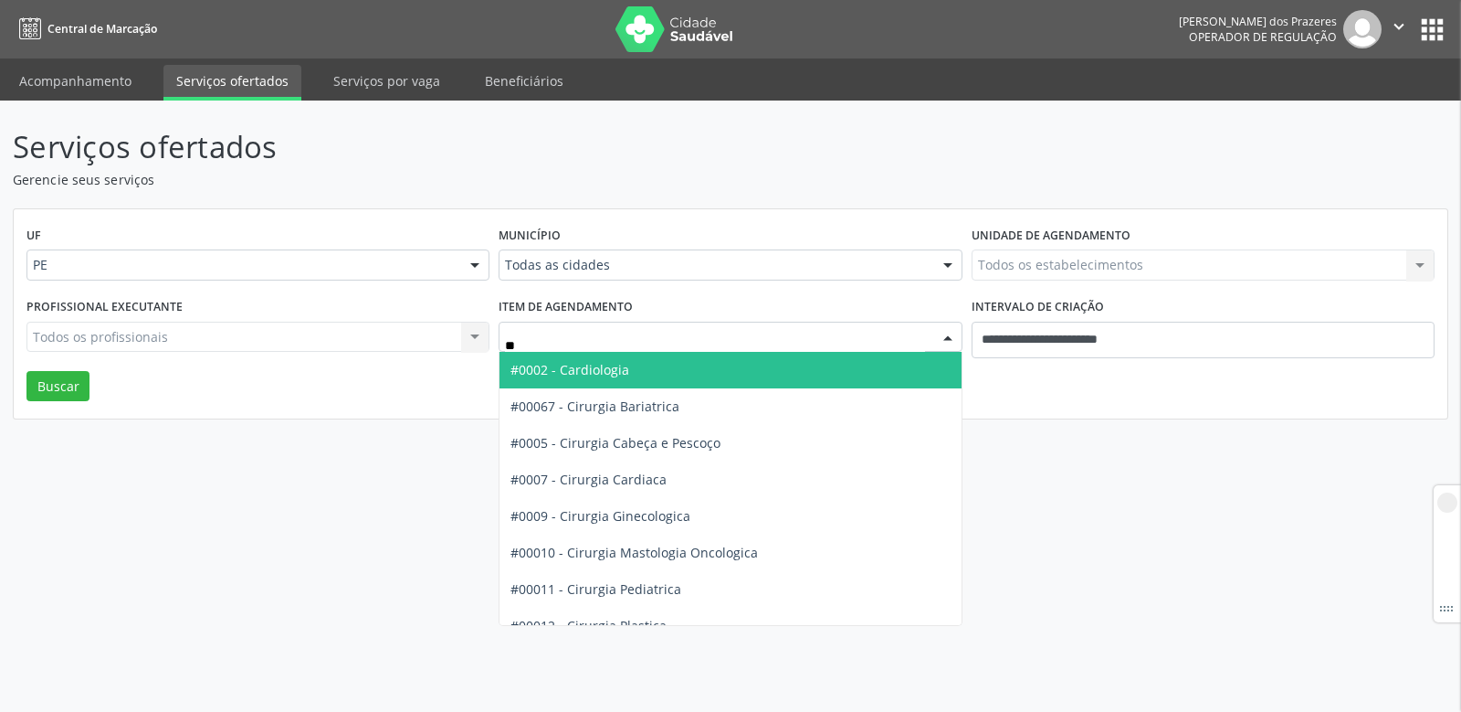
type input "*"
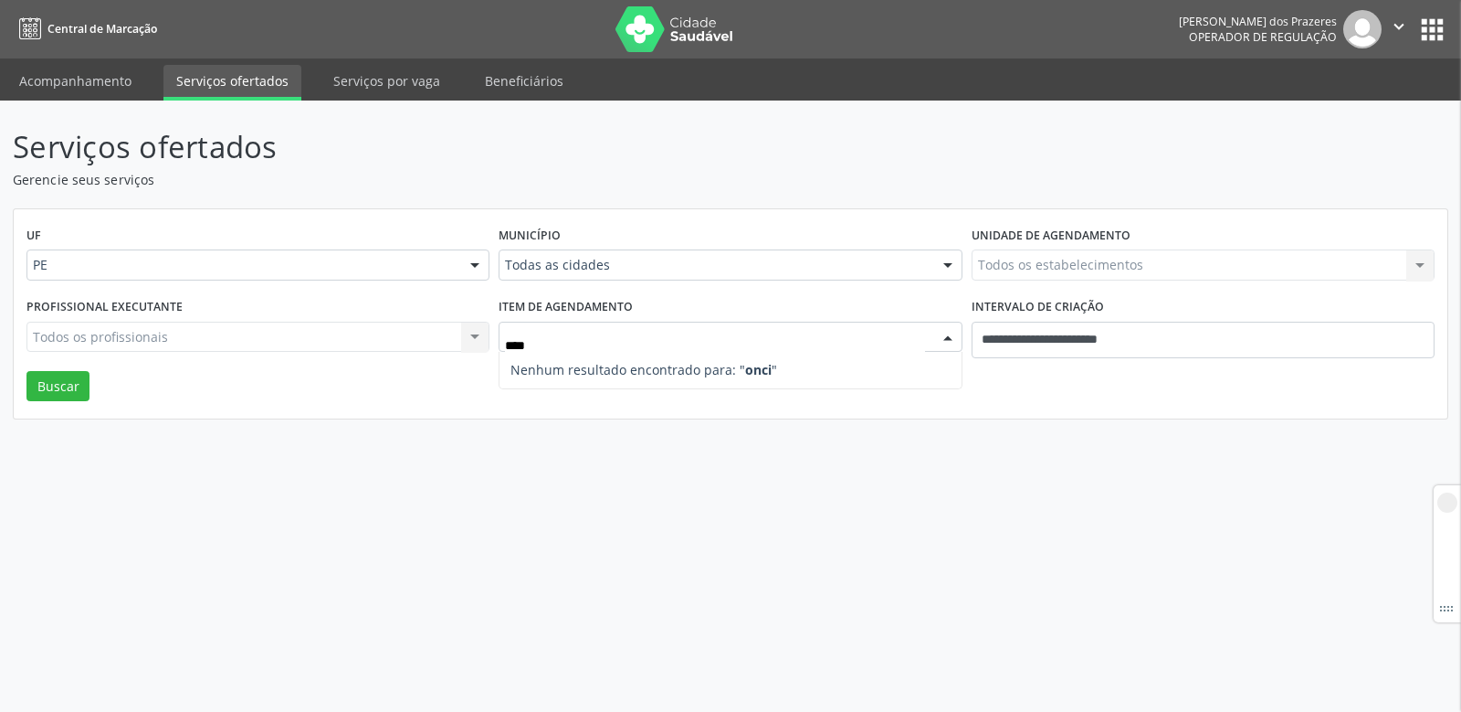
type input "***"
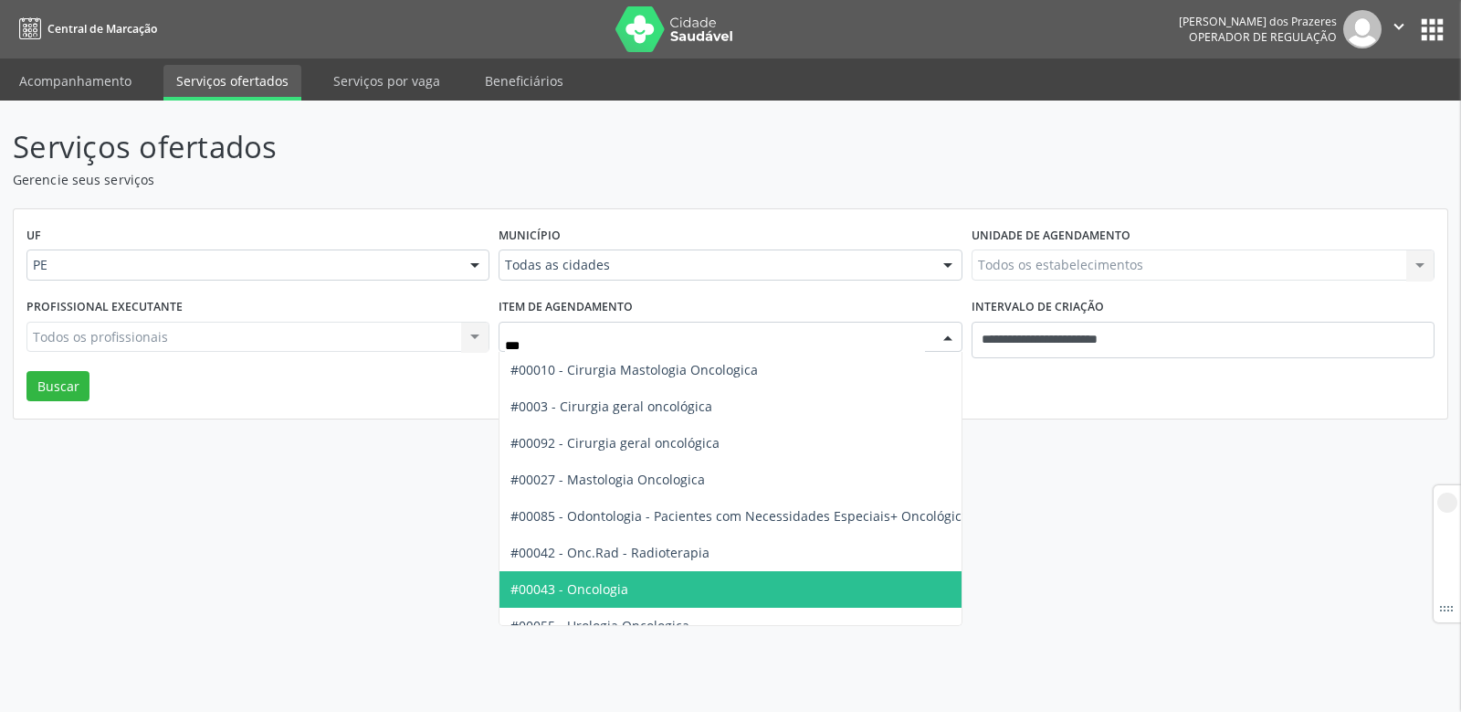
click at [589, 588] on span "#00043 - Oncologia" at bounding box center [570, 588] width 118 height 17
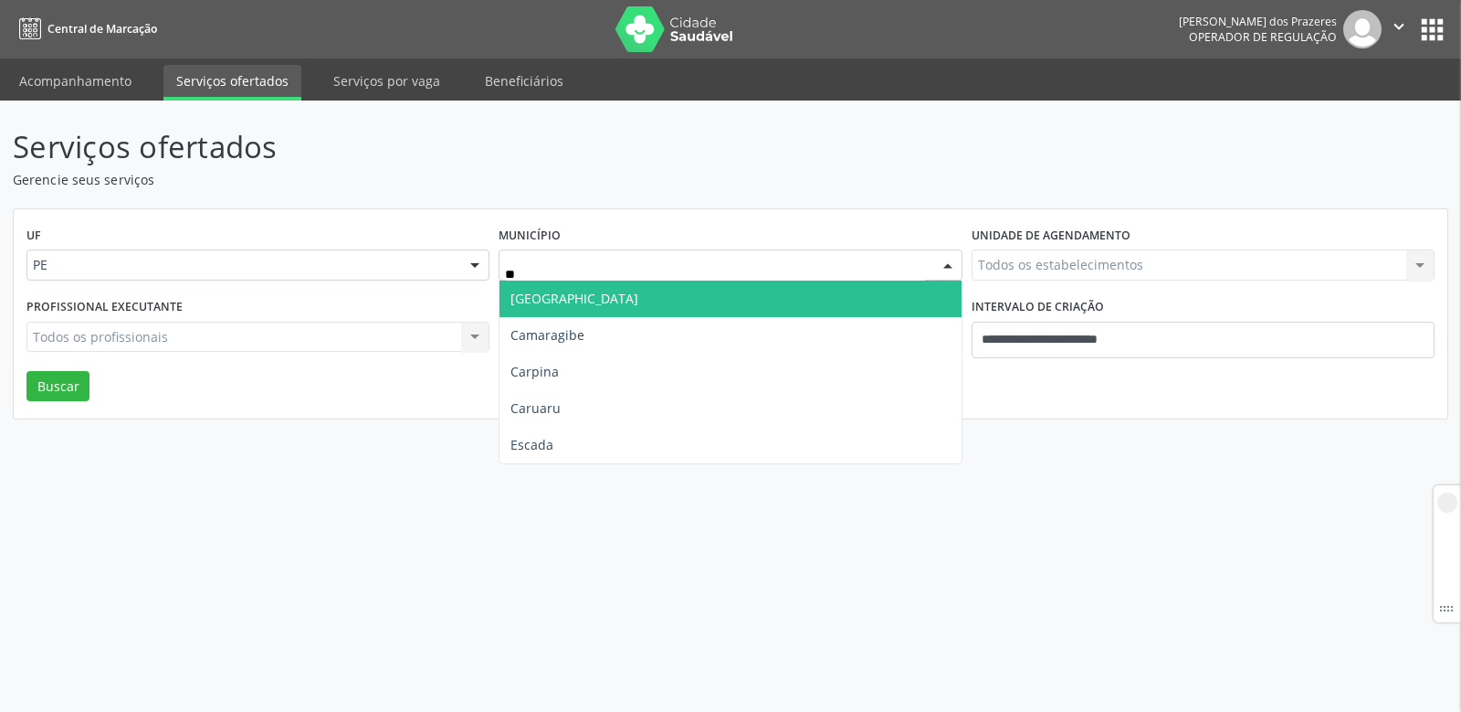
type input "***"
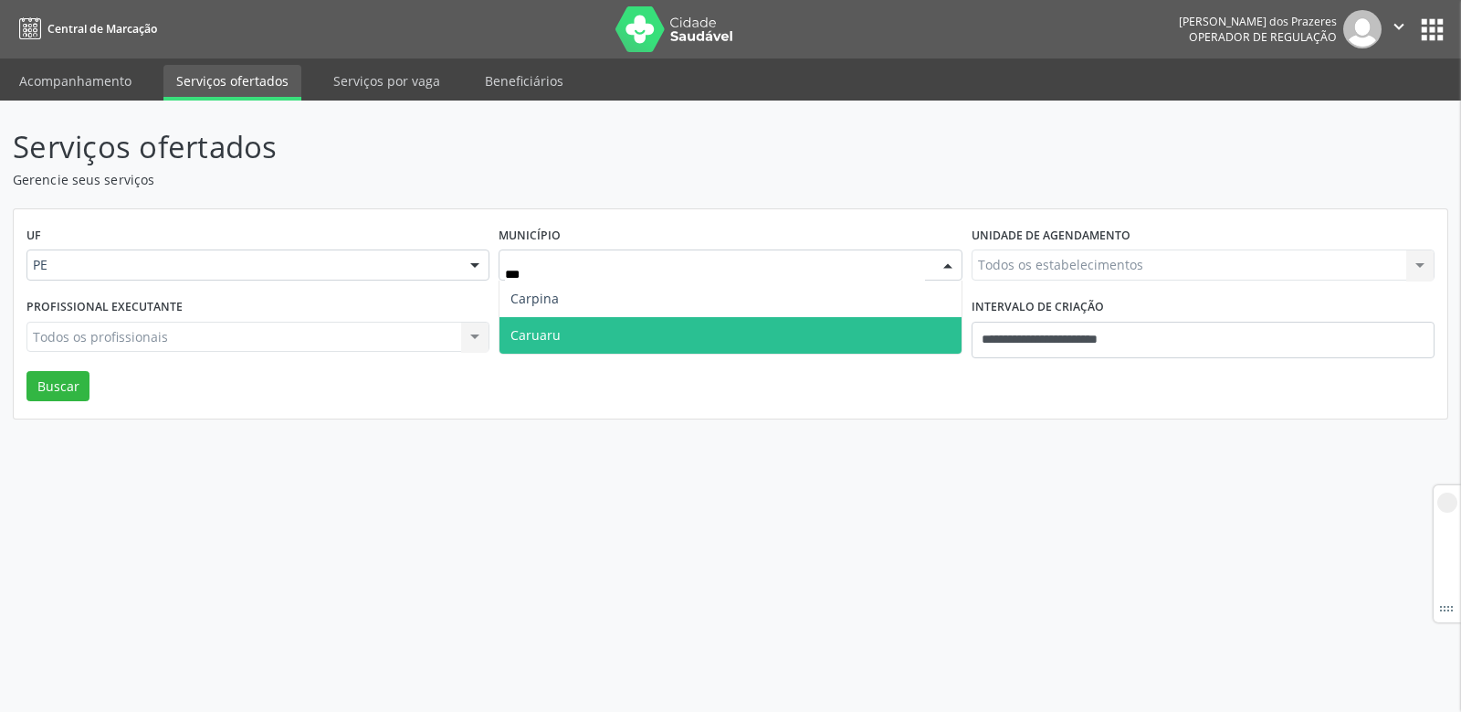
click at [549, 333] on span "Caruaru" at bounding box center [536, 334] width 50 height 17
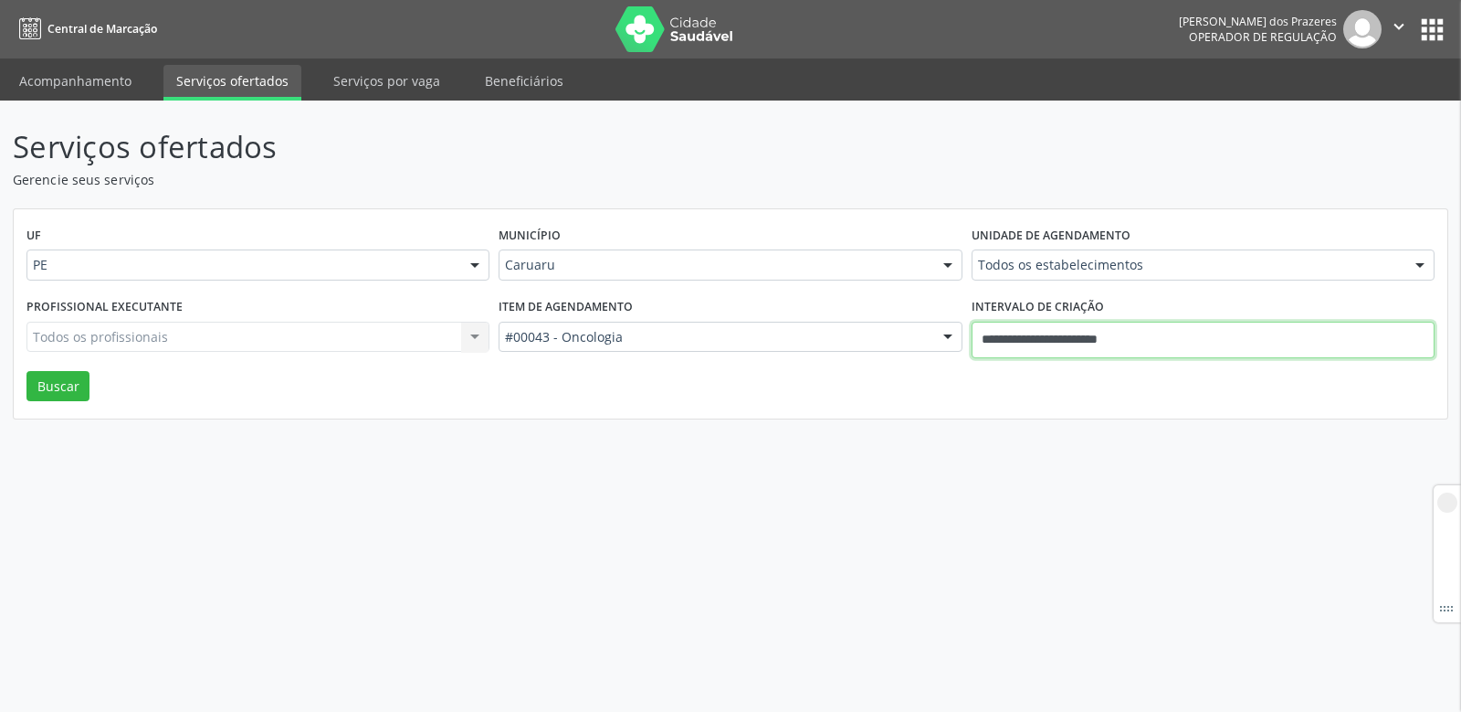
click at [1176, 342] on input "**********" at bounding box center [1203, 340] width 463 height 37
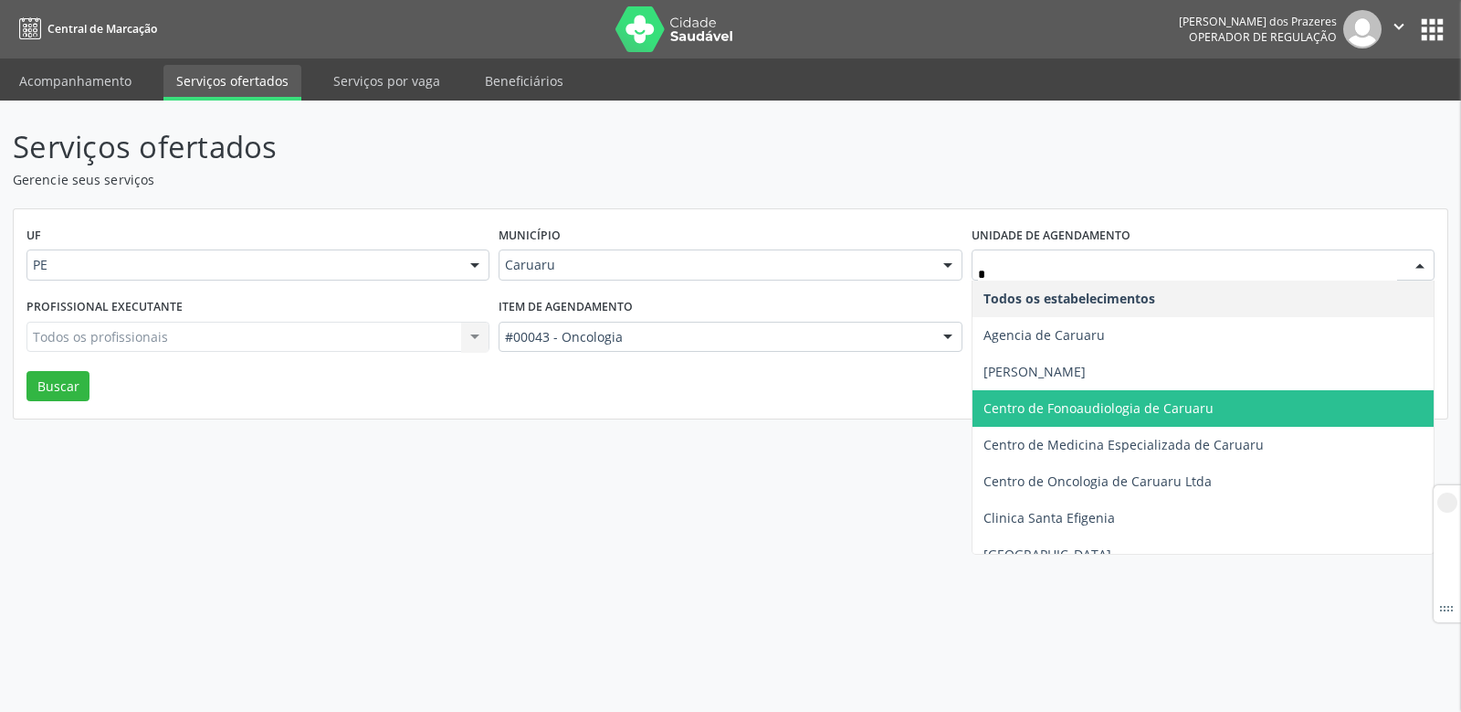
type input "**"
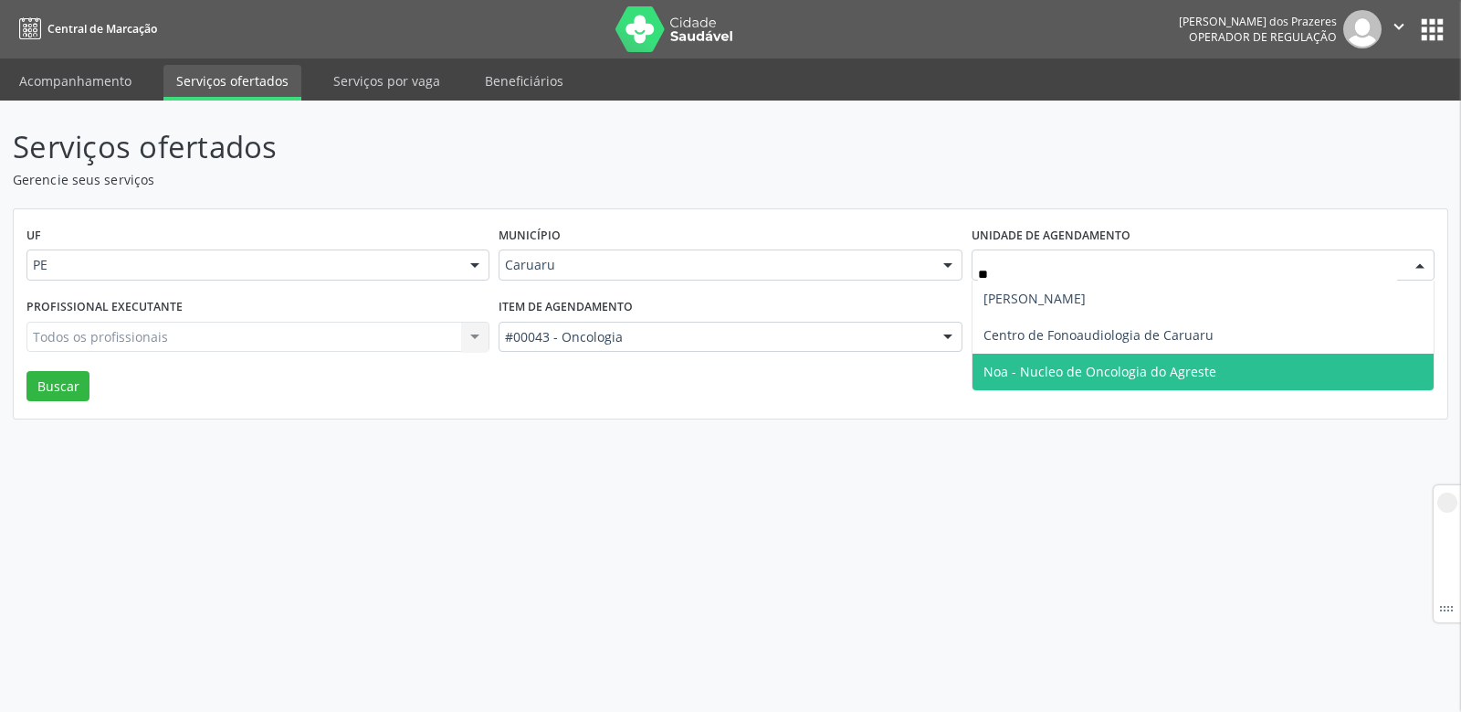
click at [1125, 375] on span "Noa - Nucleo de Oncologia do Agreste" at bounding box center [1100, 371] width 233 height 17
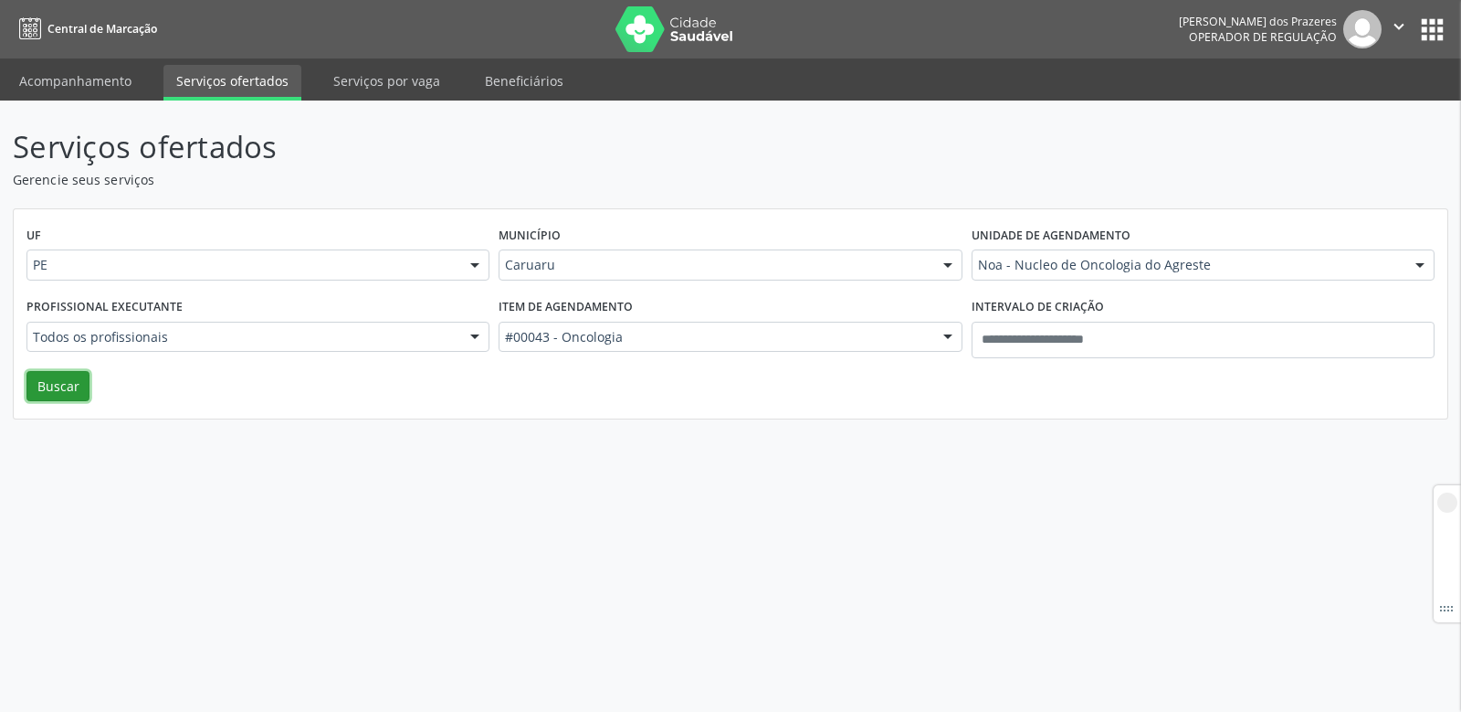
click at [68, 379] on button "Buscar" at bounding box center [57, 386] width 63 height 31
